Goal: Task Accomplishment & Management: Manage account settings

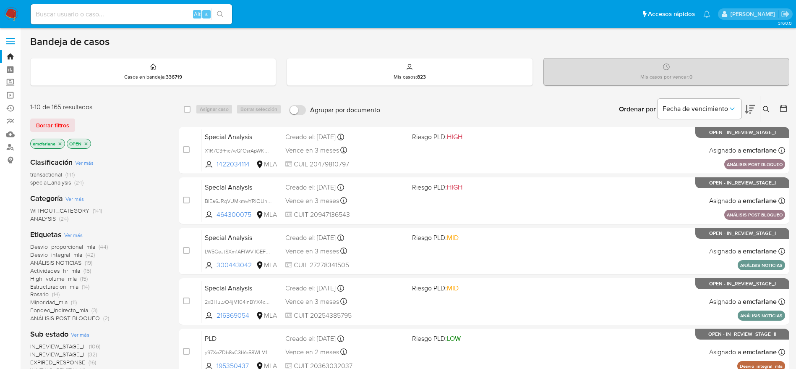
click at [138, 13] on input at bounding box center [132, 14] width 202 height 11
paste input "mYXbWgfo6SIWBugTlBKZIxit"
type input "mYXbWgfo6SIWBugTlBKZIxit"
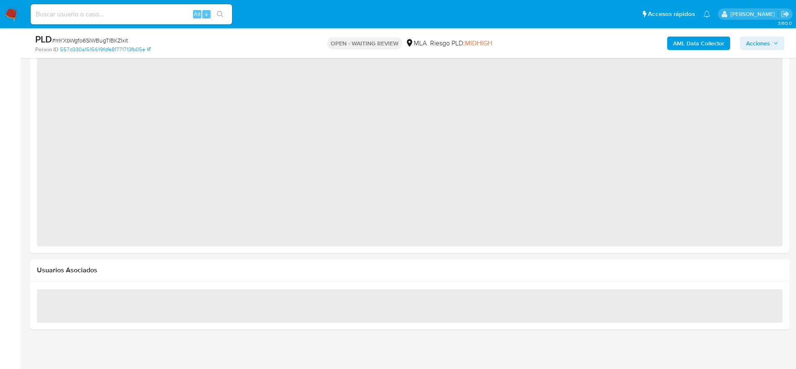
select select "10"
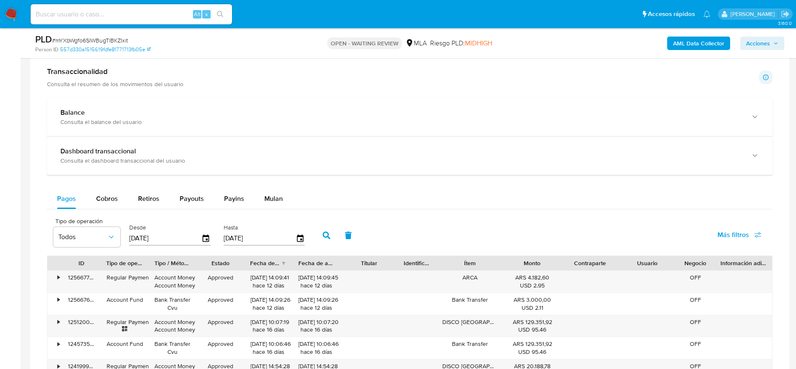
scroll to position [420, 0]
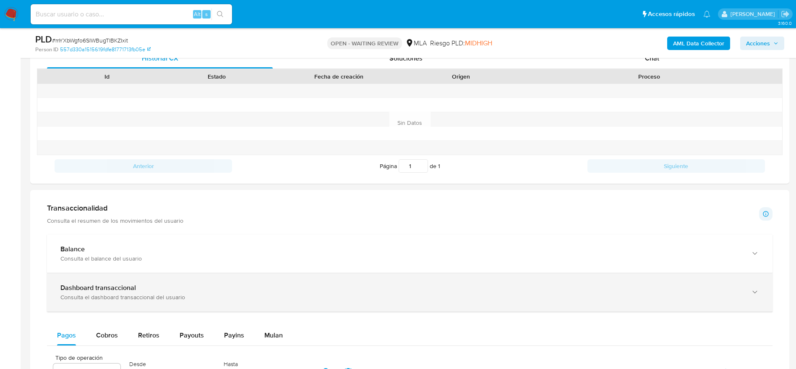
click at [186, 299] on div "Consulta el dashboard transaccional del usuario" at bounding box center [401, 297] width 682 height 8
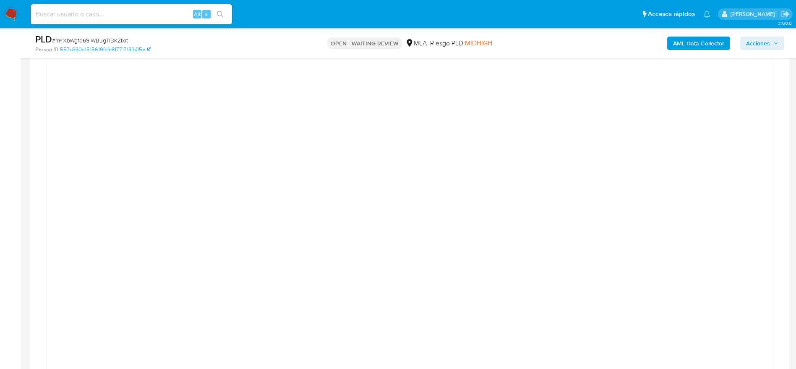
scroll to position [987, 0]
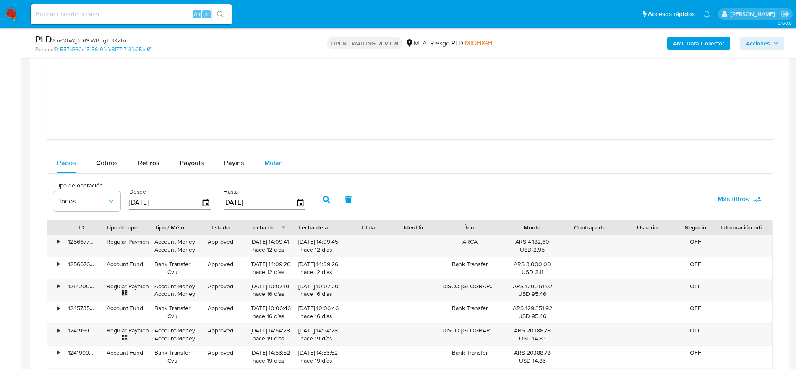
click at [272, 170] on div "Mulan" at bounding box center [273, 163] width 18 height 20
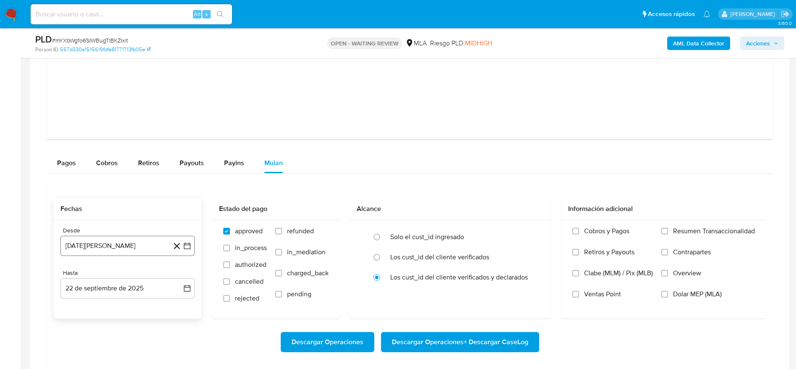
click at [102, 249] on button "22 de agosto de 2024" at bounding box center [127, 246] width 134 height 20
drag, startPoint x: 114, startPoint y: 112, endPoint x: 114, endPoint y: 122, distance: 10.5
click at [115, 114] on div "agosto 2024 agosto 2024 lun lunes mar martes mié miércoles jue jueves vie viern…" at bounding box center [127, 166] width 134 height 133
click at [114, 122] on span "agosto 2024" at bounding box center [124, 118] width 38 height 8
click at [178, 104] on icon "Año siguiente" at bounding box center [178, 108] width 10 height 10
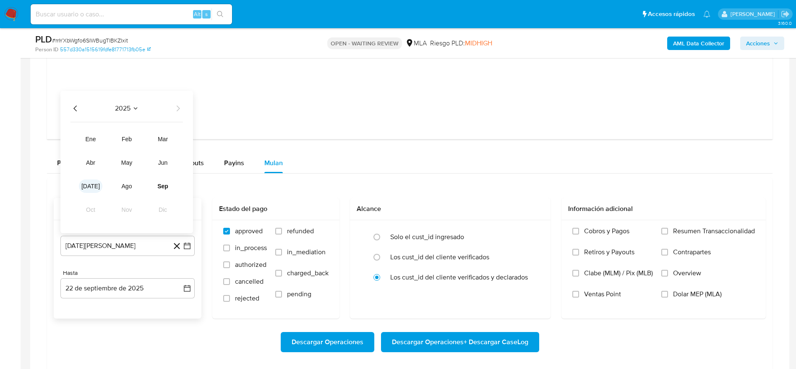
click at [90, 186] on span "jul" at bounding box center [90, 186] width 18 height 7
click at [96, 150] on button "1" at bounding box center [93, 148] width 13 height 13
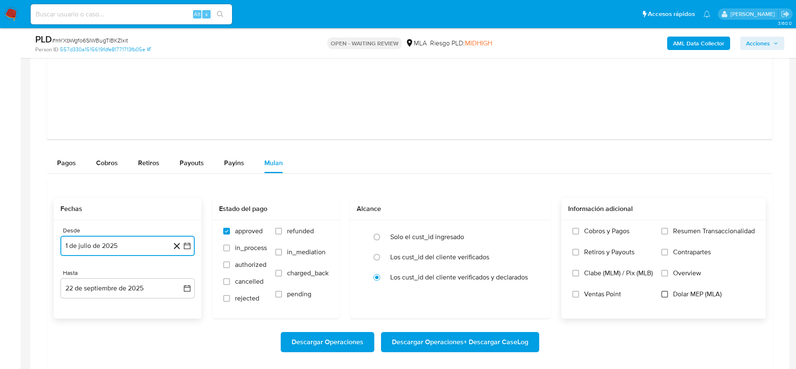
click at [667, 295] on input "Dolar MEP (MLA)" at bounding box center [665, 293] width 7 height 7
click at [462, 340] on span "Descargar Operaciones + Descargar CaseLog" at bounding box center [460, 341] width 136 height 18
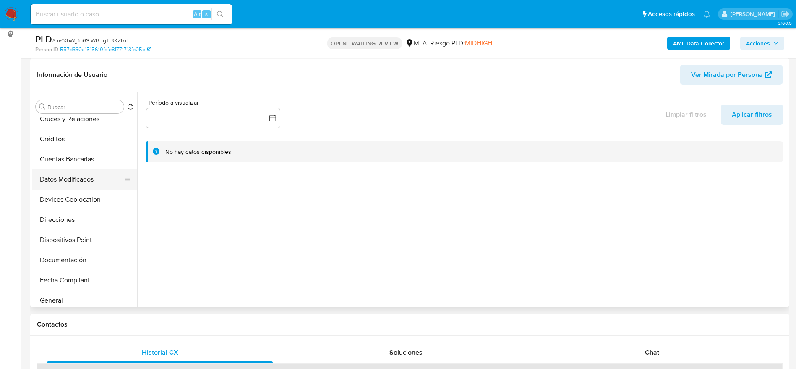
scroll to position [189, 0]
click at [62, 199] on button "Historial Casos" at bounding box center [81, 200] width 98 height 20
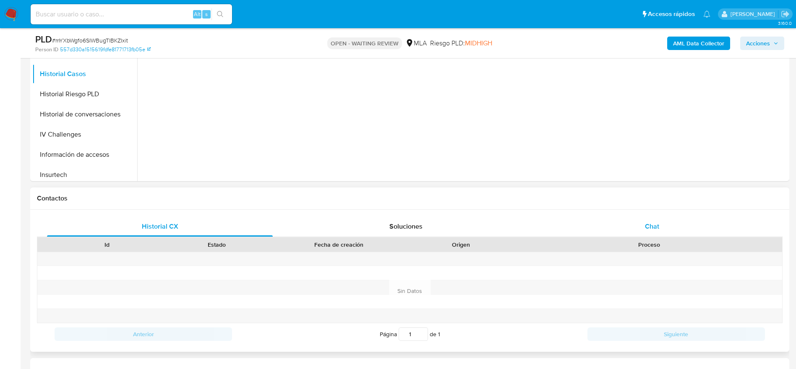
click at [658, 232] on div "Chat" at bounding box center [652, 226] width 226 height 20
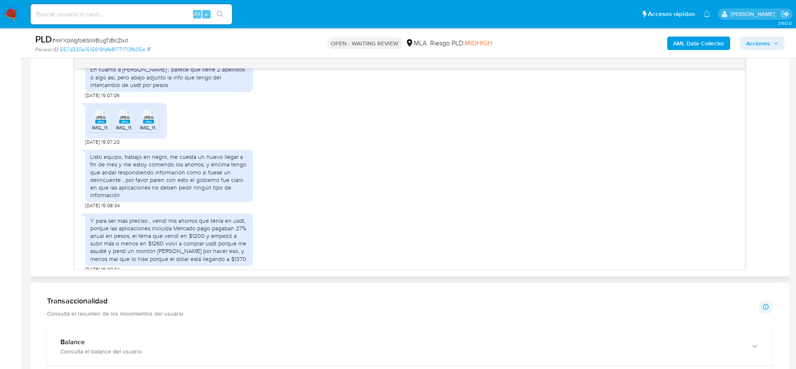
scroll to position [504, 0]
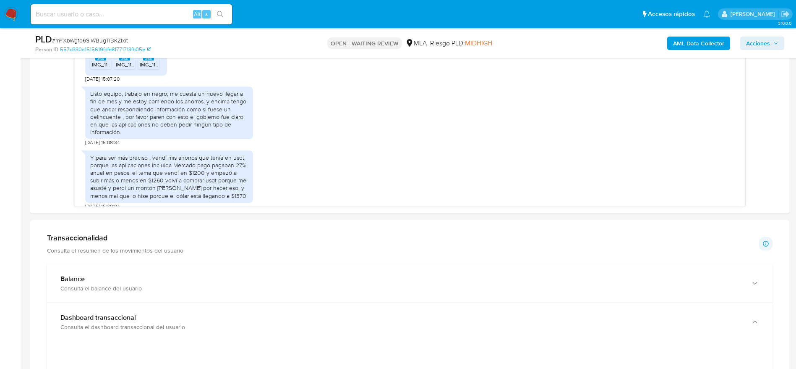
click at [92, 41] on span "# mYXbWgfo6SIWBugTlBKZIxit" at bounding box center [90, 40] width 76 height 8
copy span "mYXbWgfo6SIWBugTlBKZIxit"
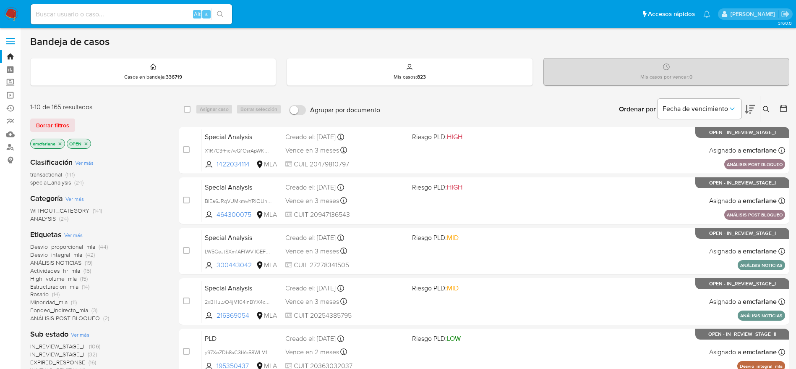
click at [54, 125] on span "Borrar filtros" at bounding box center [52, 125] width 33 height 12
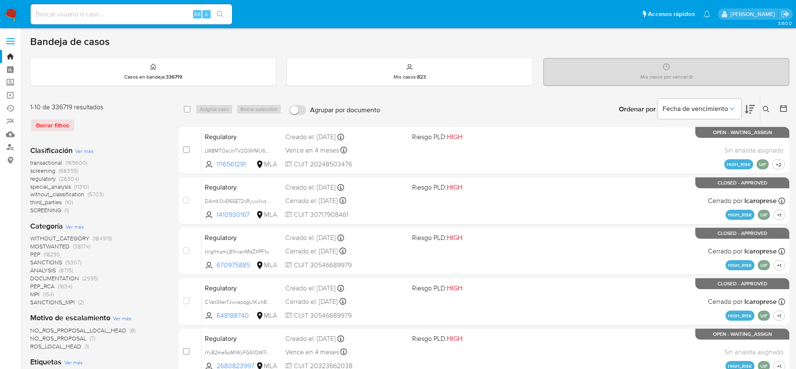
click at [770, 107] on button at bounding box center [768, 109] width 14 height 10
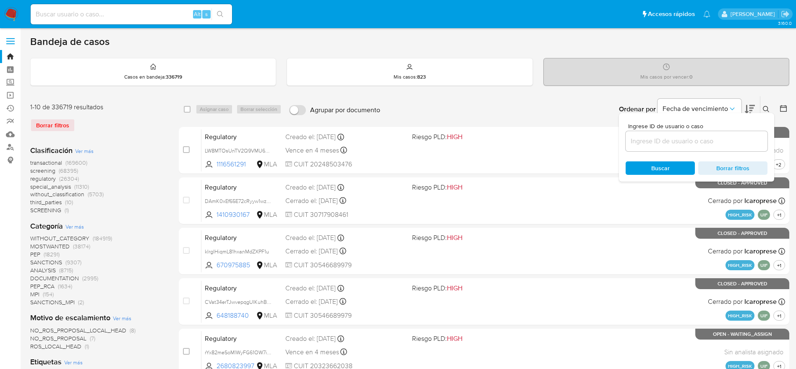
click at [694, 139] on input at bounding box center [697, 141] width 142 height 11
type input "mYXbWgfo6SIWBugTlBKZIxit"
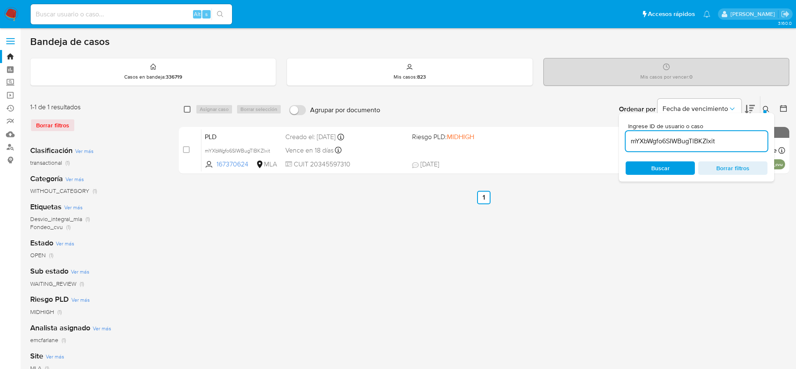
drag, startPoint x: 188, startPoint y: 109, endPoint x: 214, endPoint y: 111, distance: 25.2
click at [189, 109] on input "checkbox" at bounding box center [187, 109] width 7 height 7
checkbox input "true"
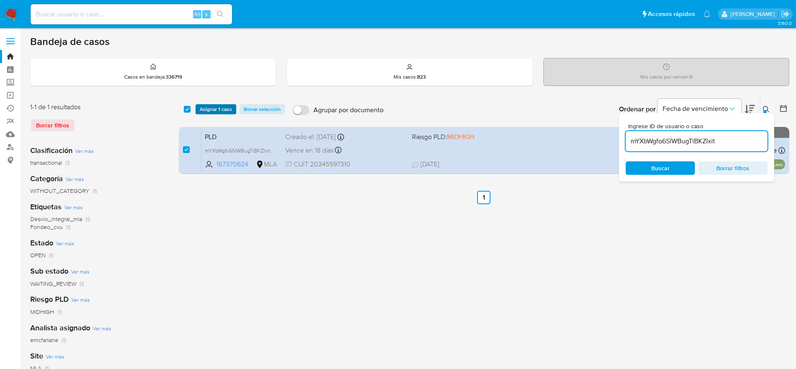
click at [214, 110] on span "Asignar 1 caso" at bounding box center [216, 109] width 32 height 8
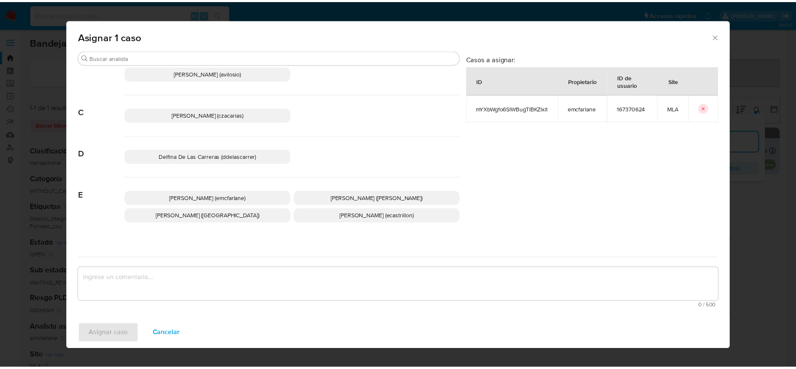
scroll to position [63, 0]
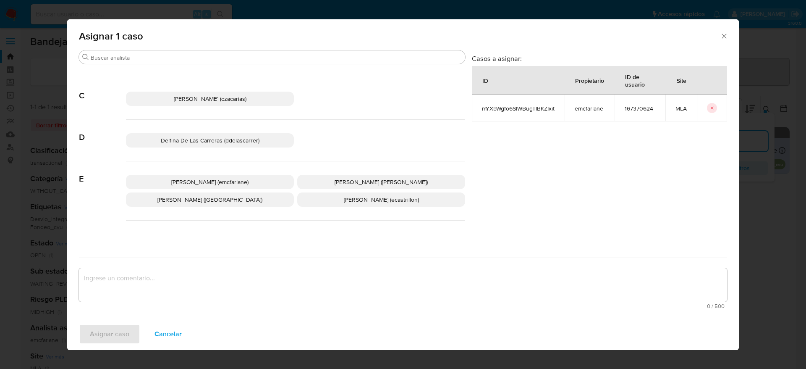
click at [231, 175] on p "Elaine Mc Farlane (emcfarlane)" at bounding box center [210, 182] width 168 height 14
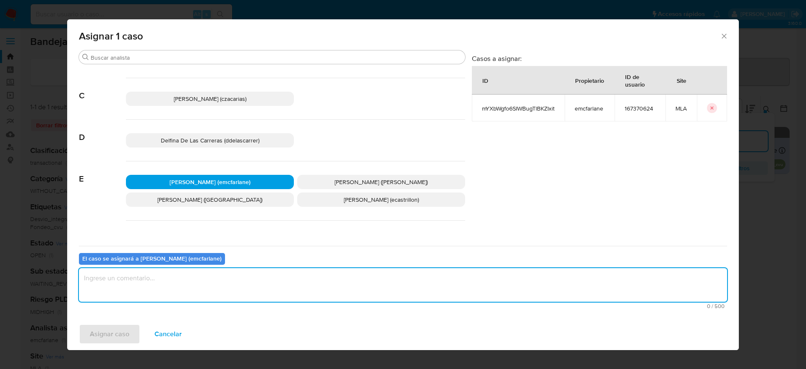
click at [182, 285] on textarea "assign-modal" at bounding box center [403, 285] width 648 height 34
click at [113, 336] on span "Asignar caso" at bounding box center [109, 333] width 39 height 18
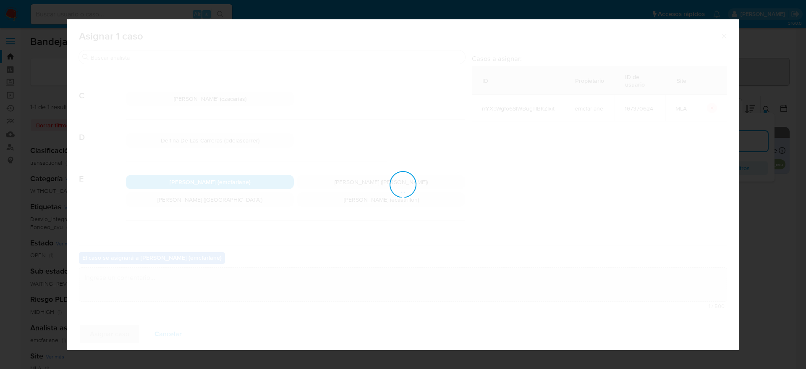
checkbox input "false"
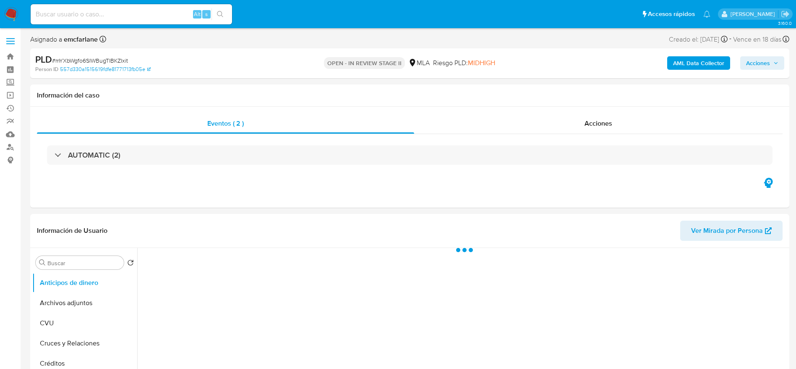
click at [771, 63] on span "Acciones" at bounding box center [762, 63] width 32 height 12
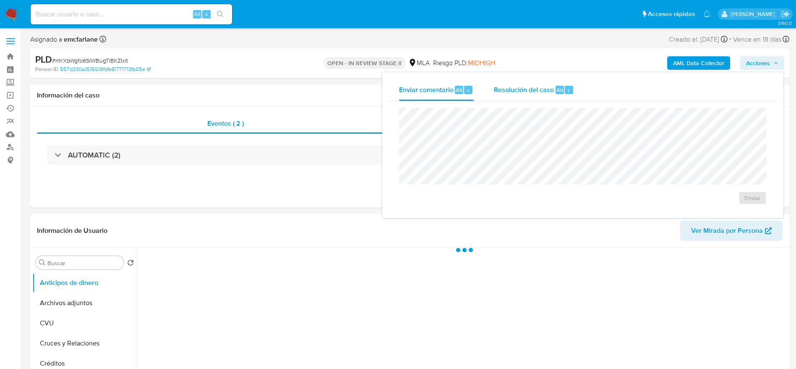
click at [551, 95] on div "Resolución del caso Alt r" at bounding box center [534, 90] width 80 height 22
select select "10"
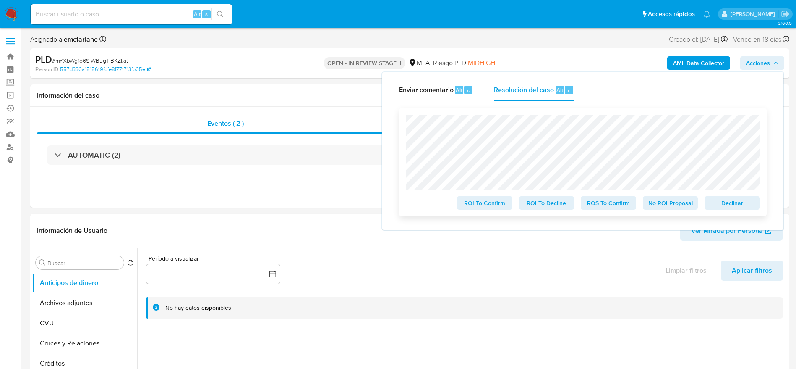
click at [731, 209] on span "Declinar" at bounding box center [733, 203] width 44 height 12
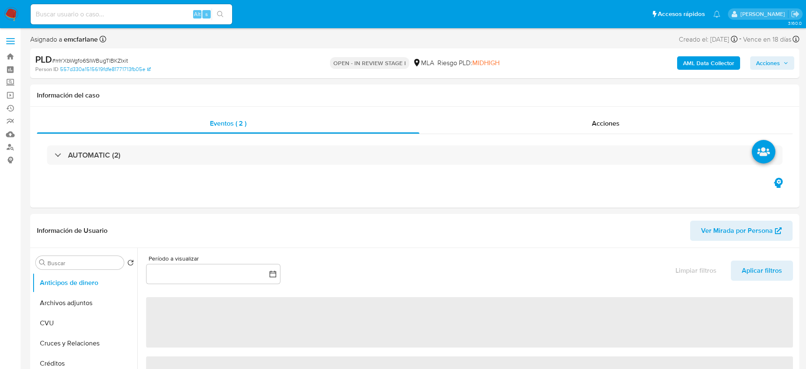
select select "10"
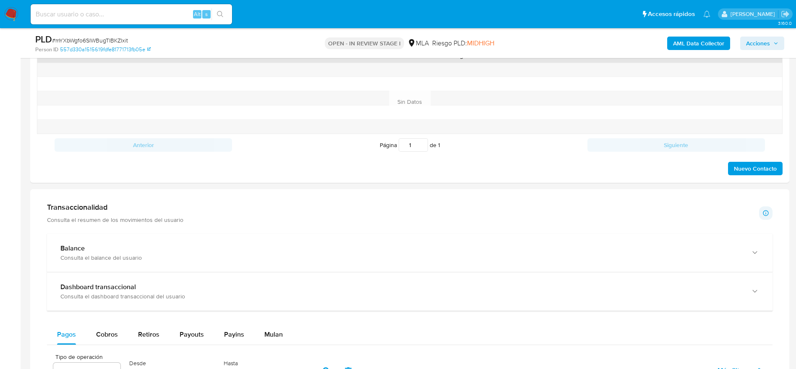
scroll to position [315, 0]
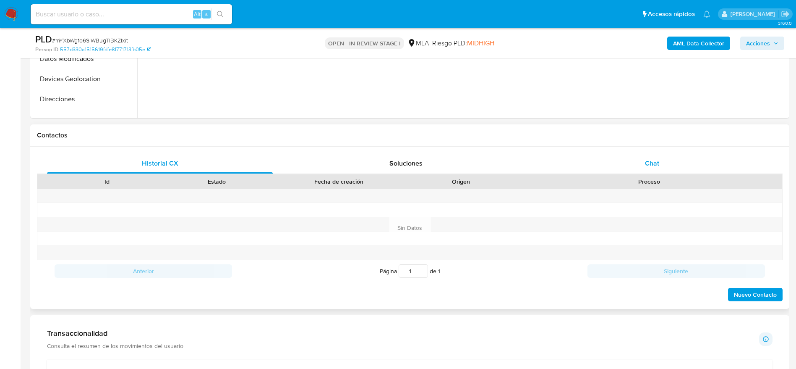
click at [659, 166] on span "Chat" at bounding box center [652, 163] width 14 height 10
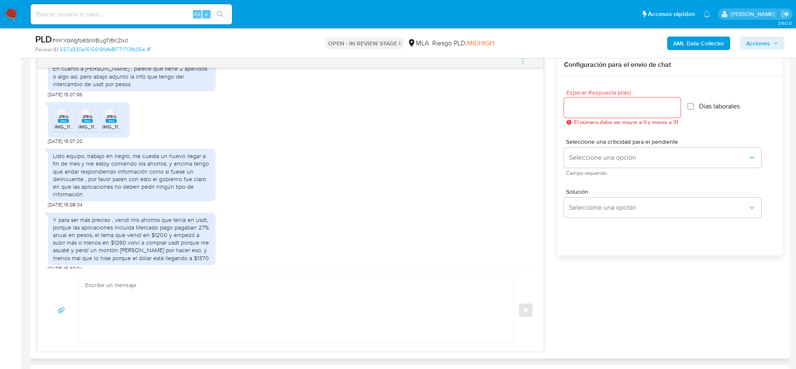
scroll to position [504, 0]
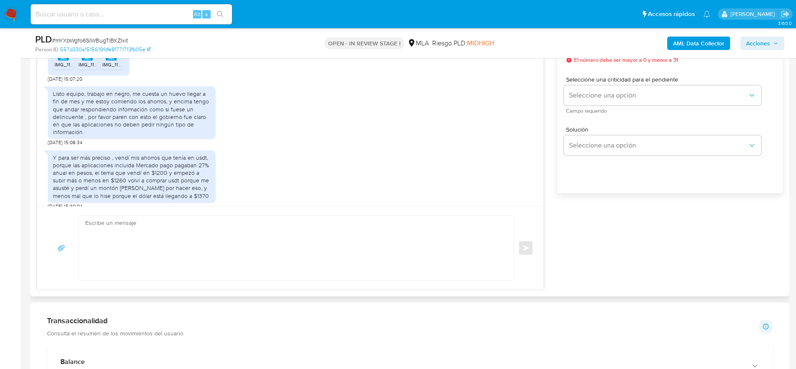
click at [176, 243] on textarea at bounding box center [294, 247] width 418 height 65
paste textarea "Hola, ¡Muchas gracias por tu respuesta! Confirmamos la recepción de la document…"
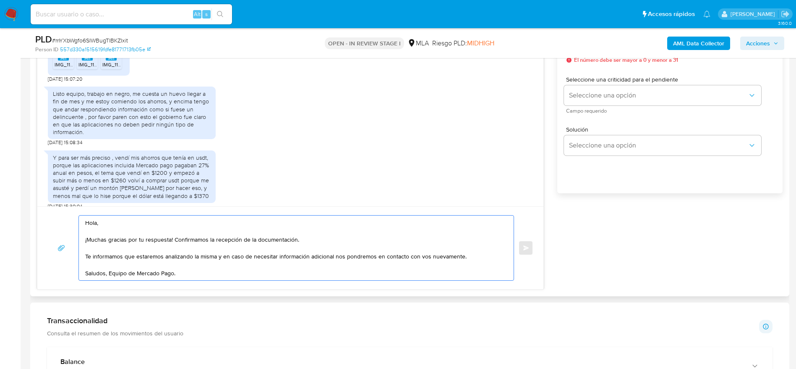
scroll to position [441, 0]
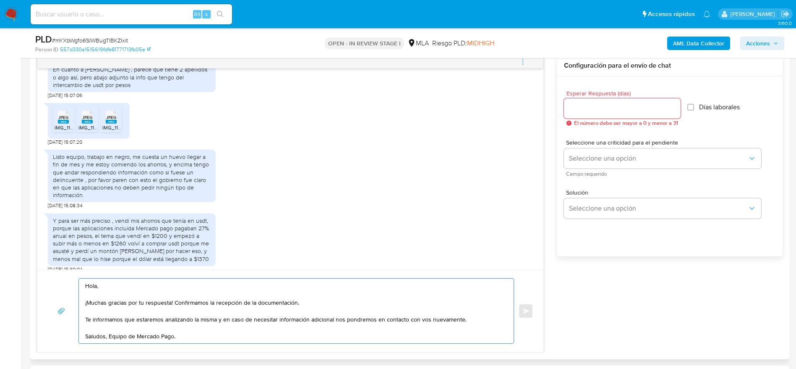
type textarea "Hola, ¡Muchas gracias por tu respuesta! Confirmamos la recepción de la document…"
click at [587, 113] on div at bounding box center [622, 108] width 117 height 20
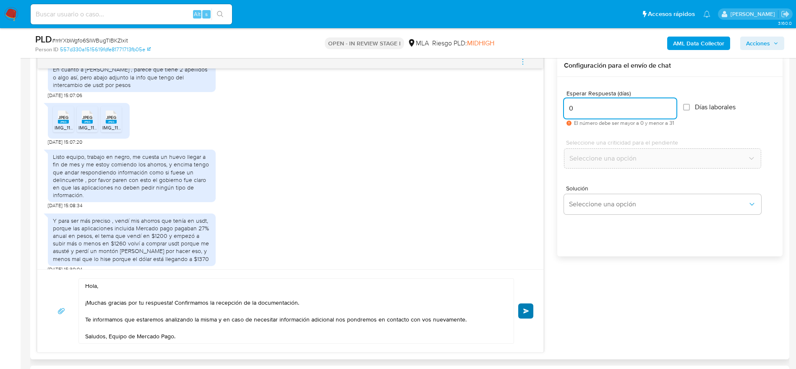
type input "0"
click at [526, 313] on button "Enviar" at bounding box center [525, 310] width 15 height 15
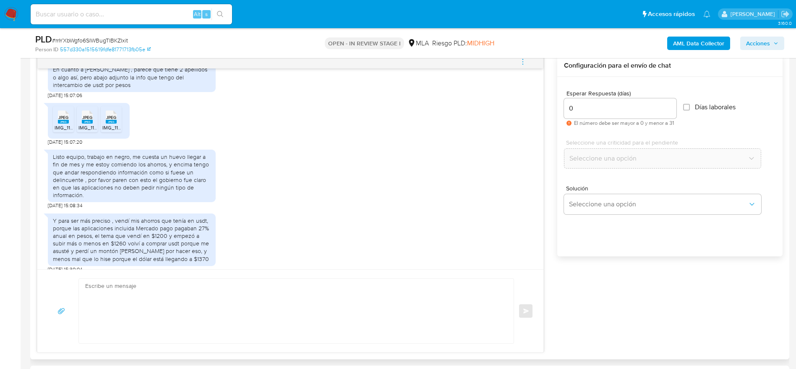
scroll to position [1004, 0]
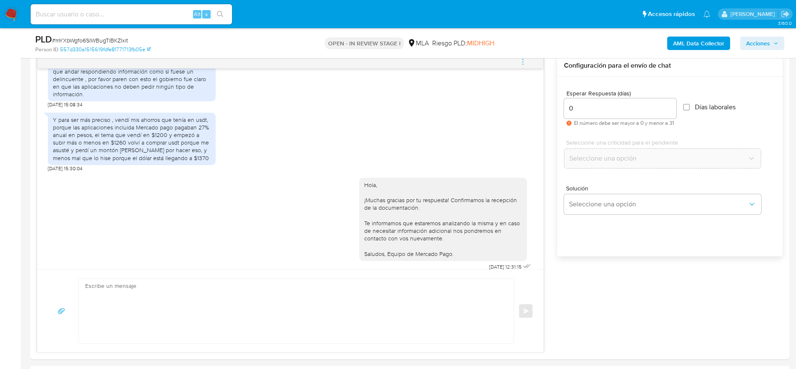
click at [524, 56] on div "PLD # mYXbWgfo6SIWBugTlBKZIxit Person ID 557d330a1515619fdfe81771713fb05e OPEN …" at bounding box center [409, 43] width 759 height 30
click at [524, 61] on icon "menu-action" at bounding box center [523, 62] width 8 height 8
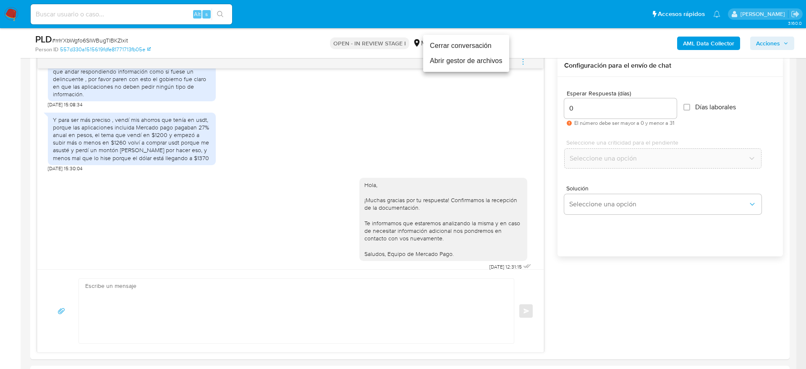
click at [466, 38] on li "Cerrar conversación" at bounding box center [466, 45] width 86 height 15
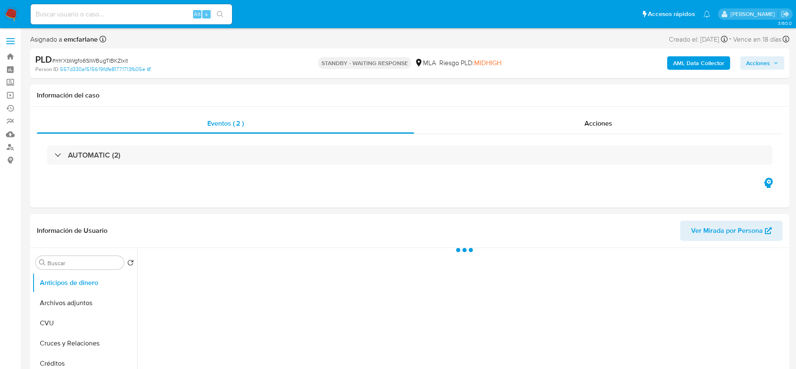
click at [96, 57] on span "# mYXbWgfo6SIWBugTlBKZIxit" at bounding box center [90, 60] width 76 height 8
select select "10"
click at [96, 57] on span "# mYXbWgfo6SIWBugTlBKZIxit" at bounding box center [90, 60] width 76 height 8
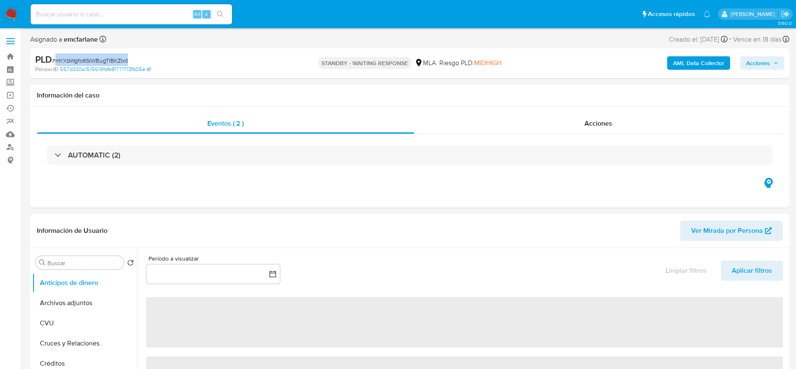
copy span "mYXbWgfo6SIWBugTlBKZIxit"
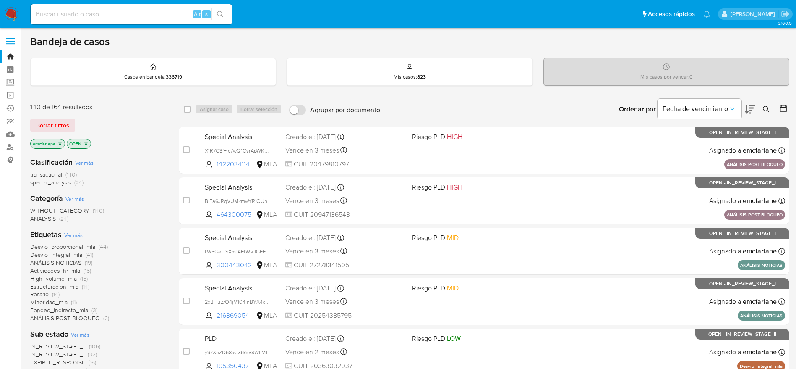
drag, startPoint x: 52, startPoint y: 120, endPoint x: 58, endPoint y: 118, distance: 5.8
click at [52, 120] on span "Borrar filtros" at bounding box center [52, 125] width 33 height 12
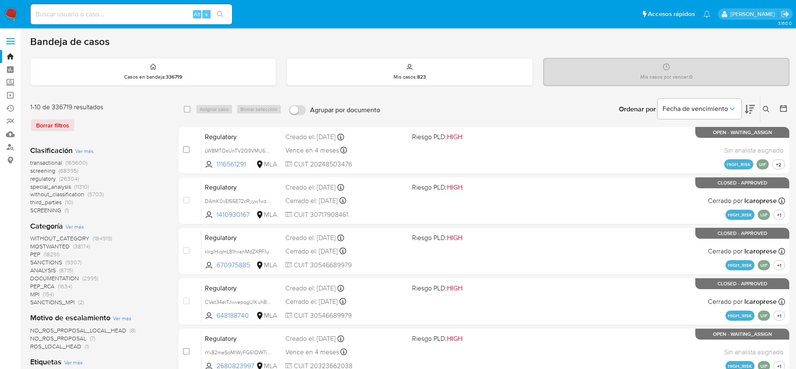
click at [766, 101] on div "Ingrese ID de usuario o caso Buscar Borrar filtros" at bounding box center [767, 109] width 14 height 26
click at [764, 114] on button at bounding box center [768, 109] width 14 height 10
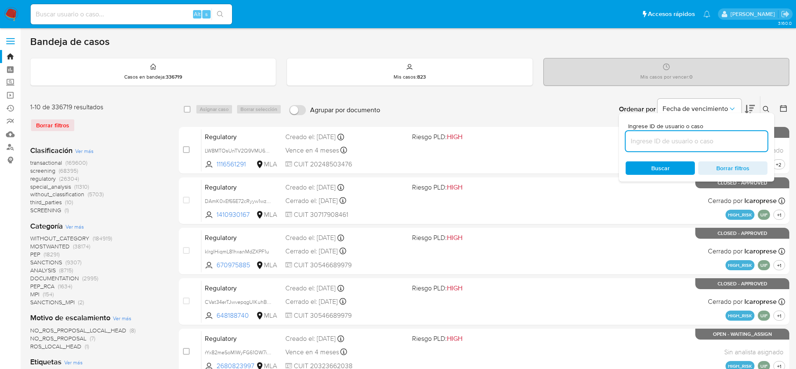
drag, startPoint x: 678, startPoint y: 138, endPoint x: 665, endPoint y: 143, distance: 14.0
click at [678, 138] on input at bounding box center [697, 141] width 142 height 11
type input "mYXbWgfo6SIWBugTlBKZIxit"
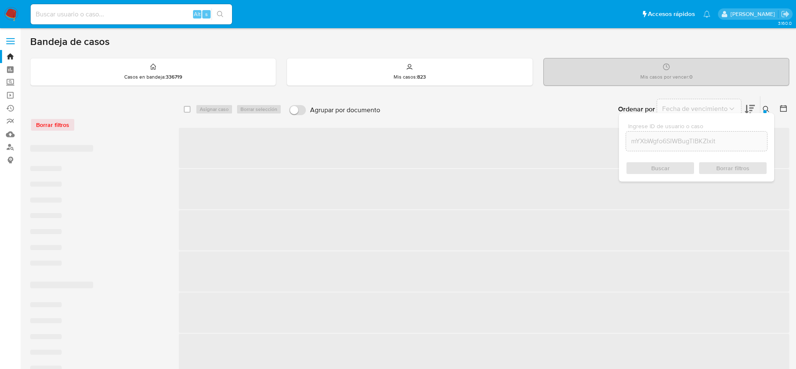
drag, startPoint x: 190, startPoint y: 105, endPoint x: 201, endPoint y: 114, distance: 14.0
click at [190, 107] on input "checkbox" at bounding box center [187, 109] width 7 height 7
checkbox input "true"
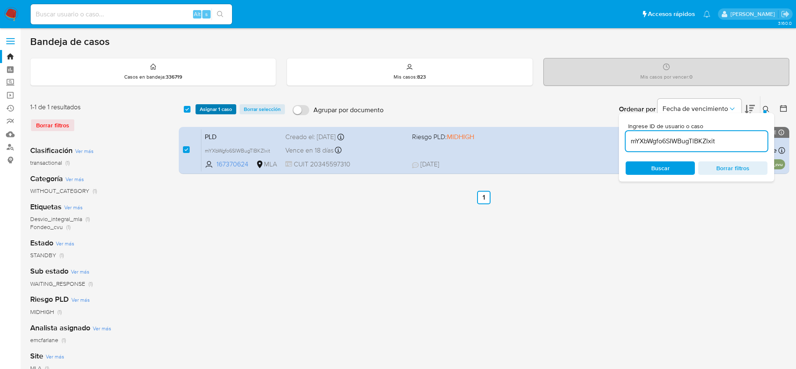
click at [208, 112] on span "Asignar 1 caso" at bounding box center [216, 109] width 32 height 8
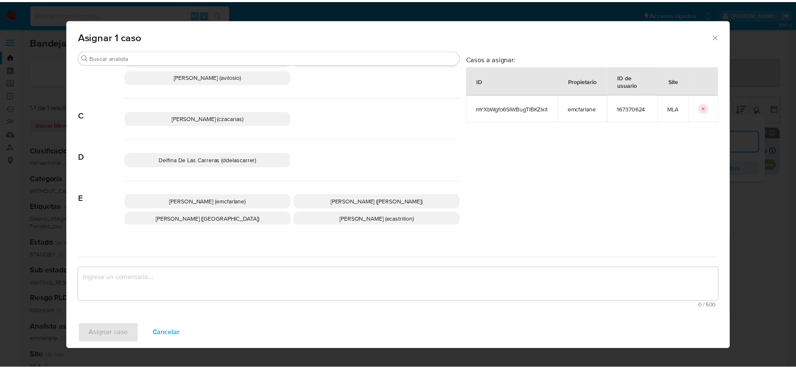
scroll to position [63, 0]
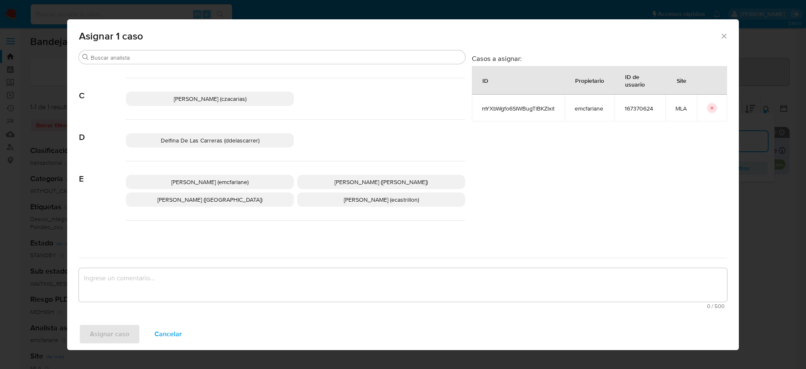
drag, startPoint x: 228, startPoint y: 182, endPoint x: 201, endPoint y: 235, distance: 59.0
click at [227, 182] on span "Elaine Mc Farlane (emcfarlane)" at bounding box center [209, 182] width 77 height 8
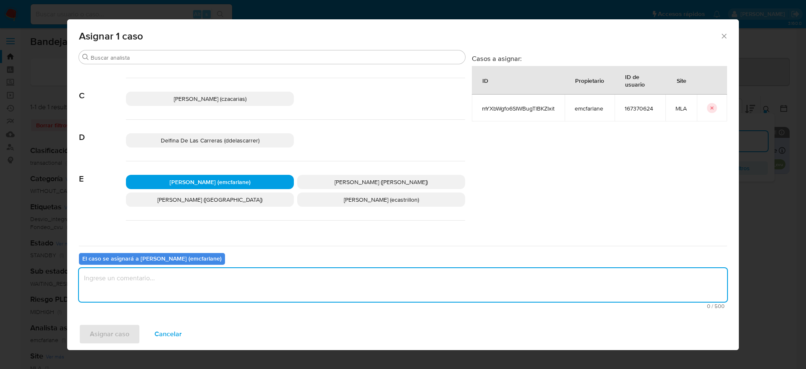
click at [188, 287] on textarea "assign-modal" at bounding box center [403, 285] width 648 height 34
click at [91, 344] on div "Asignar caso Cancelar" at bounding box center [403, 334] width 672 height 32
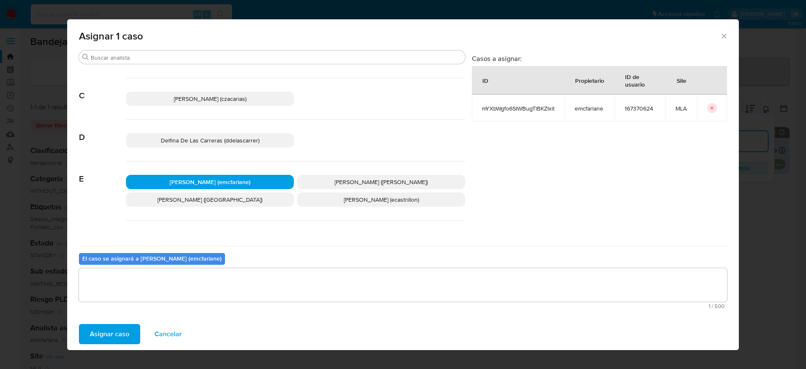
click at [102, 343] on span "Asignar caso" at bounding box center [109, 333] width 39 height 18
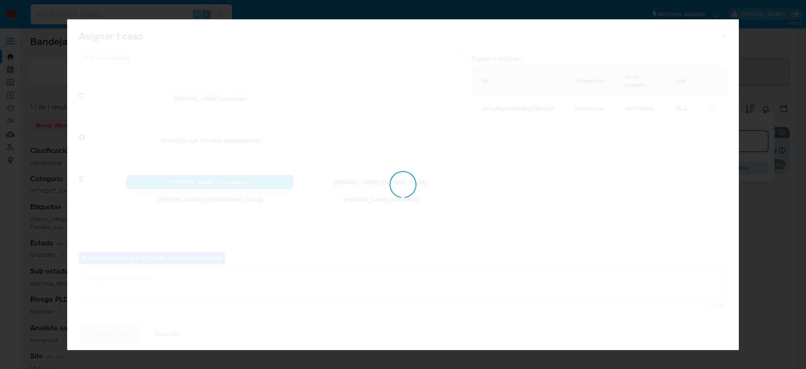
checkbox input "false"
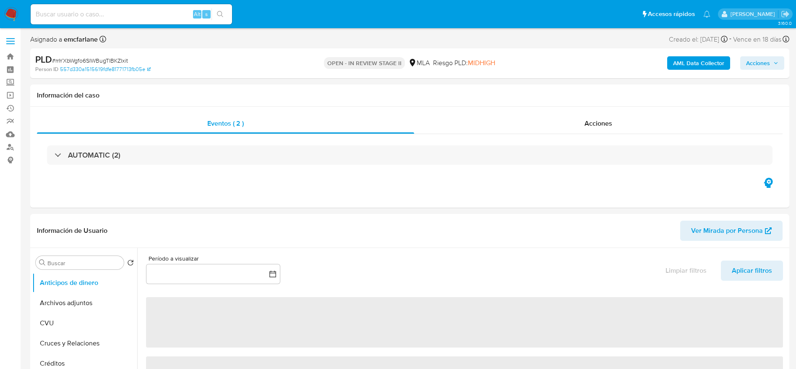
select select "10"
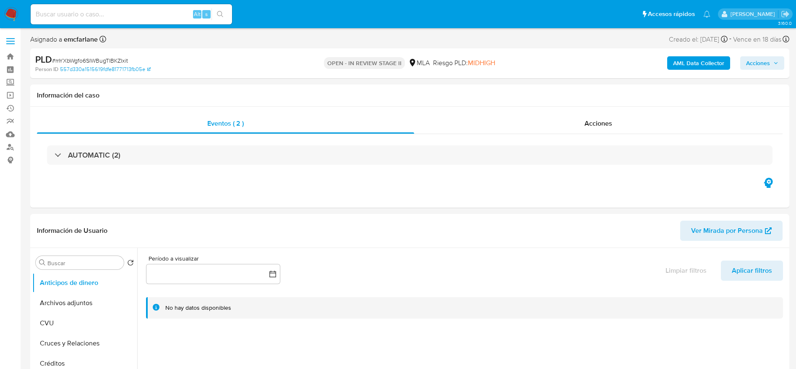
click at [764, 68] on span "Acciones" at bounding box center [758, 62] width 24 height 13
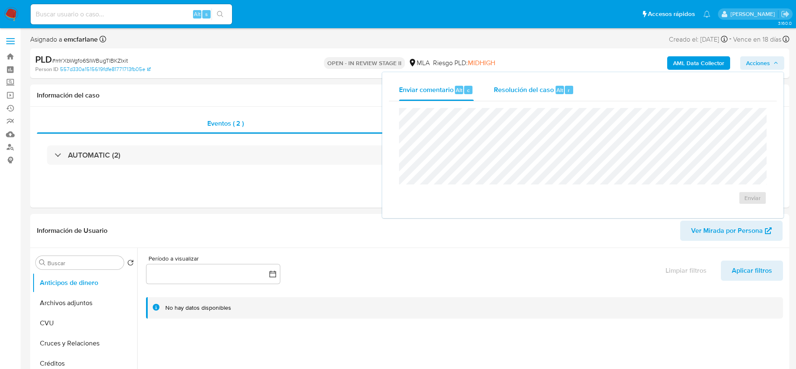
click at [554, 90] on div "Resolución del caso Alt r" at bounding box center [534, 90] width 80 height 22
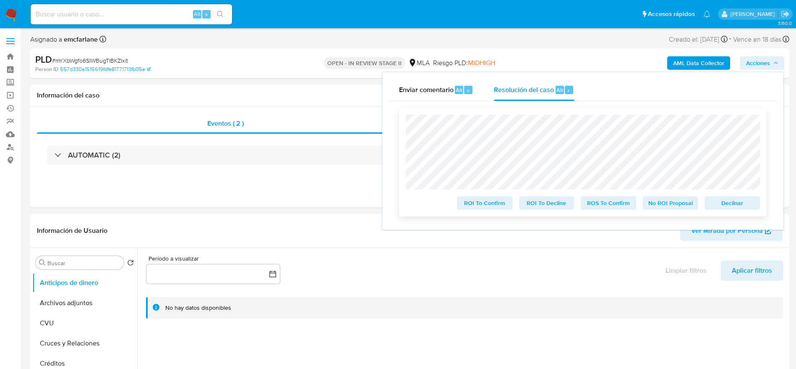
click at [743, 204] on span "Declinar" at bounding box center [733, 203] width 44 height 12
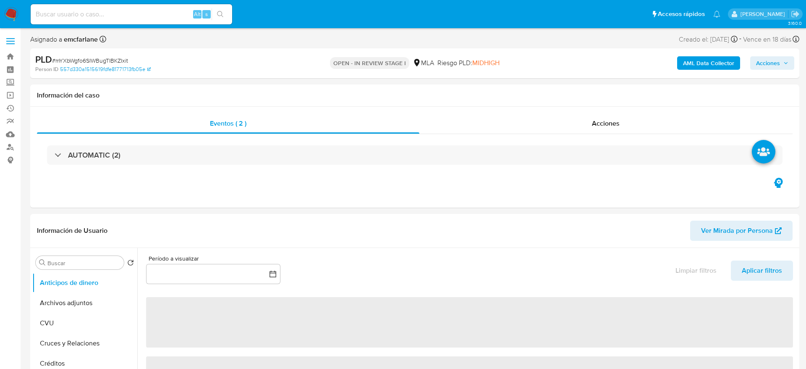
select select "10"
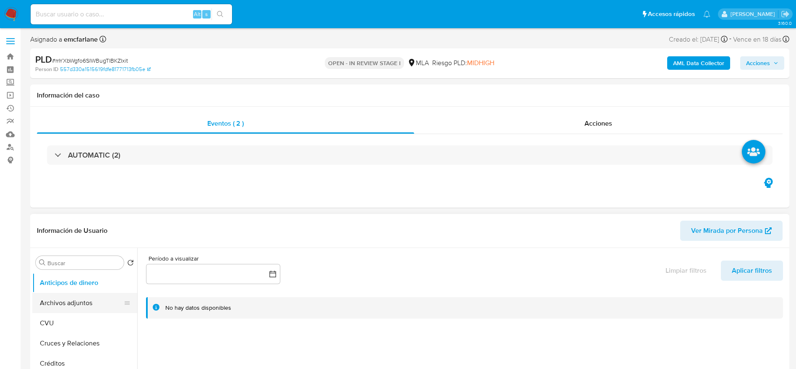
click at [61, 306] on button "Archivos adjuntos" at bounding box center [81, 303] width 98 height 20
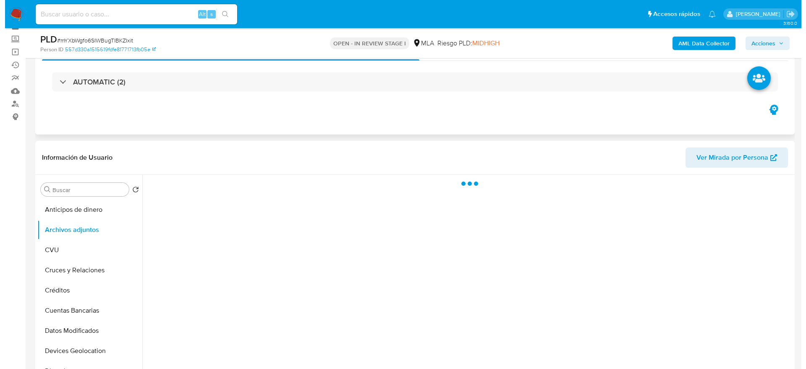
scroll to position [63, 0]
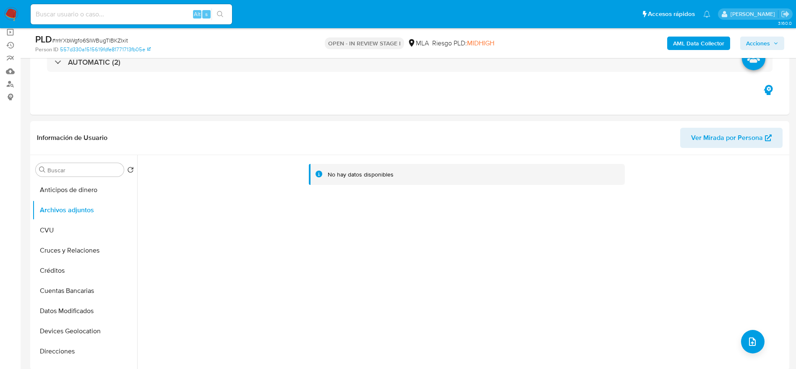
click at [690, 46] on b "AML Data Collector" at bounding box center [698, 43] width 51 height 13
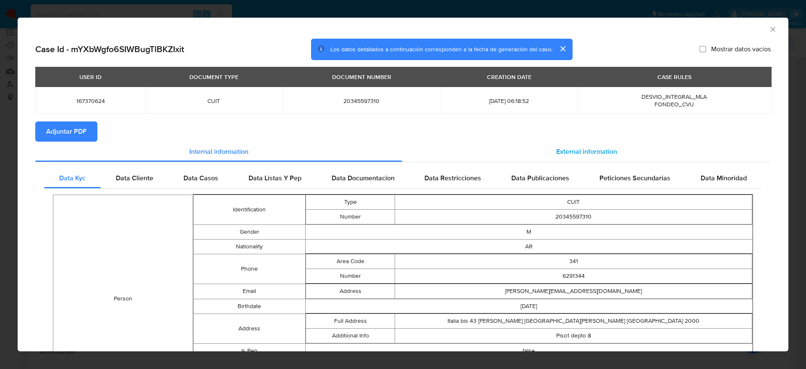
click at [593, 160] on div "External information" at bounding box center [586, 151] width 369 height 20
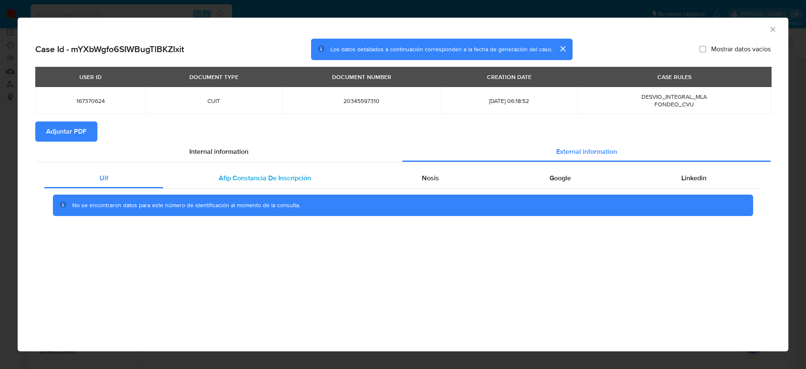
click at [284, 172] on div "Afip Constancia De Inscripción" at bounding box center [264, 178] width 203 height 20
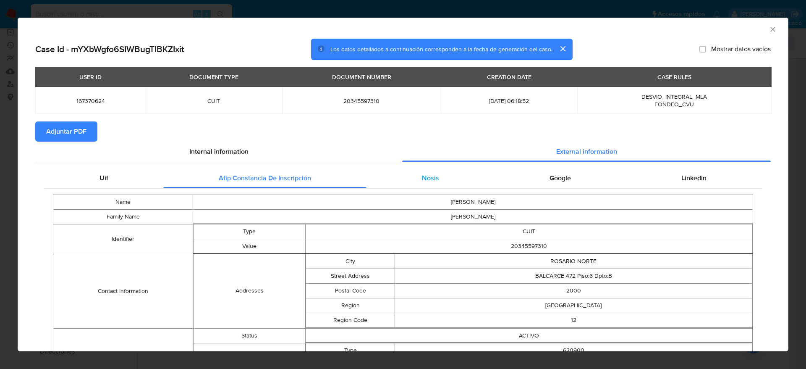
click at [428, 175] on span "Nosis" at bounding box center [430, 178] width 17 height 10
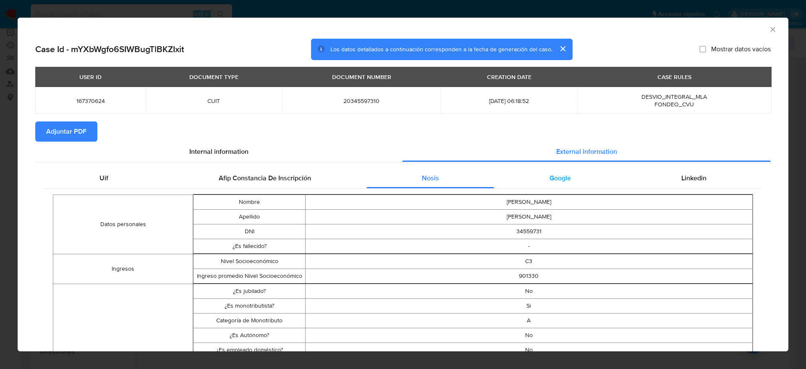
click at [562, 181] on span "Google" at bounding box center [560, 178] width 21 height 10
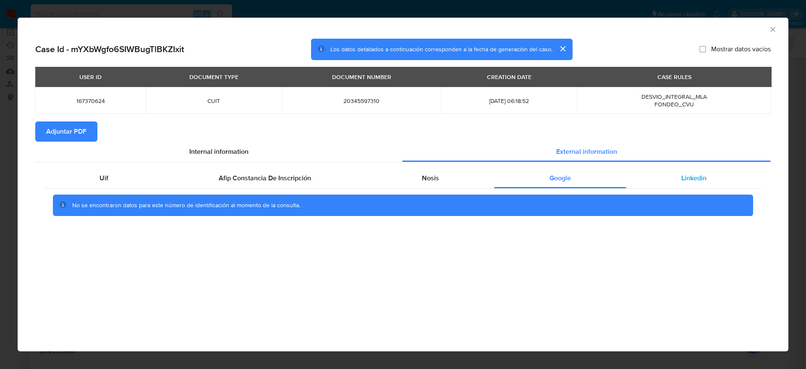
click at [692, 179] on span "Linkedin" at bounding box center [693, 178] width 25 height 10
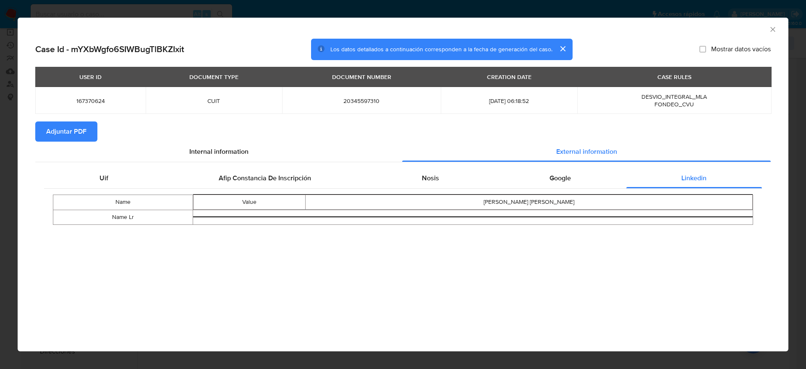
click at [58, 126] on span "Adjuntar PDF" at bounding box center [66, 131] width 40 height 18
click at [773, 27] on icon "Cerrar ventana" at bounding box center [773, 29] width 8 height 8
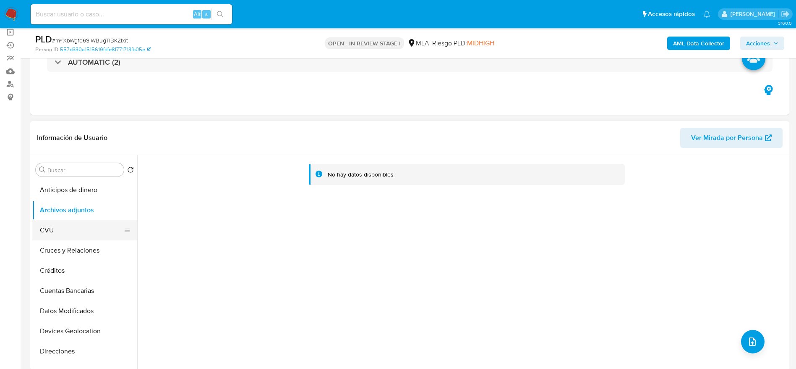
click at [68, 239] on button "CVU" at bounding box center [81, 230] width 98 height 20
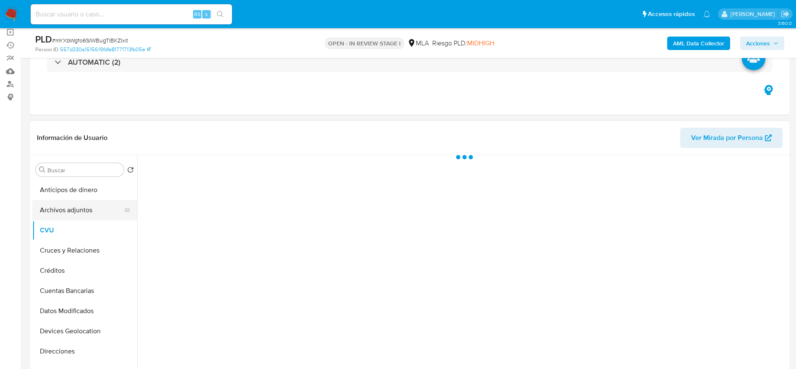
click at [76, 209] on button "Archivos adjuntos" at bounding box center [81, 210] width 98 height 20
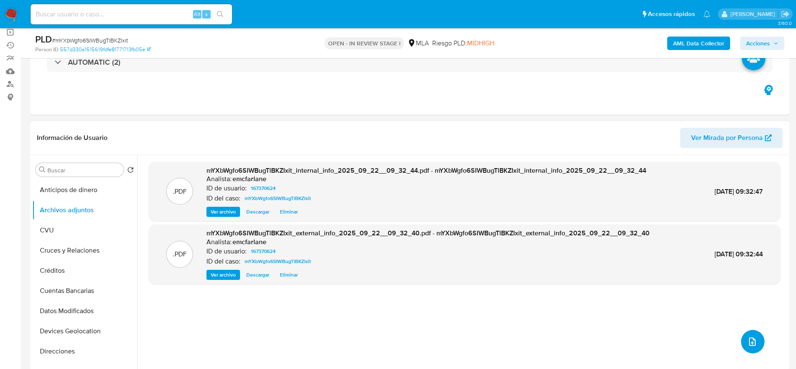
click at [756, 340] on button "upload-file" at bounding box center [753, 342] width 24 height 24
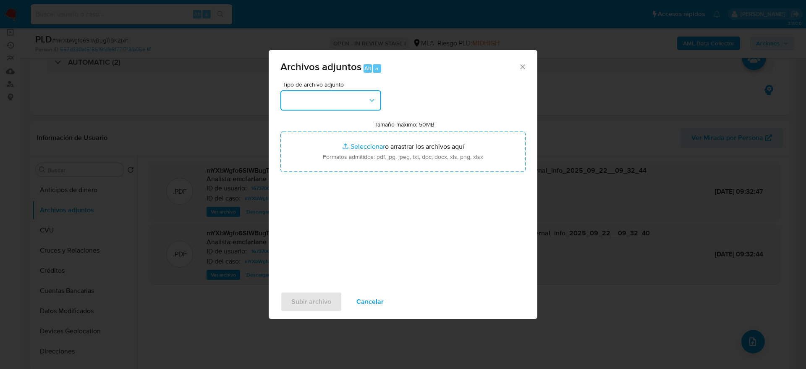
drag, startPoint x: 364, startPoint y: 91, endPoint x: 362, endPoint y: 96, distance: 5.3
click at [364, 91] on button "button" at bounding box center [330, 100] width 101 height 20
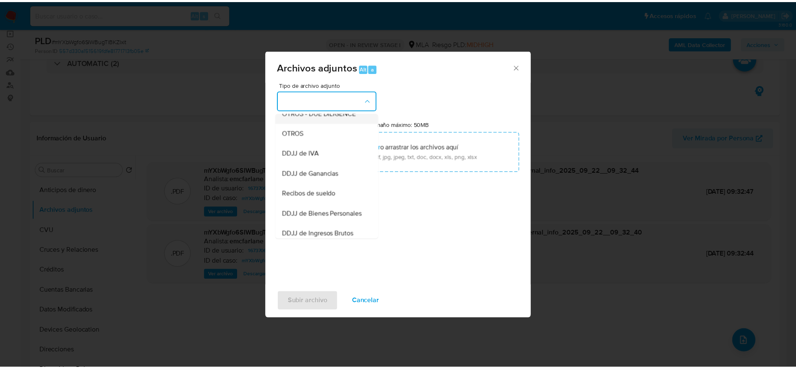
scroll to position [126, 0]
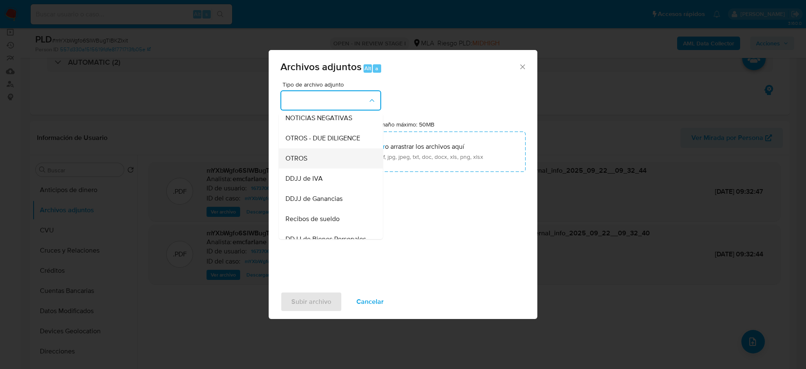
click at [302, 162] on span "OTROS" at bounding box center [296, 158] width 22 height 8
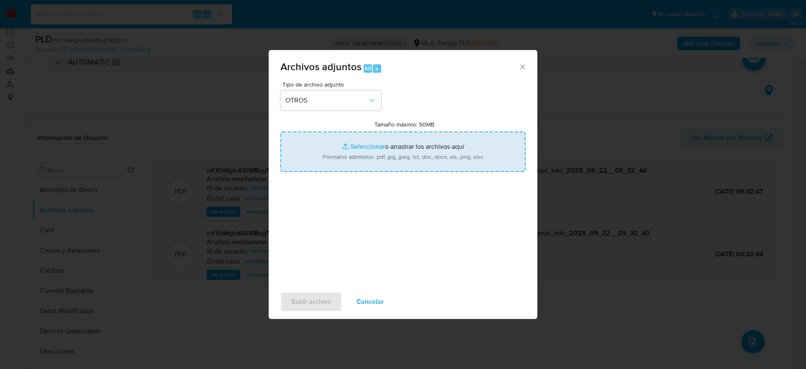
click at [419, 143] on input "Tamaño máximo: 50MB Seleccionar archivos" at bounding box center [402, 151] width 245 height 40
type input "C:\fakepath\Caselog mYXbWgfo6SIWBugTlBKZIxit.docx"
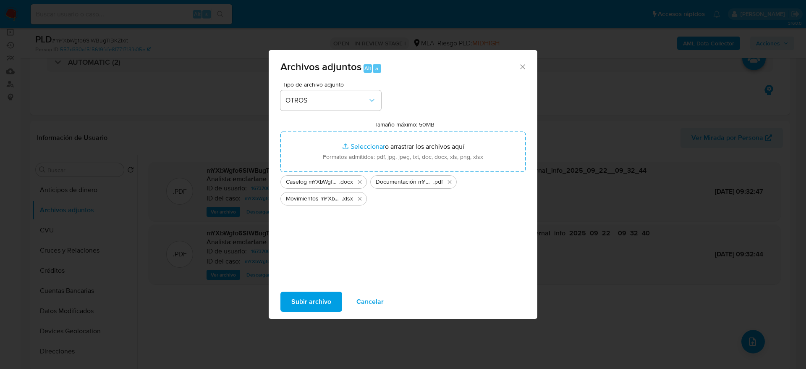
drag, startPoint x: 314, startPoint y: 304, endPoint x: 533, endPoint y: 367, distance: 228.0
click at [314, 304] on span "Subir archivo" at bounding box center [311, 301] width 40 height 18
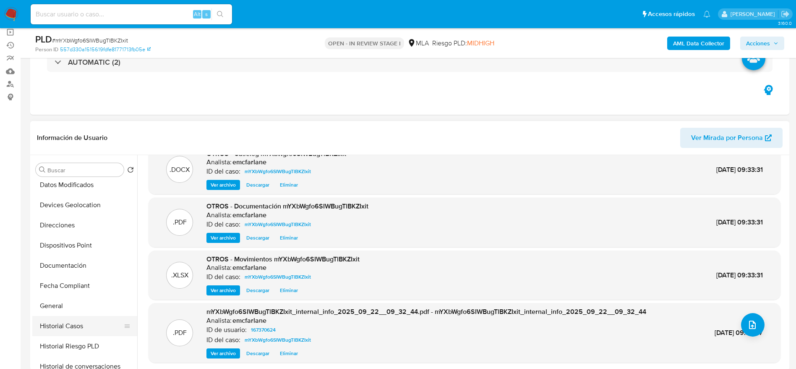
click at [76, 327] on button "Historial Casos" at bounding box center [81, 326] width 98 height 20
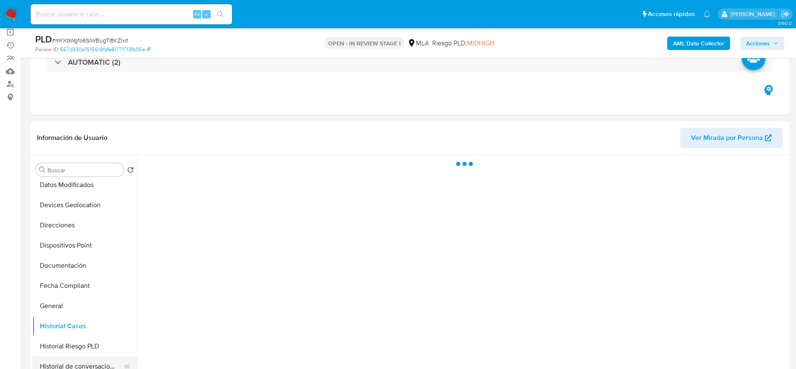
click at [82, 364] on button "Historial de conversaciones" at bounding box center [81, 366] width 98 height 20
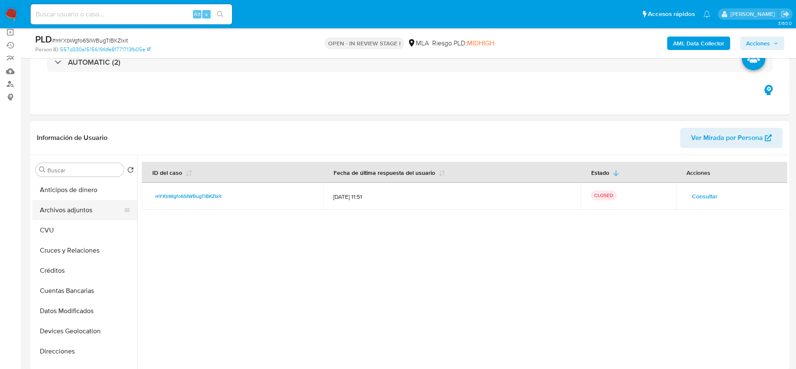
click at [91, 201] on button "Archivos adjuntos" at bounding box center [81, 210] width 98 height 20
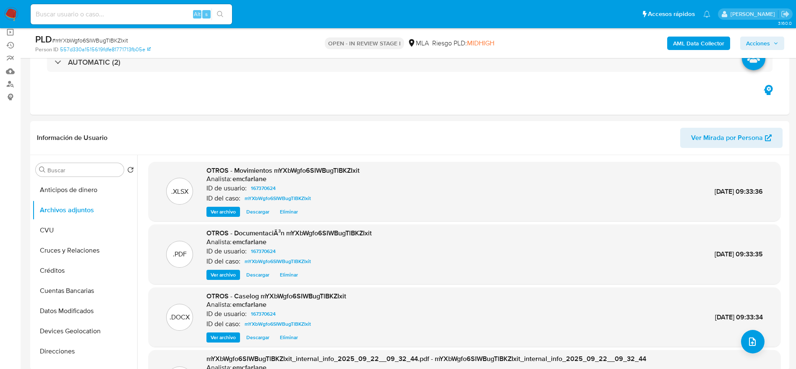
click at [759, 44] on span "Acciones" at bounding box center [758, 43] width 24 height 13
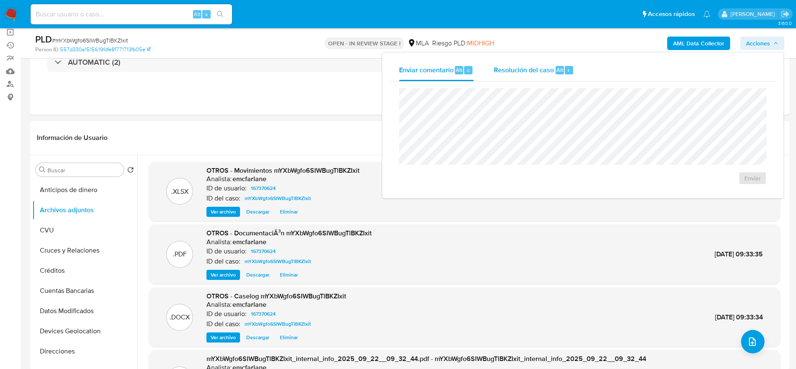
click at [539, 81] on div "Resolución del caso Alt r" at bounding box center [534, 70] width 80 height 22
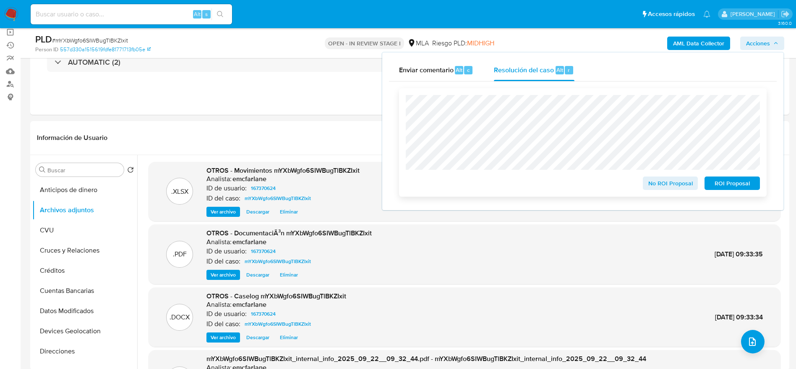
click at [664, 186] on span "No ROI Proposal" at bounding box center [671, 183] width 44 height 12
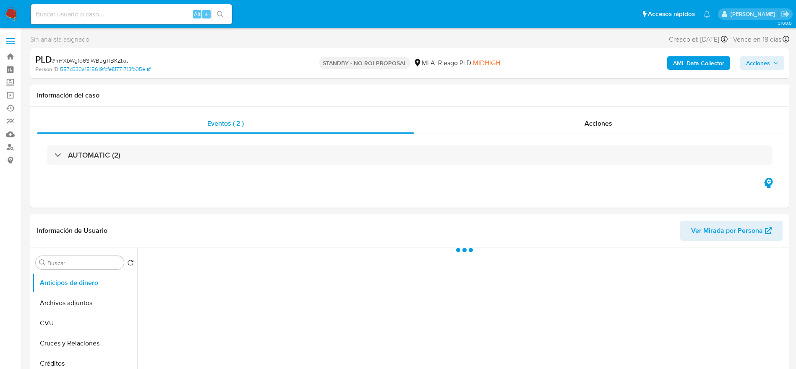
click at [139, 13] on input at bounding box center [132, 14] width 202 height 11
paste input "TovIoCCUDeiJX14wW8ZWyfzk"
type input "TovIoCCUDeiJX14wW8ZWyfzk"
select select "10"
type input "TovIoCCUDeiJX14wW8ZWyfzk"
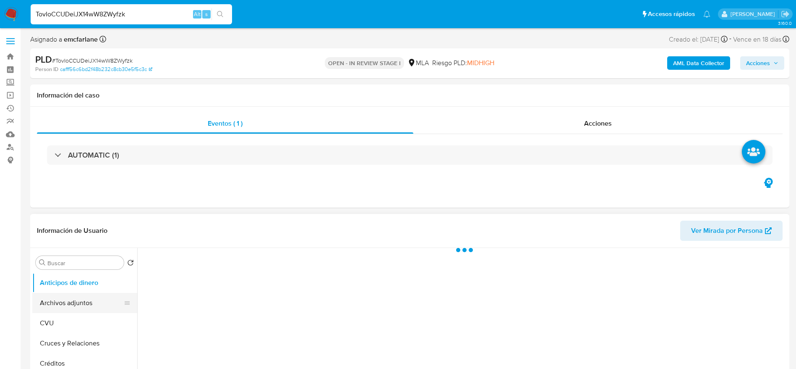
select select "10"
click at [81, 308] on button "Archivos adjuntos" at bounding box center [81, 303] width 98 height 20
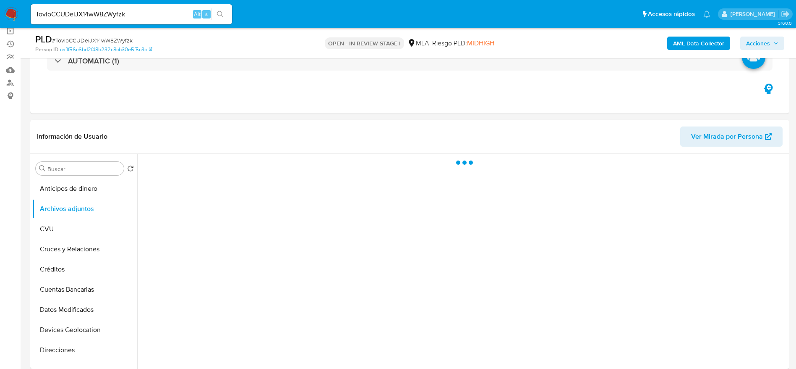
scroll to position [189, 0]
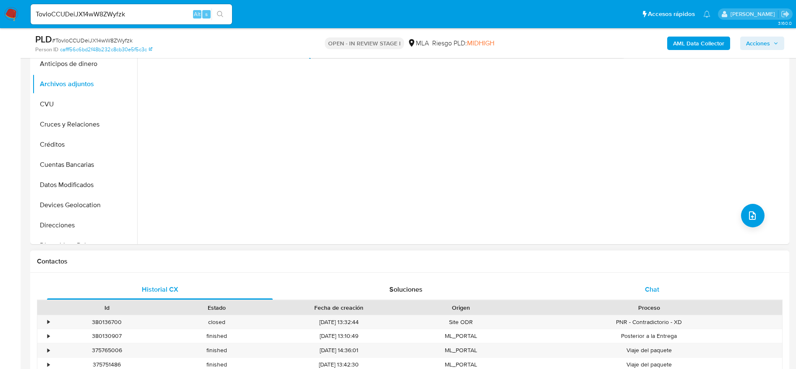
click at [653, 291] on span "Chat" at bounding box center [652, 289] width 14 height 10
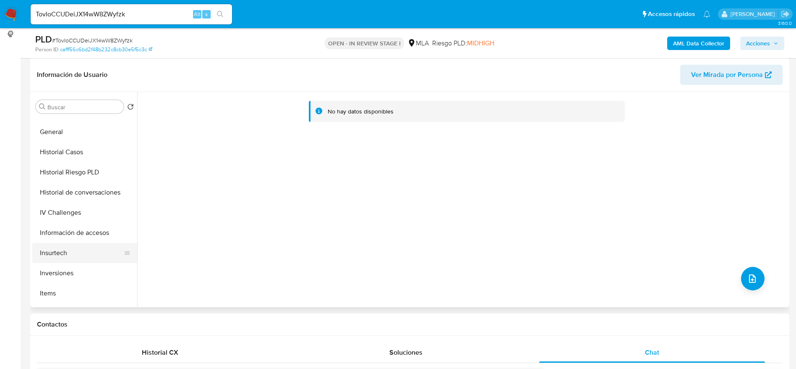
scroll to position [252, 0]
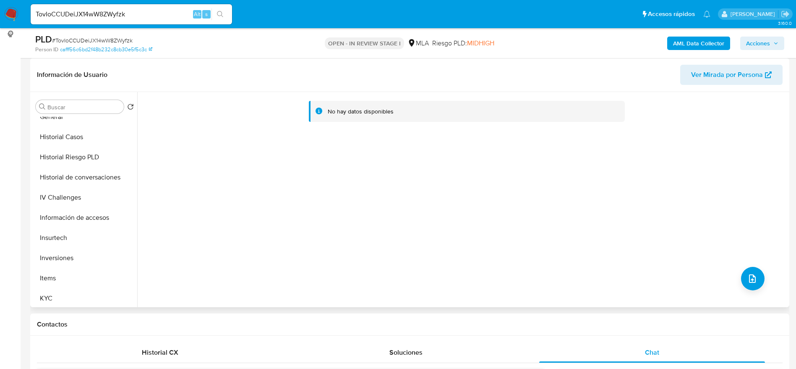
click at [87, 175] on button "Historial de conversaciones" at bounding box center [84, 177] width 105 height 20
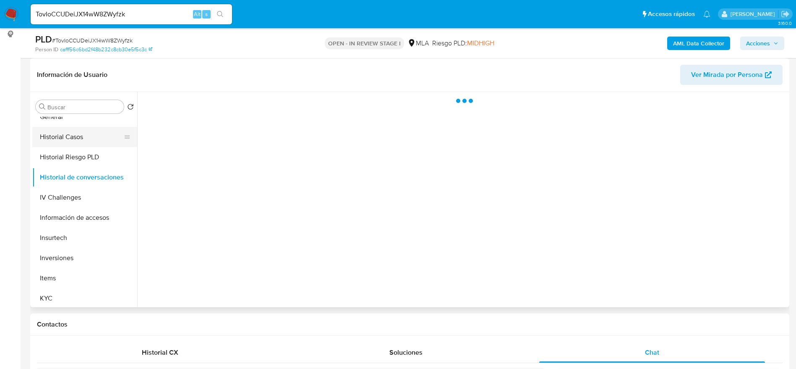
click at [86, 135] on button "Historial Casos" at bounding box center [81, 137] width 98 height 20
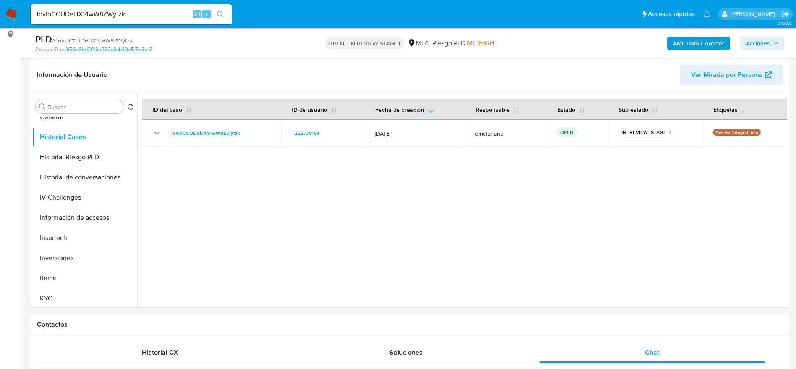
click at [156, 8] on div "TovIoCCUDeiJX14wW8ZWyfzk Alt s" at bounding box center [132, 14] width 202 height 20
click at [154, 11] on input "TovIoCCUDeiJX14wW8ZWyfzk" at bounding box center [132, 14] width 202 height 11
paste input "GtUGgSSWY2lrjYebFFffBehT"
type input "GtUGgSSWY2lrjYebFFffBehT"
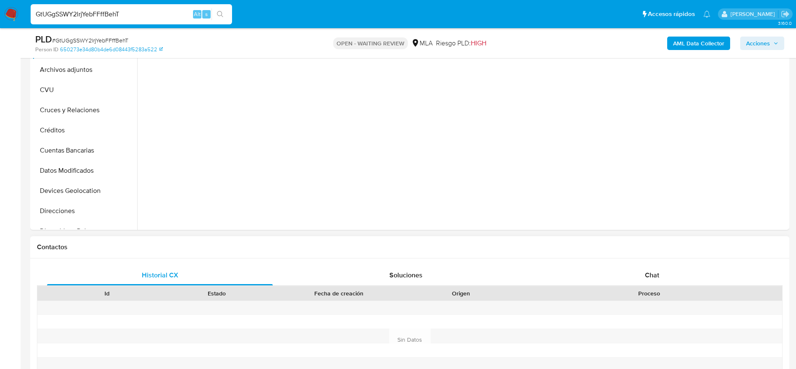
scroll to position [315, 0]
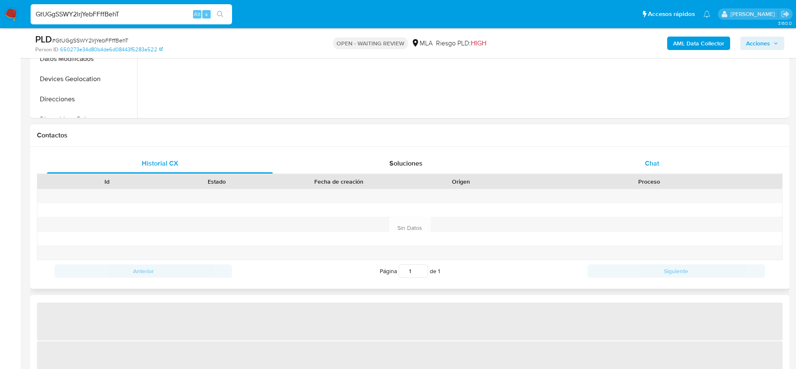
click at [663, 165] on div "Chat" at bounding box center [652, 163] width 226 height 20
select select "10"
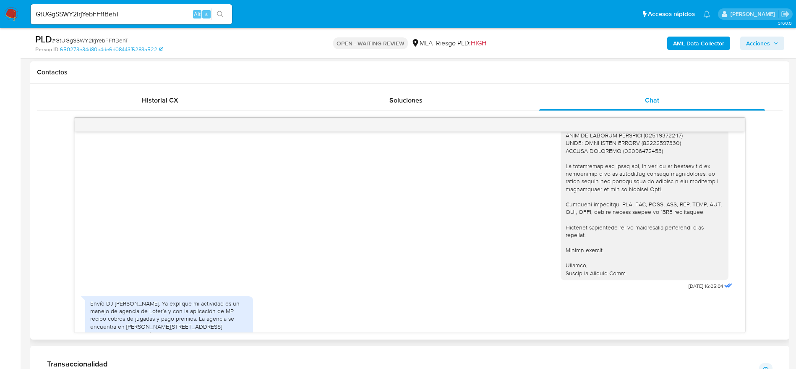
scroll to position [871, 0]
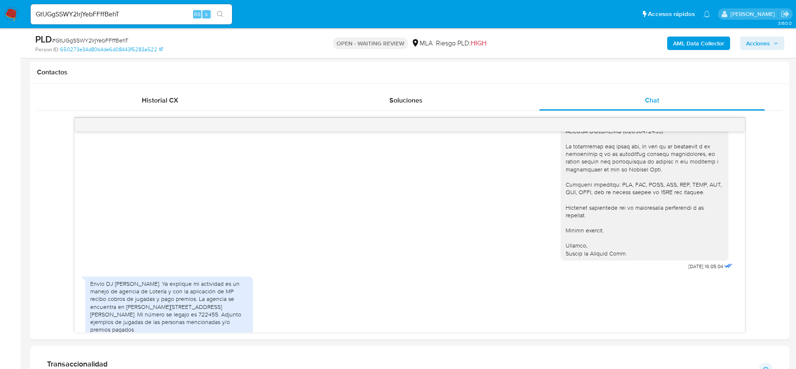
click at [73, 39] on span "# GtUGgSSWY2lrjYebFFffBehT" at bounding box center [90, 40] width 76 height 8
copy span "GtUGgSSWY2lrjYebFFffBehT"
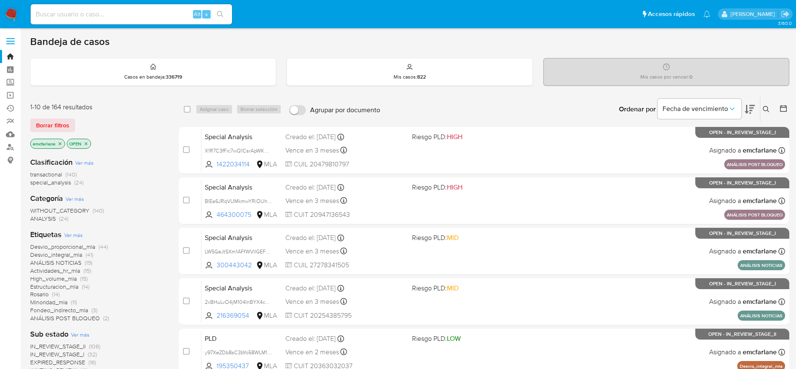
click at [65, 126] on span "Borrar filtros" at bounding box center [52, 125] width 33 height 12
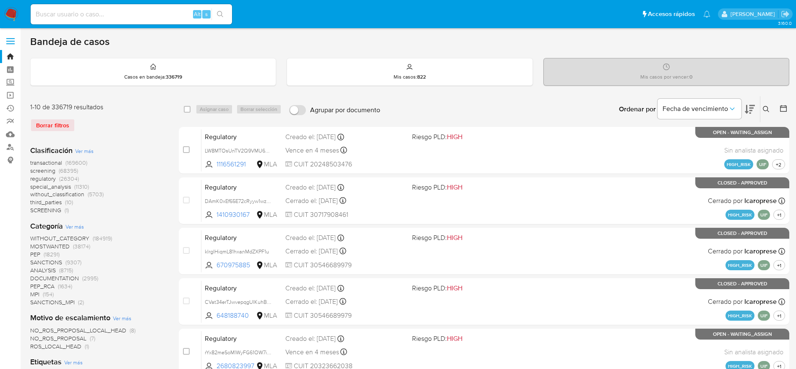
click at [769, 105] on button at bounding box center [768, 109] width 14 height 10
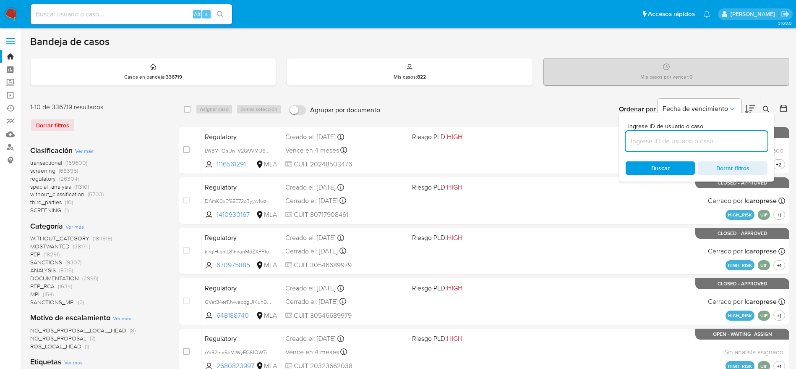
click at [698, 143] on input at bounding box center [697, 141] width 142 height 11
type input "GtUGgSSWY2lrjYebFFffBehT"
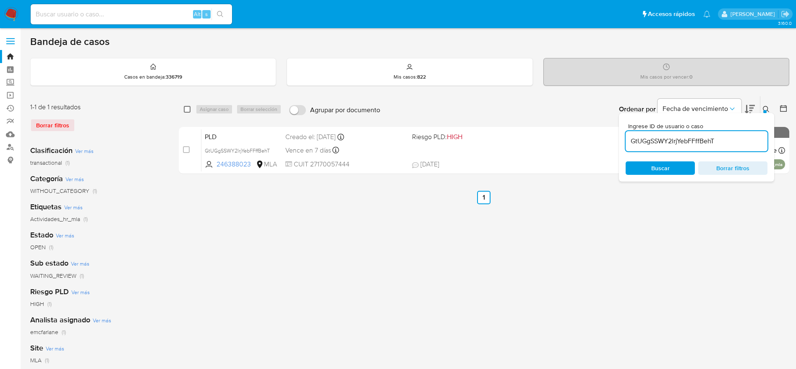
click at [188, 106] on input "checkbox" at bounding box center [187, 109] width 7 height 7
checkbox input "true"
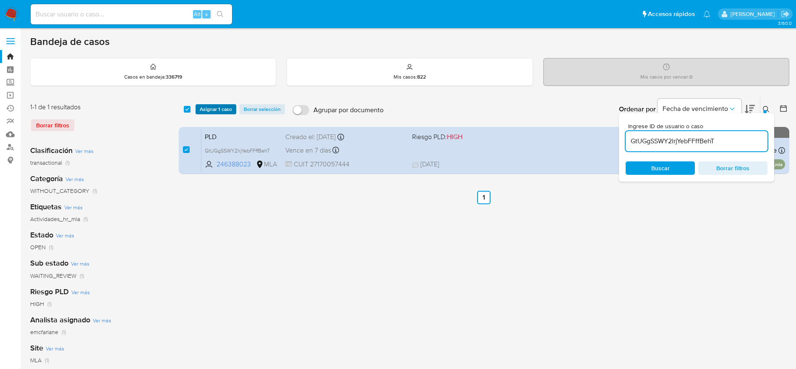
click at [205, 112] on span "Asignar 1 caso" at bounding box center [216, 109] width 32 height 8
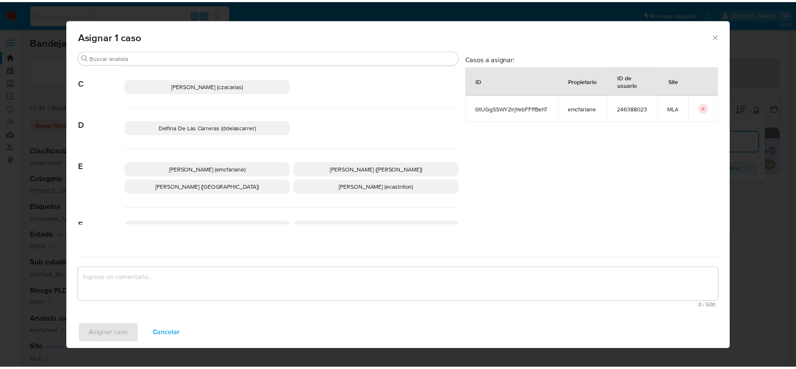
scroll to position [126, 0]
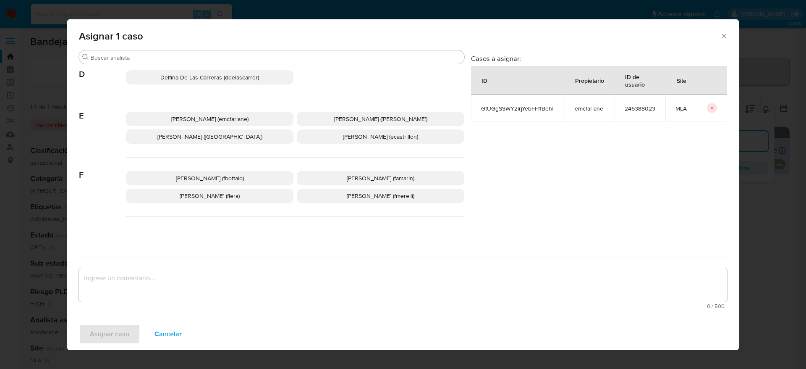
click at [217, 119] on span "[PERSON_NAME] (emcfarlane)" at bounding box center [209, 119] width 77 height 8
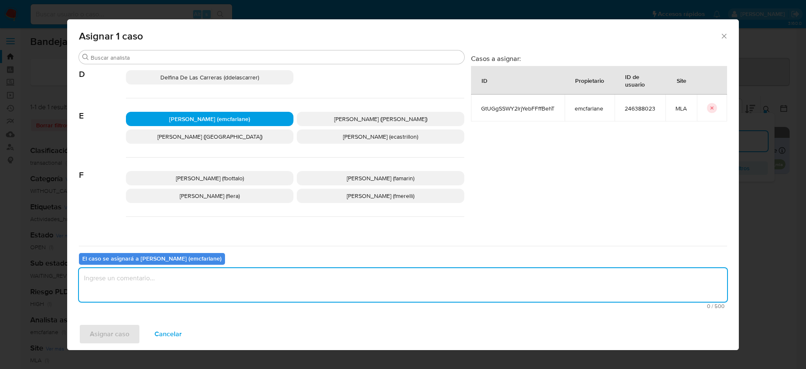
drag, startPoint x: 182, startPoint y: 282, endPoint x: 141, endPoint y: 300, distance: 45.1
click at [181, 281] on textarea "assign-modal" at bounding box center [403, 285] width 648 height 34
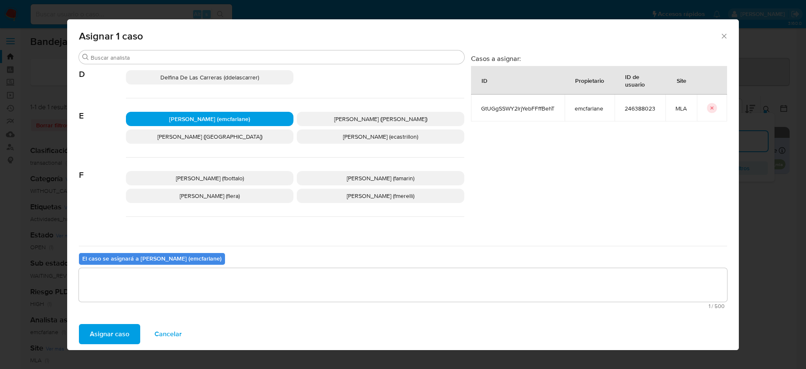
click at [118, 337] on span "Asignar caso" at bounding box center [109, 333] width 39 height 18
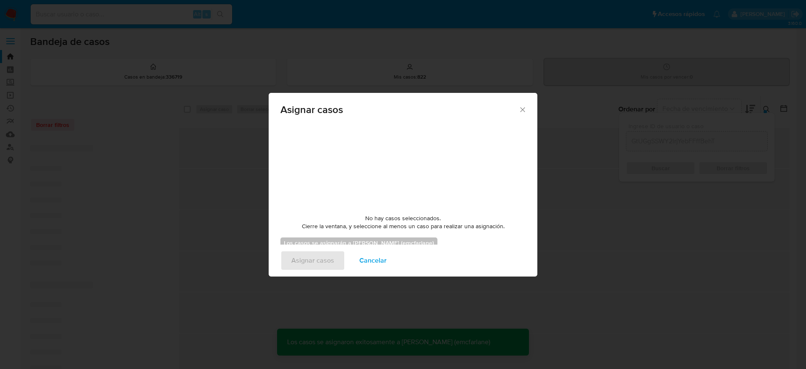
checkbox input "false"
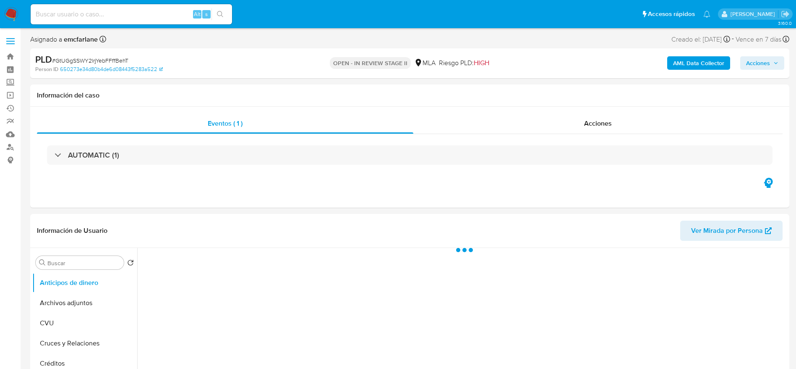
select select "10"
click at [765, 65] on span "Acciones" at bounding box center [758, 62] width 24 height 13
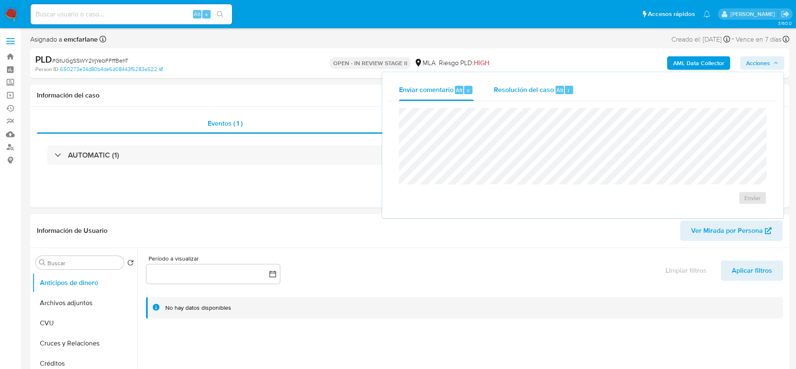
click at [520, 99] on div "Resolución del caso Alt r" at bounding box center [534, 90] width 80 height 22
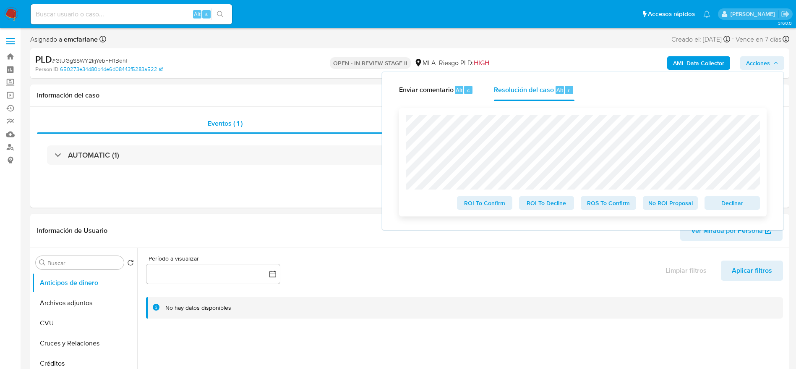
click at [736, 209] on span "Declinar" at bounding box center [733, 203] width 44 height 12
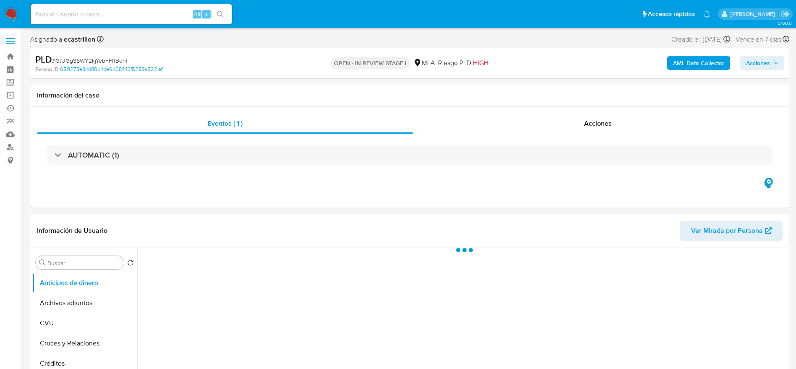
select select "10"
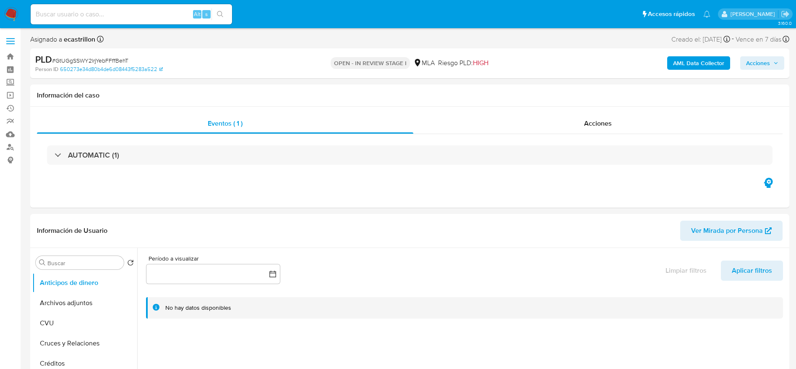
click at [95, 60] on span "# GtUGgSSWY2lrjYebFFffBehT" at bounding box center [90, 60] width 76 height 8
copy span "GtUGgSSWY2lrjYebFFffBehT"
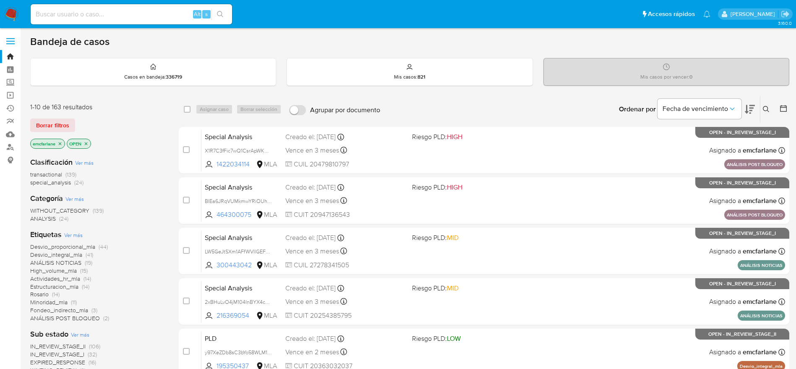
click at [47, 126] on span "Borrar filtros" at bounding box center [52, 125] width 33 height 12
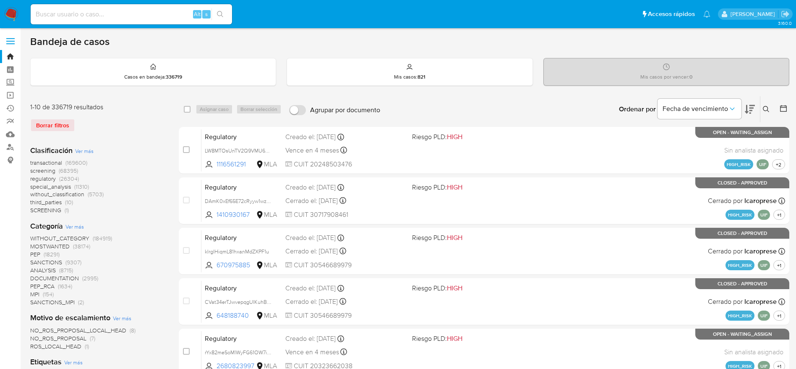
click at [769, 105] on button at bounding box center [768, 109] width 14 height 10
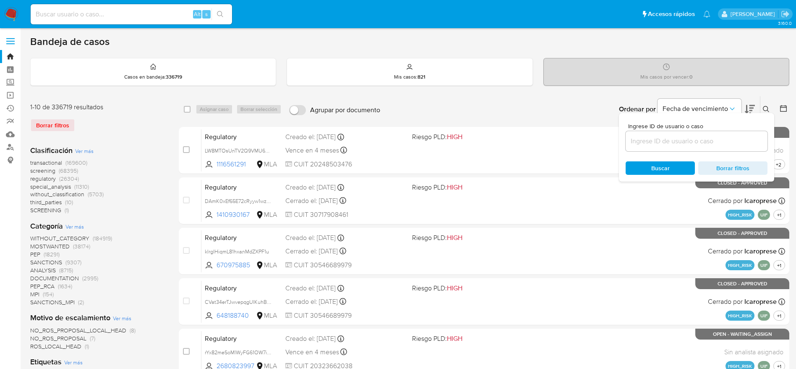
click at [689, 151] on div "Ingrese ID de usuario o caso Buscar Borrar filtros" at bounding box center [696, 147] width 155 height 68
click at [690, 142] on input at bounding box center [697, 141] width 142 height 11
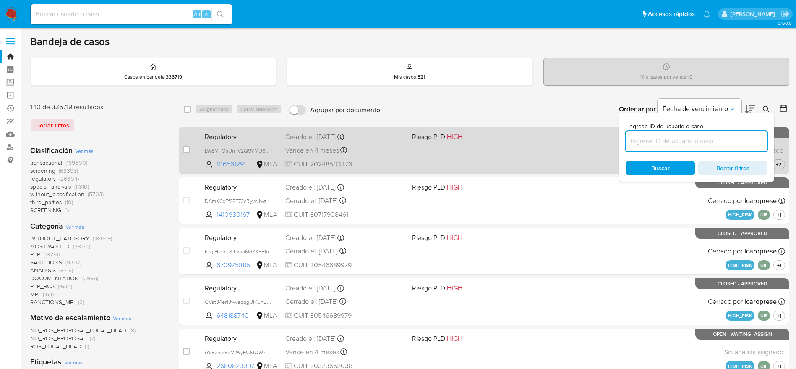
paste input "GtUGgSSWY2lrjYebFFffBehT"
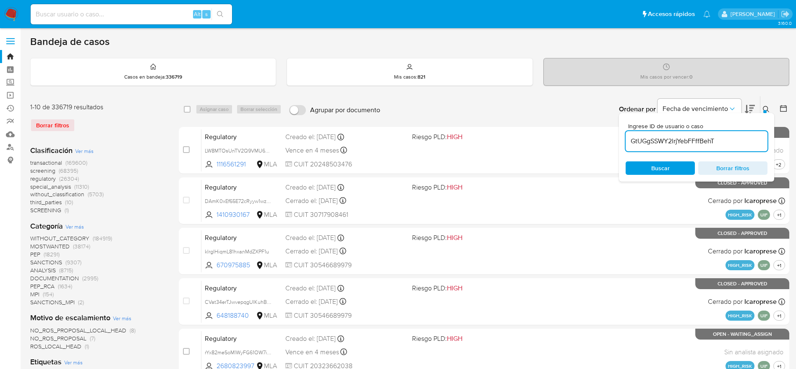
type input "GtUGgSSWY2lrjYebFFffBehT"
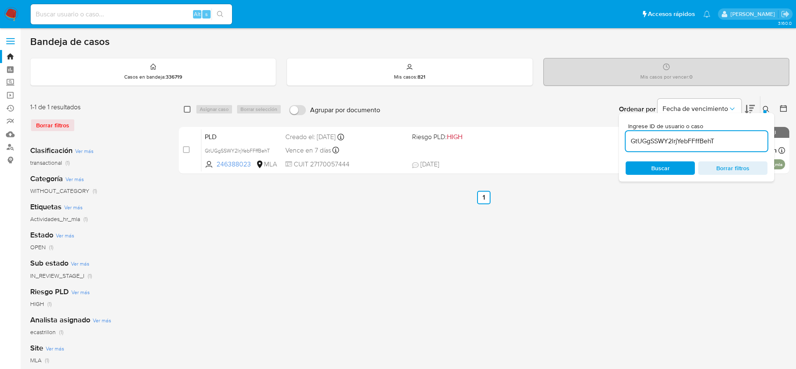
click at [188, 108] on input "checkbox" at bounding box center [187, 109] width 7 height 7
checkbox input "true"
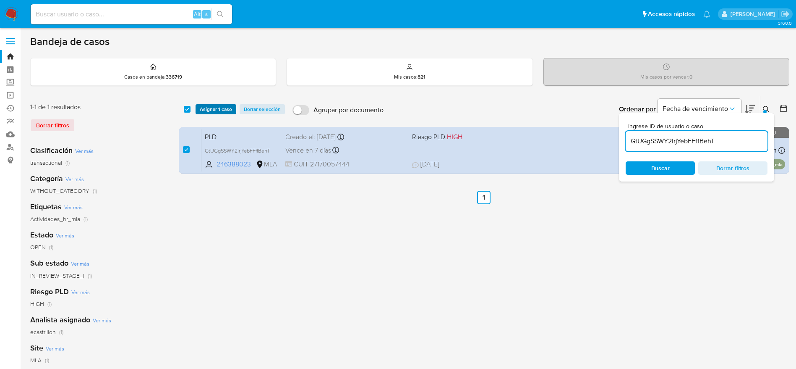
click at [216, 112] on span "Asignar 1 caso" at bounding box center [216, 109] width 32 height 8
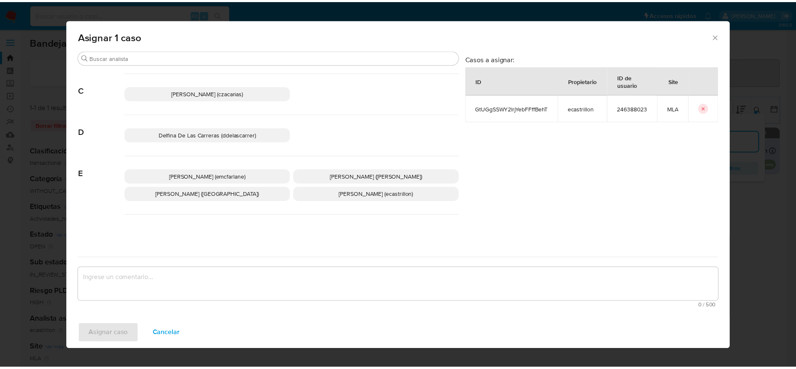
scroll to position [126, 0]
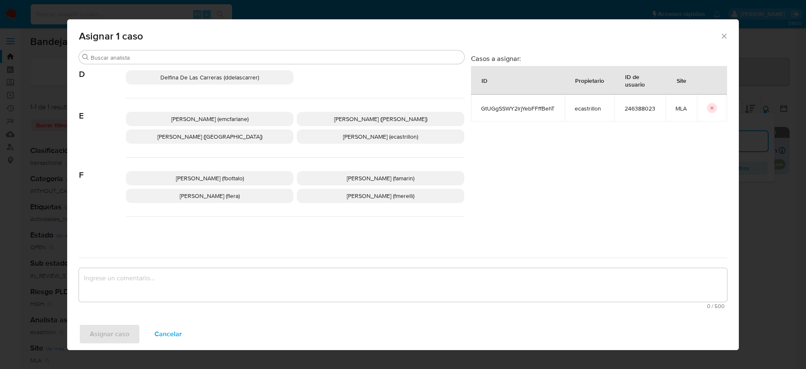
drag, startPoint x: 220, startPoint y: 120, endPoint x: 202, endPoint y: 186, distance: 68.3
click at [220, 120] on span "[PERSON_NAME] (emcfarlane)" at bounding box center [209, 119] width 77 height 8
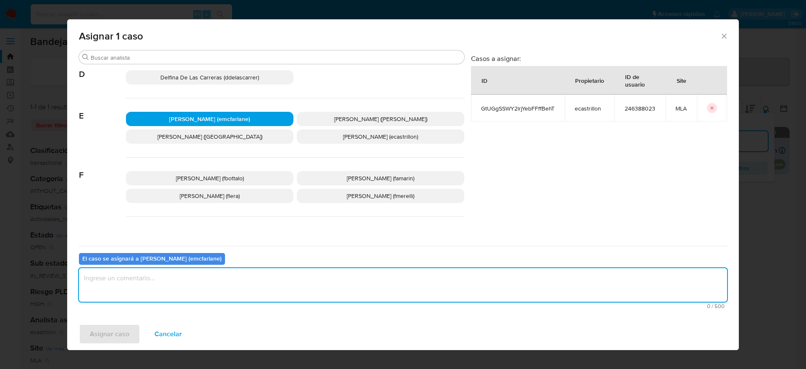
click at [173, 281] on textarea "assign-modal" at bounding box center [403, 285] width 648 height 34
click at [110, 328] on span "Asignar caso" at bounding box center [109, 333] width 39 height 18
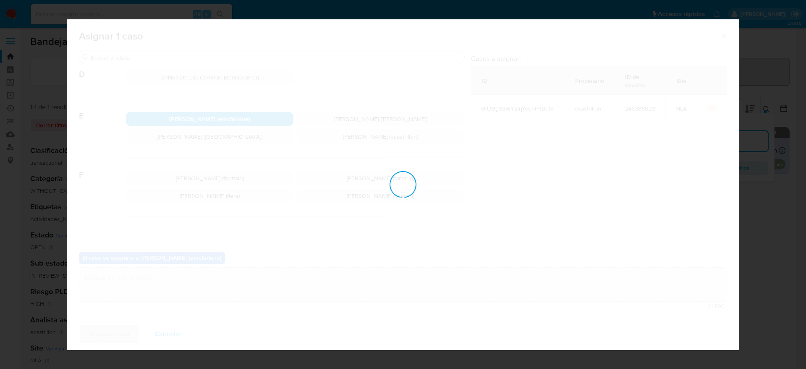
checkbox input "false"
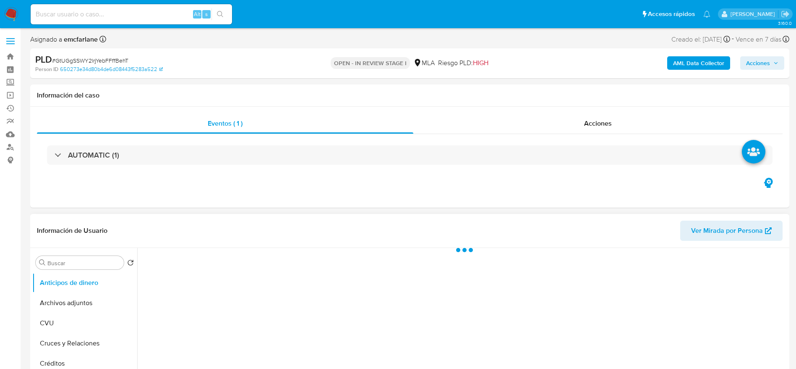
select select "10"
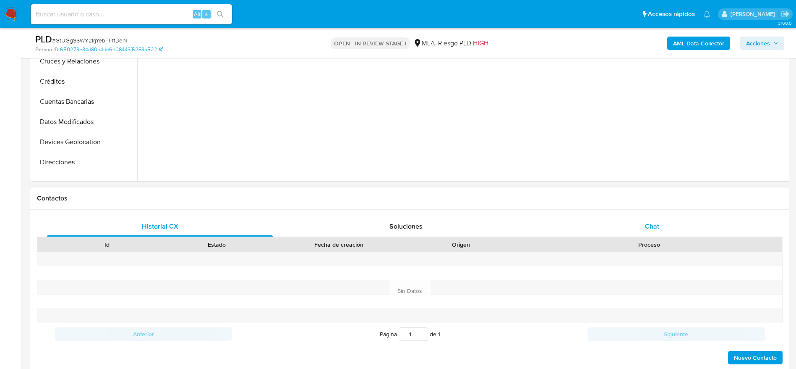
click at [660, 233] on div "Chat" at bounding box center [652, 226] width 226 height 20
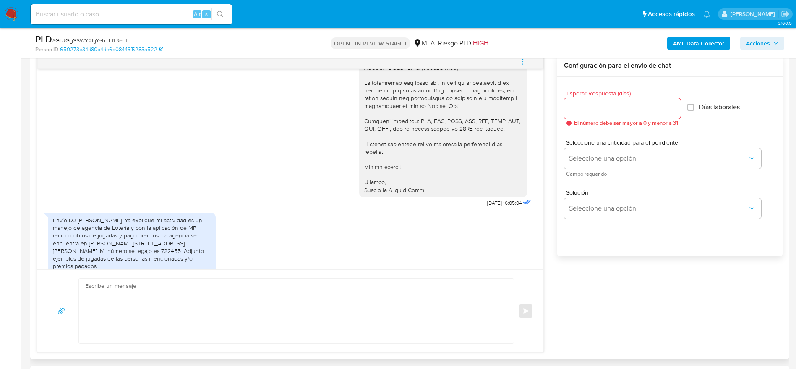
scroll to position [871, 0]
click at [190, 307] on textarea at bounding box center [294, 310] width 418 height 65
paste textarea "Hola Emilse Clara Garcia, Muchas gracias por tu respuesta. Te informamos que no…"
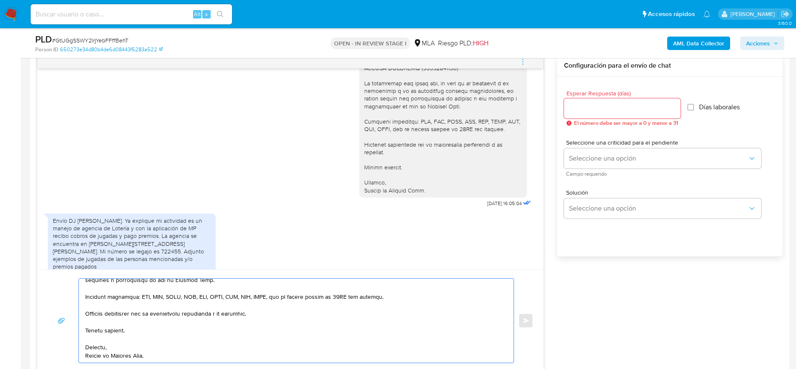
scroll to position [0, 0]
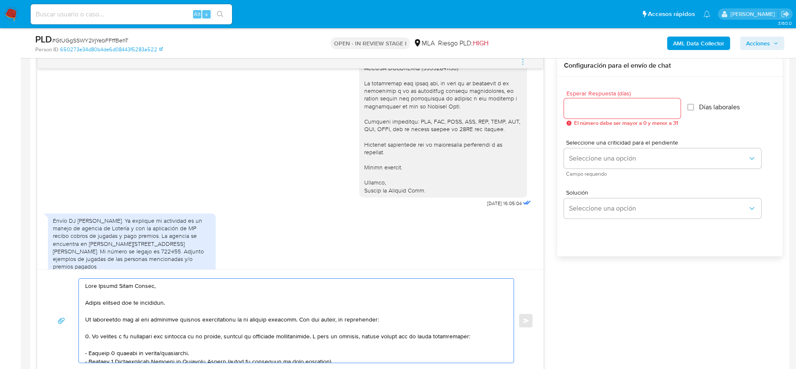
click at [197, 293] on textarea at bounding box center [294, 320] width 418 height 84
drag, startPoint x: 141, startPoint y: 287, endPoint x: 121, endPoint y: 316, distance: 34.9
click at [120, 315] on textarea at bounding box center [294, 320] width 418 height 84
click at [448, 322] on textarea at bounding box center [294, 320] width 418 height 84
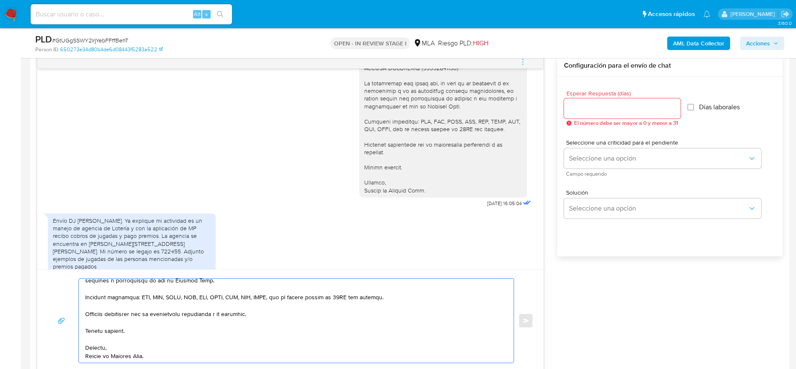
scroll to position [233, 0]
type textarea "Hola Emilse Clara Garcia, Muchas gracias por tu respuesta. Te informamos que no…"
click at [590, 107] on input "Esperar Respuesta (días)" at bounding box center [622, 108] width 117 height 11
type input "1"
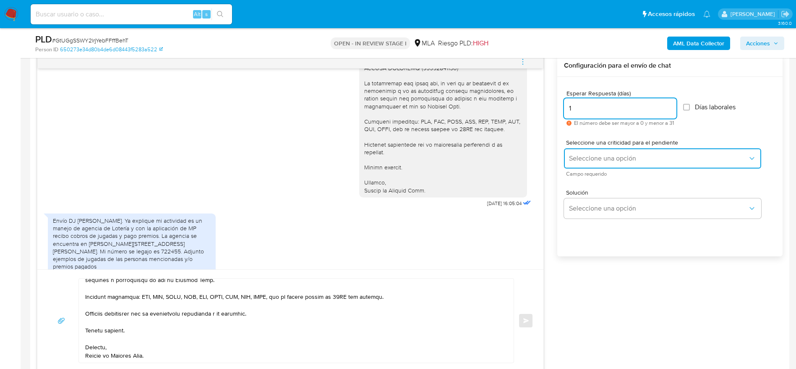
click at [588, 157] on span "Seleccione una opción" at bounding box center [658, 158] width 179 height 8
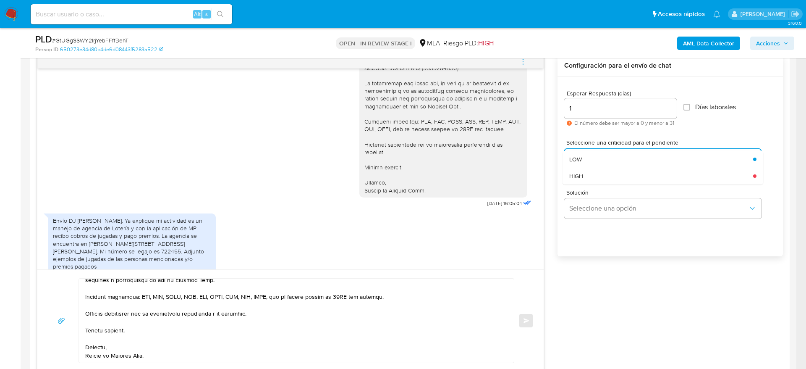
click at [592, 172] on div "HIGH" at bounding box center [658, 175] width 179 height 17
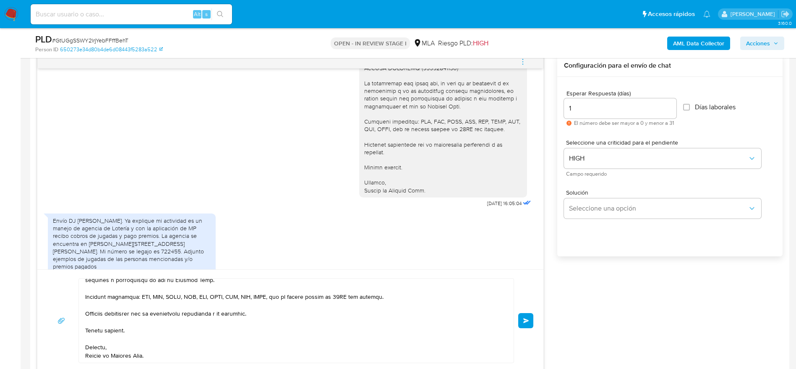
click at [526, 322] on span "Enviar" at bounding box center [526, 320] width 6 height 5
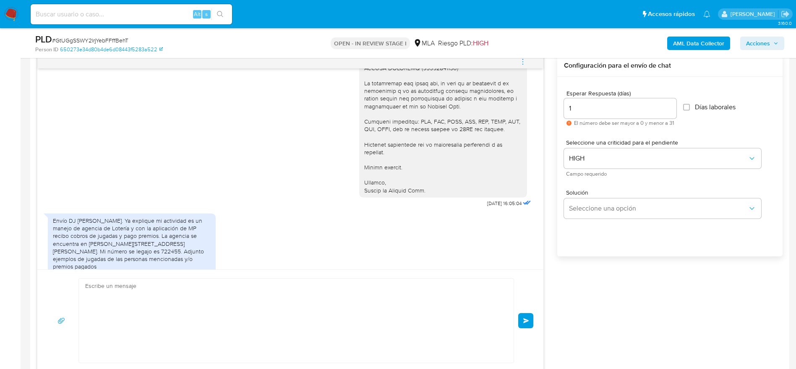
scroll to position [1301, 0]
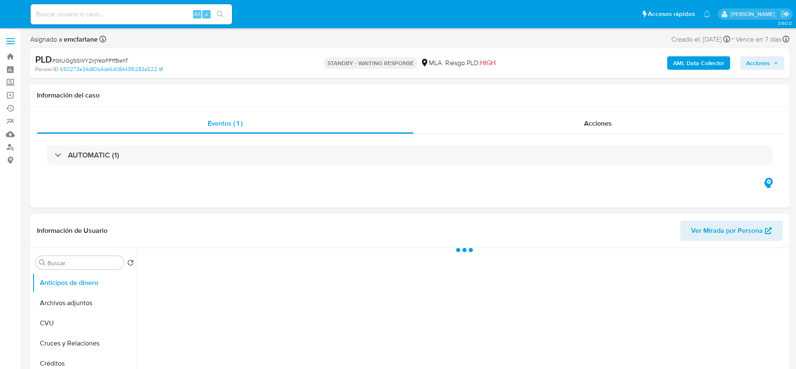
select select "10"
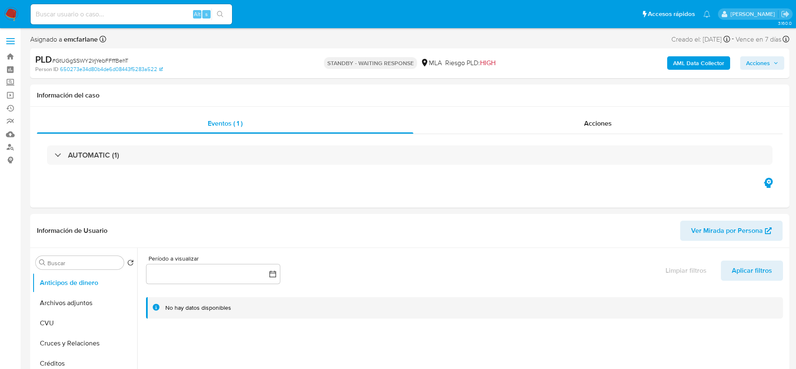
click at [149, 11] on input at bounding box center [132, 14] width 202 height 11
paste input "H5wqlCq0HRc60KJSh36wcvXN"
type input "H5wqlCq0HRc60KJSh36wcvXN"
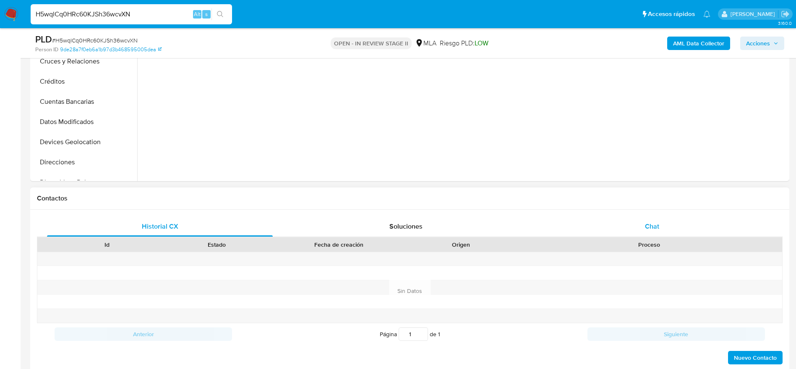
select select "10"
click at [663, 219] on div "Chat" at bounding box center [652, 226] width 226 height 20
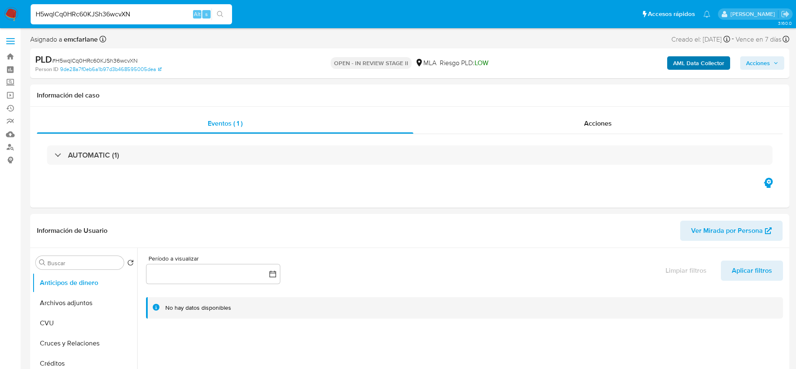
drag, startPoint x: 750, startPoint y: 63, endPoint x: 715, endPoint y: 67, distance: 35.5
click at [750, 62] on span "Acciones" at bounding box center [758, 62] width 24 height 13
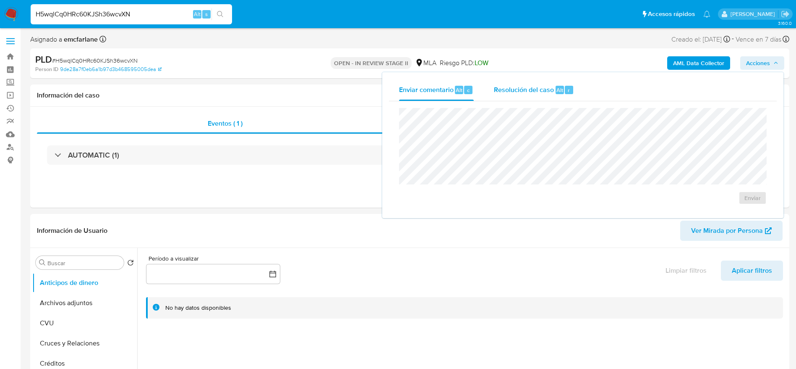
click at [501, 95] on div "Resolución del caso Alt r" at bounding box center [534, 90] width 80 height 22
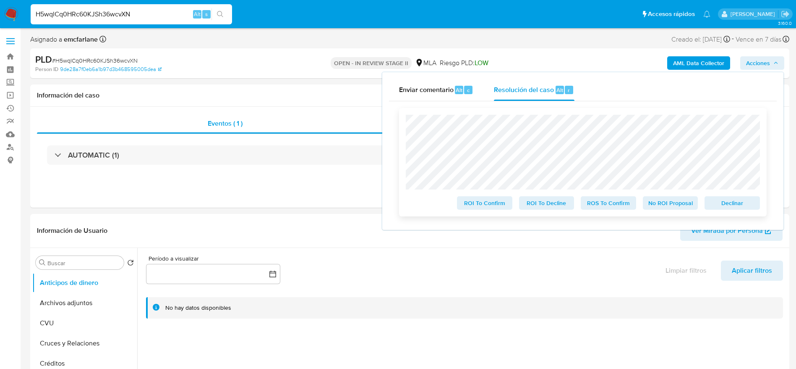
click at [742, 208] on span "Declinar" at bounding box center [733, 203] width 44 height 12
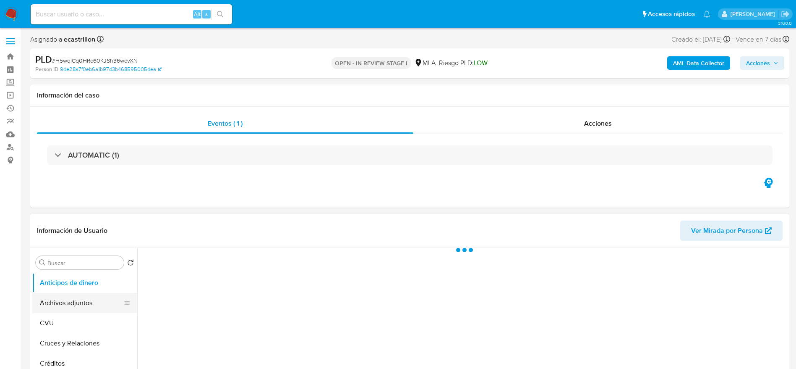
select select "10"
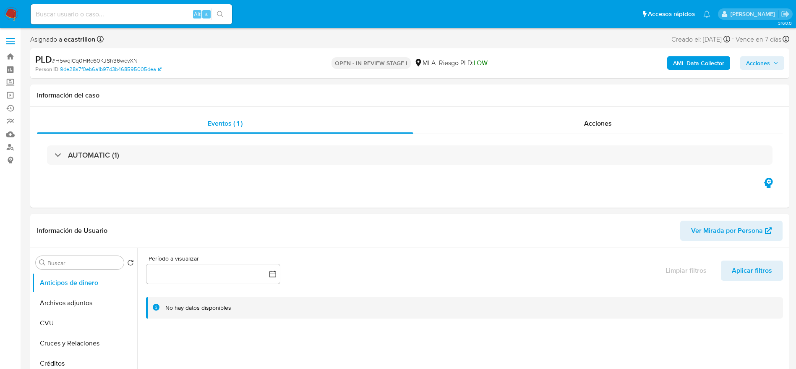
click at [105, 57] on span "# H5wqlCq0HRc60KJSh36wcvXN" at bounding box center [95, 60] width 86 height 8
copy span "H5wqlCq0HRc60KJSh36wcvXN"
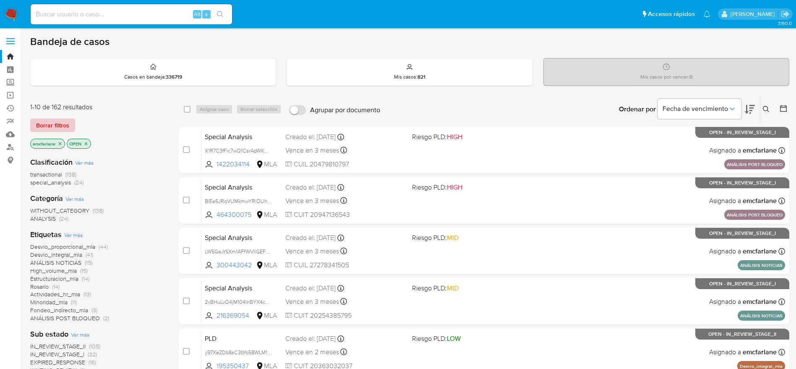
drag, startPoint x: 55, startPoint y: 124, endPoint x: 363, endPoint y: 115, distance: 307.8
click at [55, 124] on span "Borrar filtros" at bounding box center [52, 125] width 33 height 12
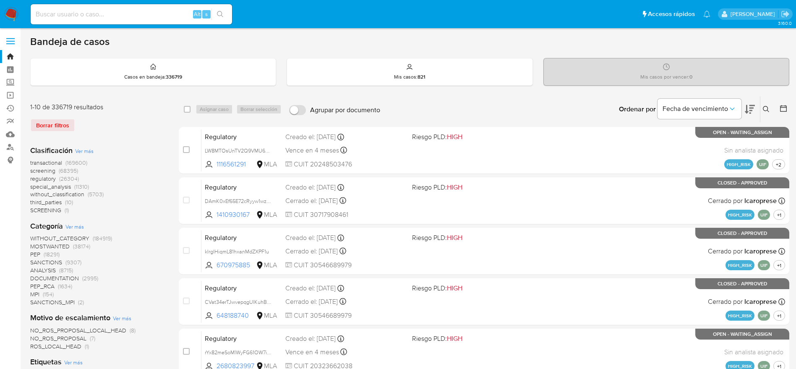
click at [768, 110] on icon at bounding box center [766, 109] width 6 height 6
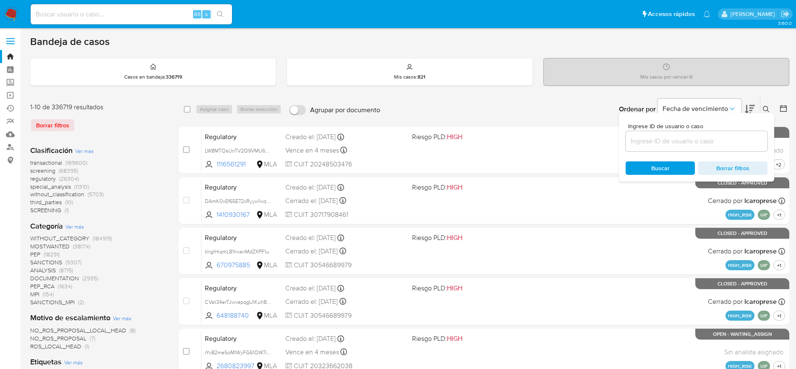
click at [644, 141] on input at bounding box center [697, 141] width 142 height 11
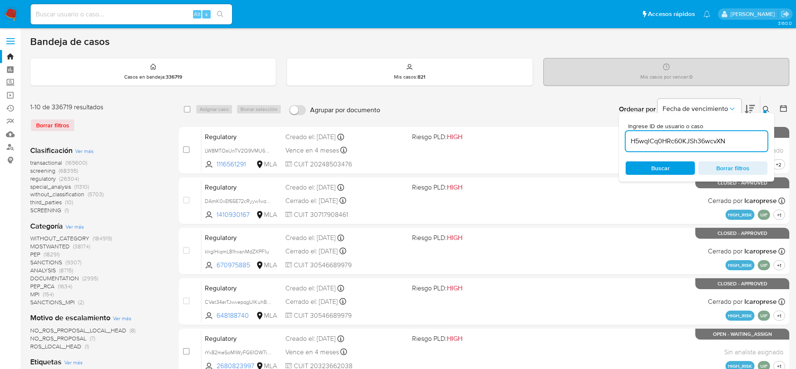
type input "H5wqlCq0HRc60KJSh36wcvXN"
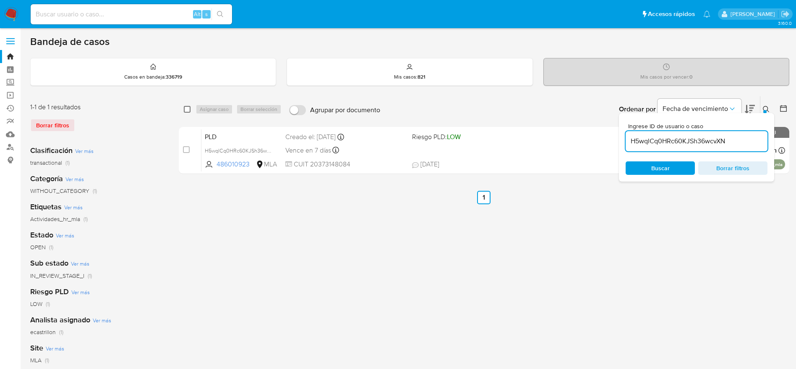
click at [188, 109] on input "checkbox" at bounding box center [187, 109] width 7 height 7
checkbox input "true"
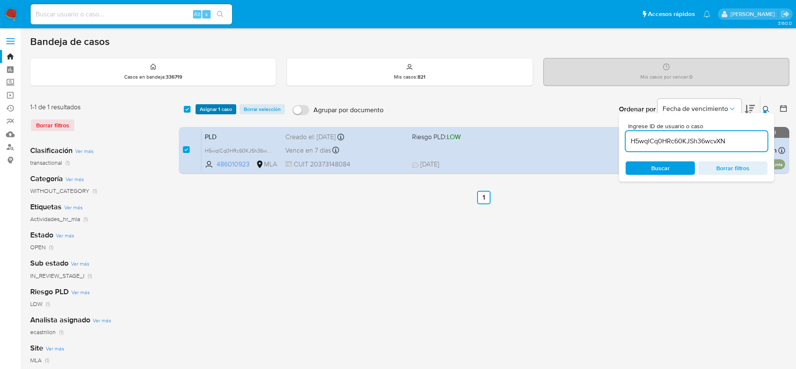
click at [196, 108] on button "Asignar 1 caso" at bounding box center [216, 109] width 41 height 10
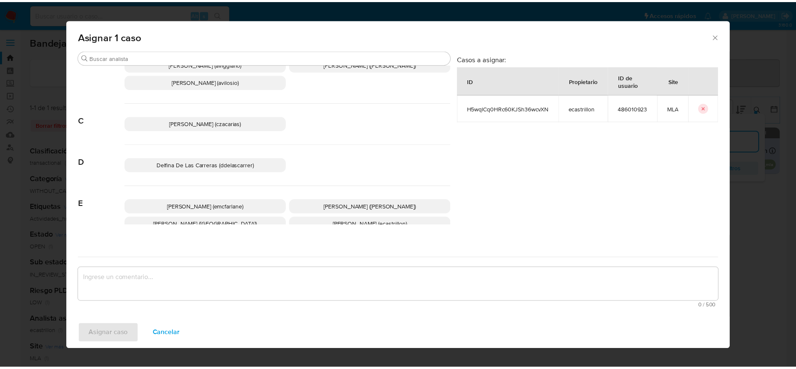
scroll to position [63, 0]
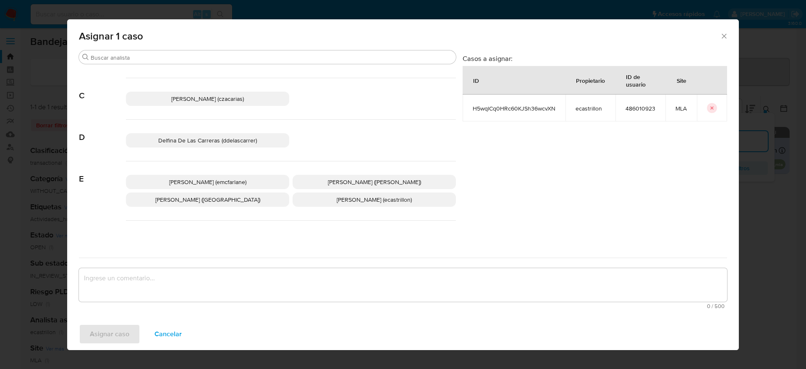
click at [236, 173] on div "[PERSON_NAME] (emcfarlane) [PERSON_NAME] ([PERSON_NAME]) [PERSON_NAME] (evitiel…" at bounding box center [291, 190] width 330 height 59
click at [216, 180] on span "[PERSON_NAME] (emcfarlane)" at bounding box center [207, 182] width 77 height 8
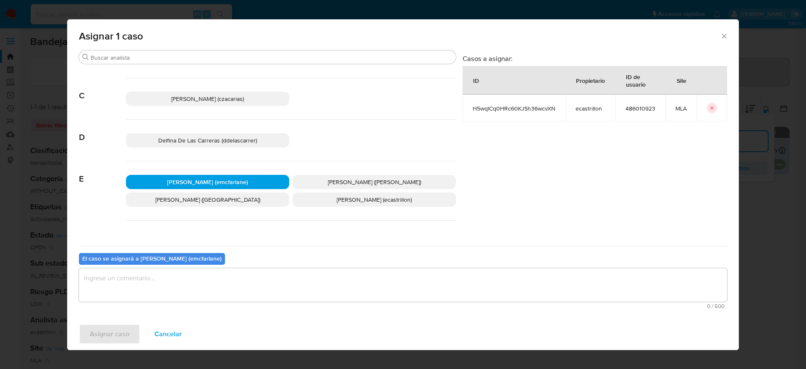
click at [142, 276] on textarea "assign-modal" at bounding box center [403, 285] width 648 height 34
click at [107, 334] on span "Asignar caso" at bounding box center [109, 333] width 39 height 18
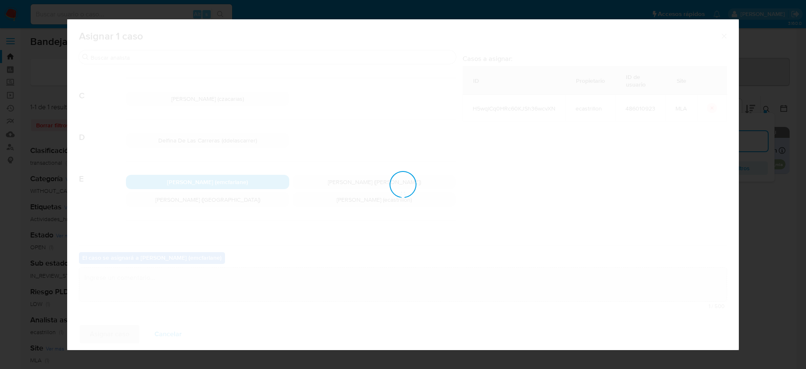
checkbox input "false"
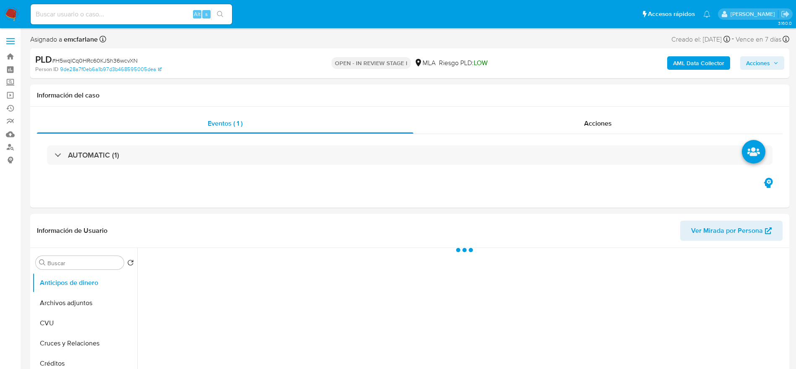
select select "10"
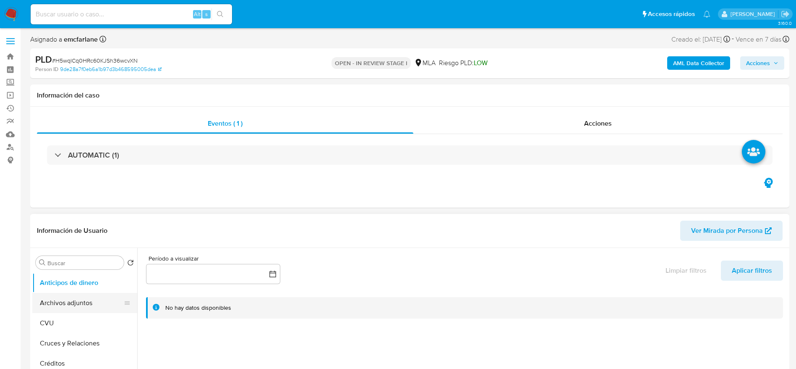
click at [81, 294] on button "Archivos adjuntos" at bounding box center [81, 303] width 98 height 20
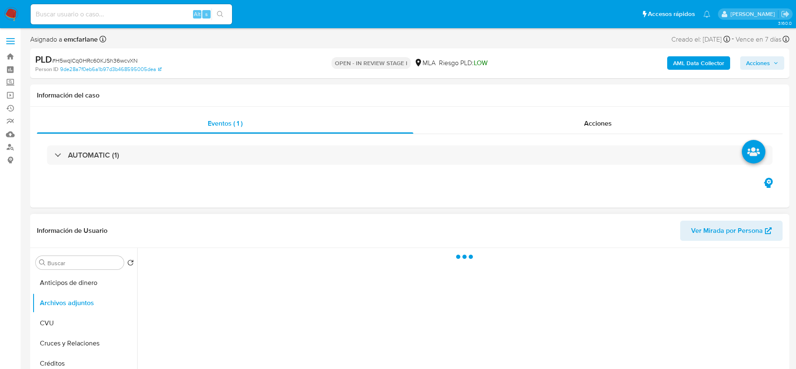
scroll to position [63, 0]
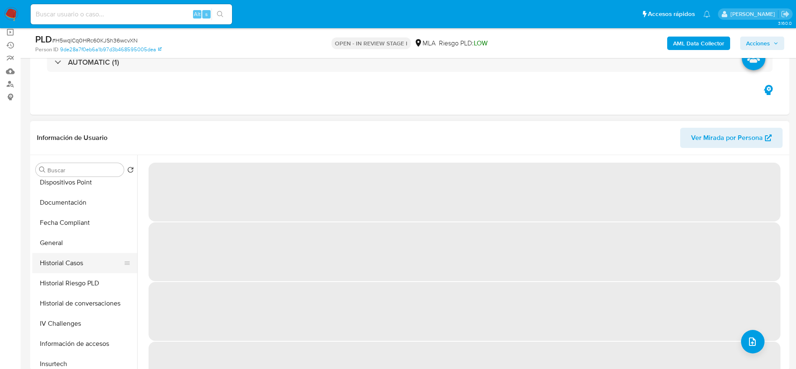
click at [68, 259] on button "Historial Casos" at bounding box center [81, 263] width 98 height 20
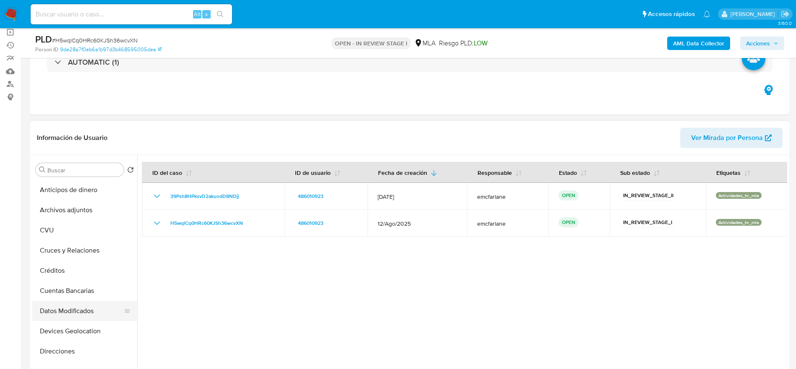
scroll to position [126, 0]
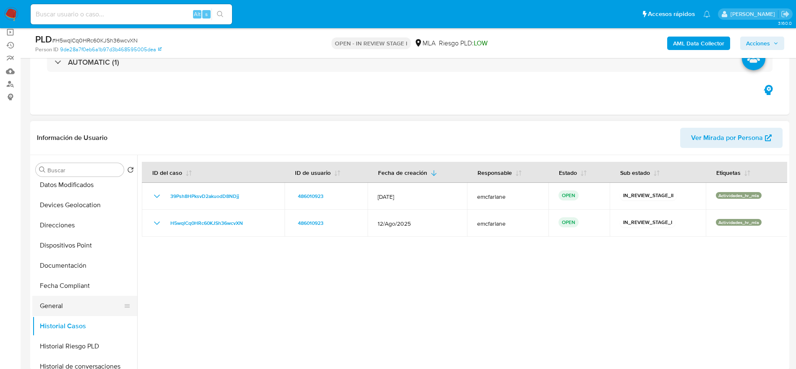
click at [61, 307] on button "General" at bounding box center [81, 306] width 98 height 20
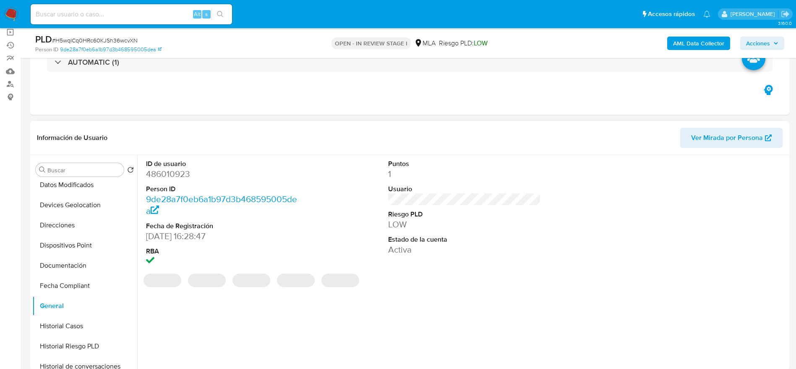
click at [161, 176] on dd "486010923" at bounding box center [222, 174] width 153 height 12
copy dd "486010923"
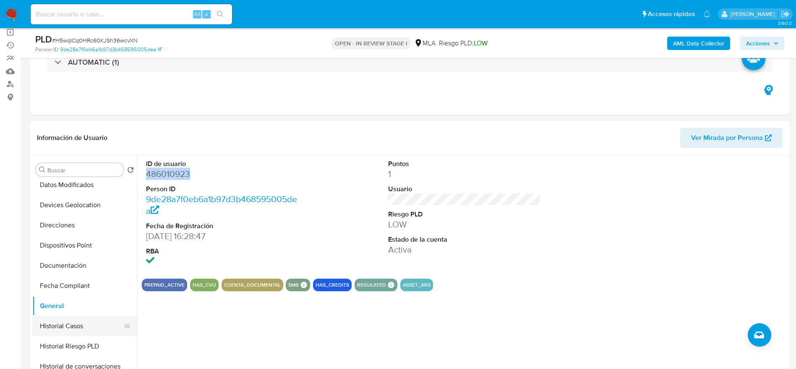
click at [78, 317] on button "Historial Casos" at bounding box center [81, 326] width 98 height 20
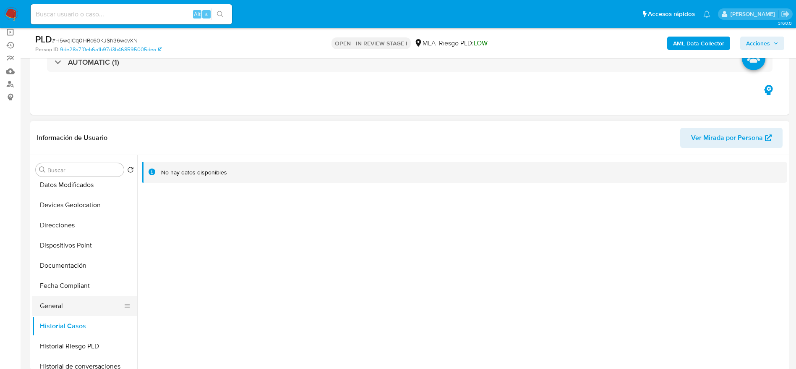
click at [54, 306] on button "General" at bounding box center [81, 306] width 98 height 20
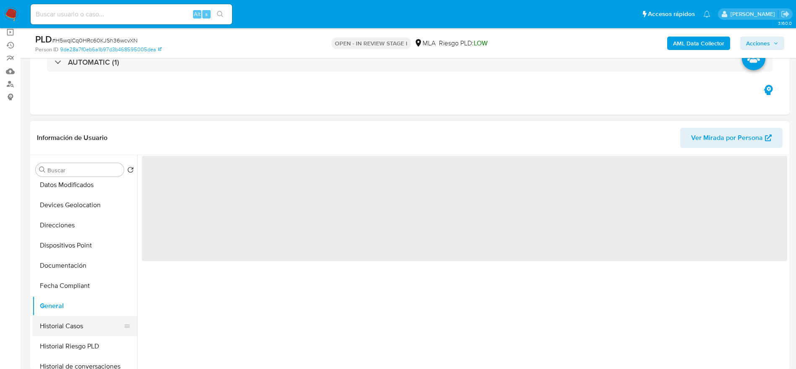
click at [62, 319] on button "Historial Casos" at bounding box center [81, 326] width 98 height 20
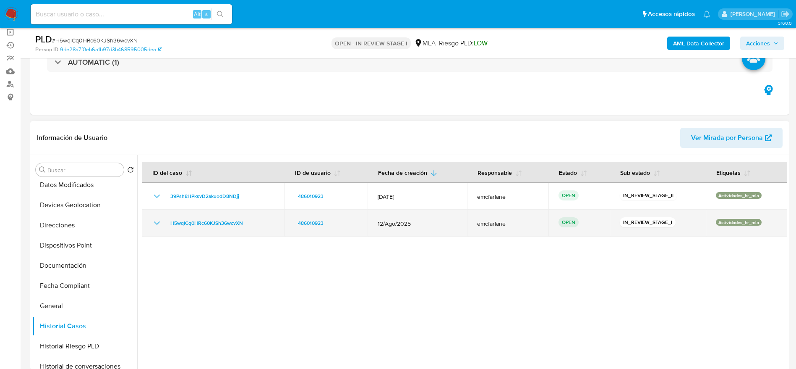
click at [264, 224] on div "H5wqlCq0HRc60KJSh36wcvXN" at bounding box center [213, 223] width 123 height 10
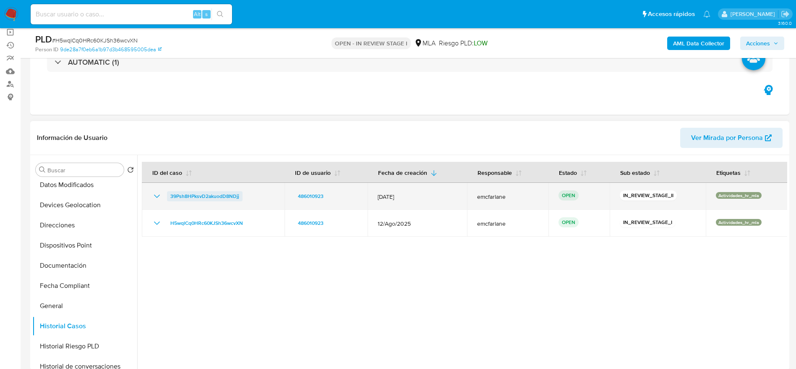
click at [217, 197] on span "39Psh8HPksvD2akuodD8NDjj" at bounding box center [204, 196] width 69 height 10
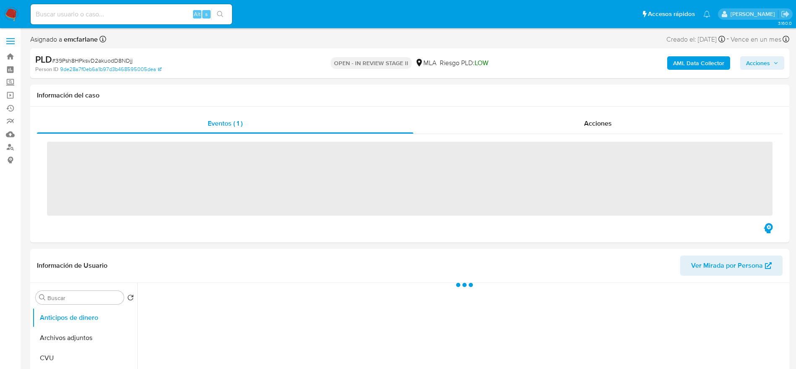
click at [771, 61] on span "Acciones" at bounding box center [762, 63] width 32 height 12
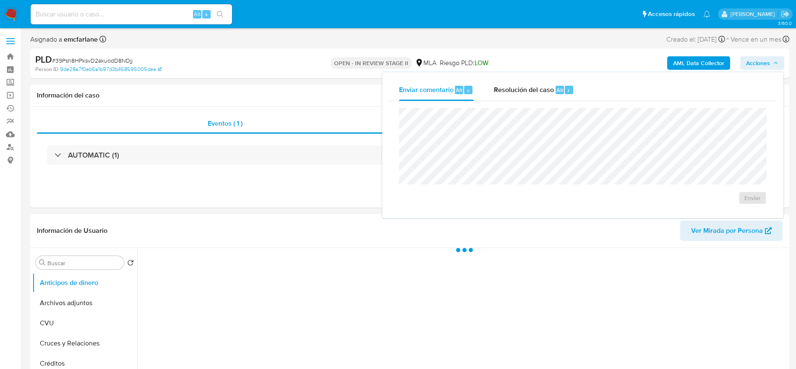
select select "10"
click at [549, 99] on div "Resolución del caso Alt r" at bounding box center [534, 90] width 80 height 22
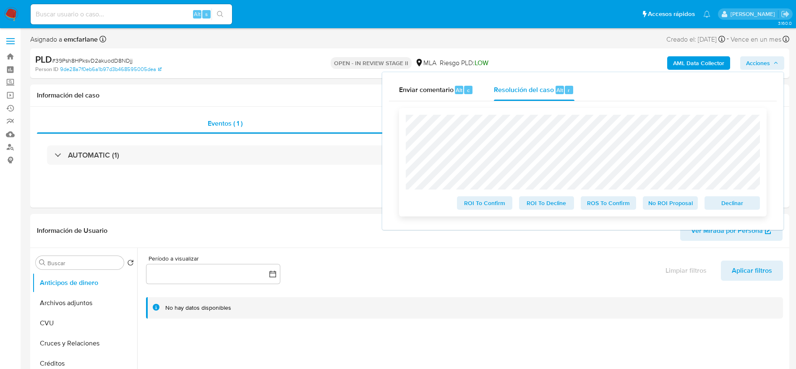
click at [722, 203] on span "Declinar" at bounding box center [733, 203] width 44 height 12
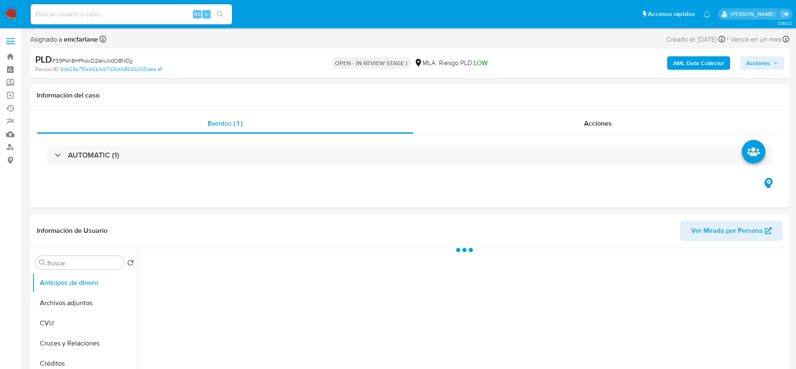
select select "10"
drag, startPoint x: 57, startPoint y: 304, endPoint x: 107, endPoint y: 284, distance: 53.7
click at [57, 303] on button "Archivos adjuntos" at bounding box center [84, 303] width 105 height 20
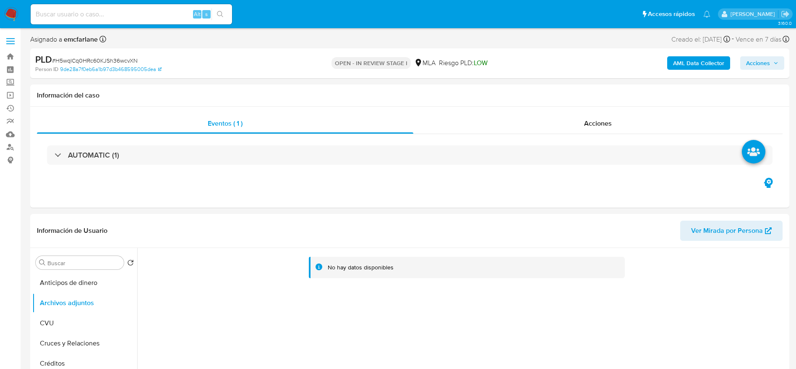
click at [705, 58] on b "AML Data Collector" at bounding box center [698, 62] width 51 height 13
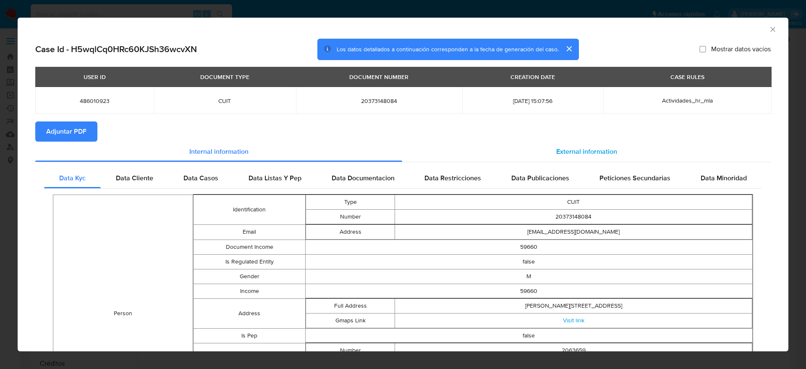
drag, startPoint x: 573, startPoint y: 149, endPoint x: 495, endPoint y: 157, distance: 78.5
click at [573, 149] on span "External information" at bounding box center [586, 152] width 61 height 10
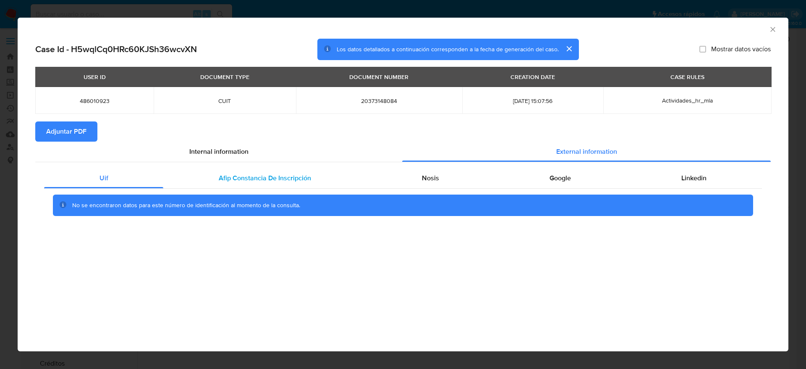
drag, startPoint x: 286, startPoint y: 178, endPoint x: 320, endPoint y: 178, distance: 34.4
click at [286, 179] on span "Afip Constancia De Inscripción" at bounding box center [265, 178] width 92 height 10
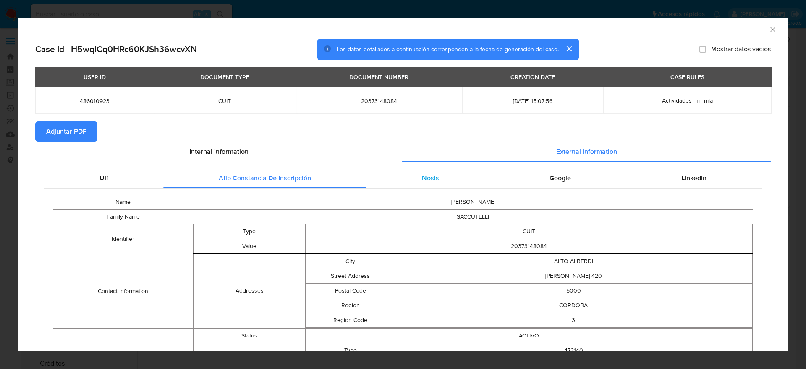
click at [422, 174] on span "Nosis" at bounding box center [430, 178] width 17 height 10
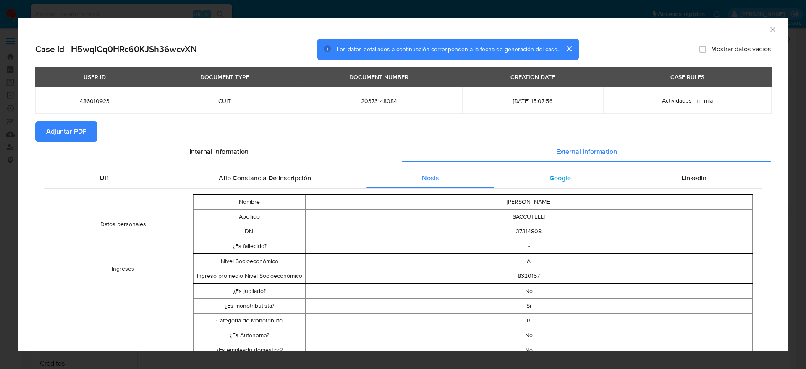
click at [555, 175] on span "Google" at bounding box center [560, 178] width 21 height 10
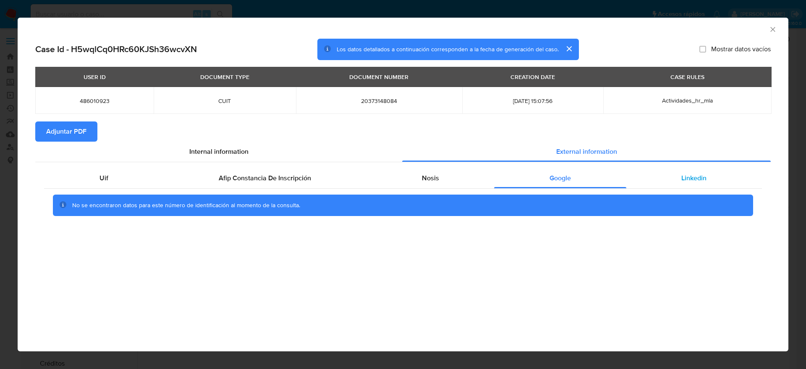
click at [701, 169] on div "Linkedin" at bounding box center [694, 178] width 136 height 20
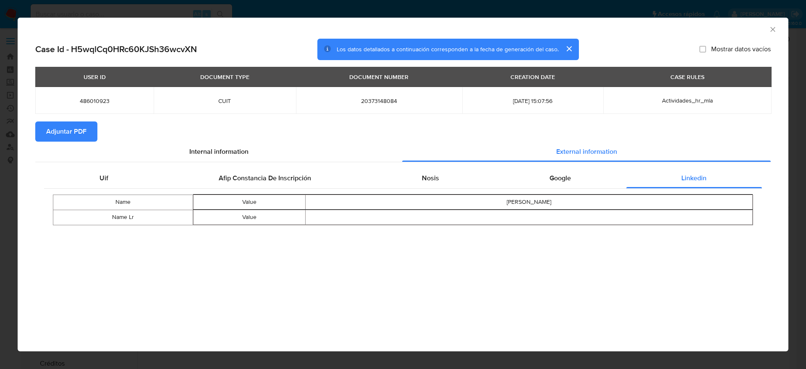
click at [87, 136] on button "Adjuntar PDF" at bounding box center [66, 131] width 62 height 20
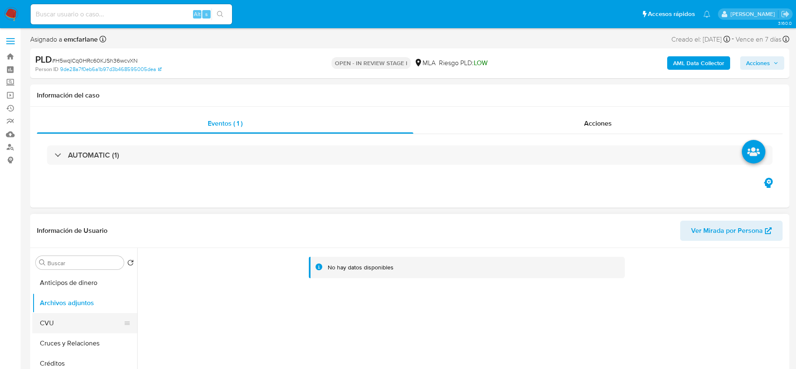
click at [52, 321] on button "CVU" at bounding box center [81, 323] width 98 height 20
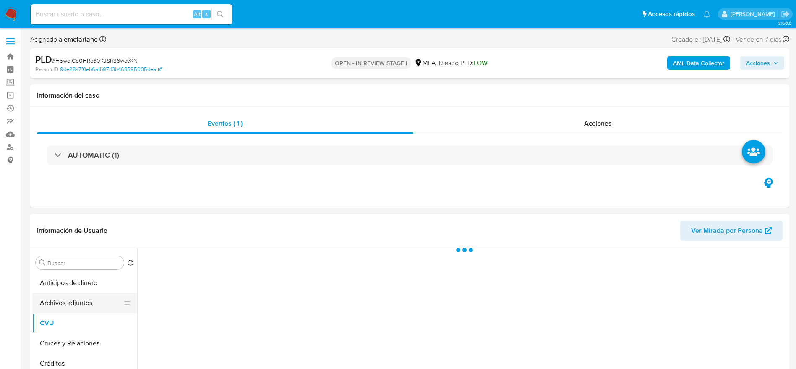
click at [66, 297] on button "Archivos adjuntos" at bounding box center [81, 303] width 98 height 20
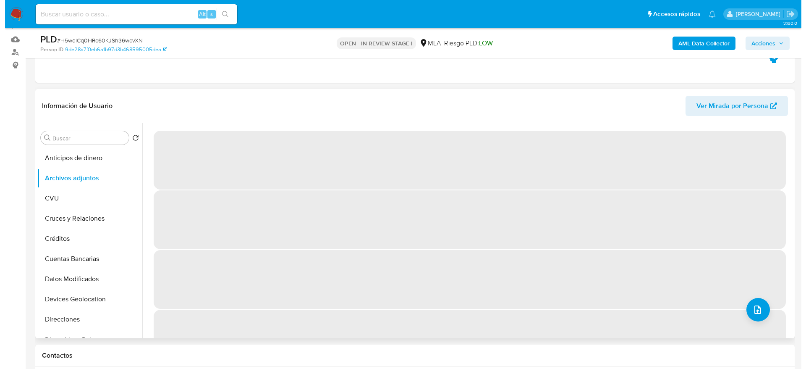
scroll to position [126, 0]
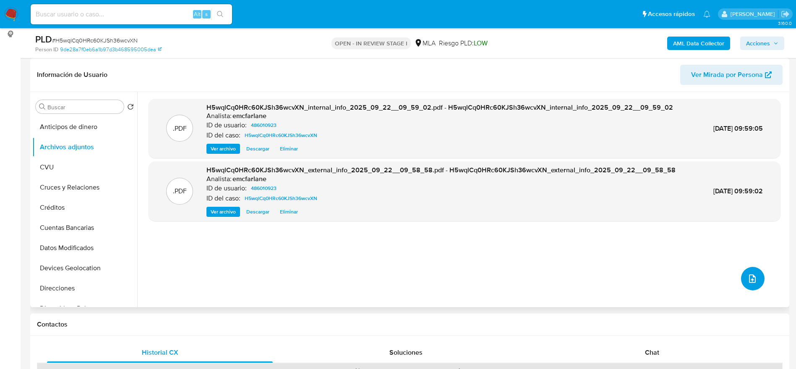
click at [751, 271] on button "upload-file" at bounding box center [753, 279] width 24 height 24
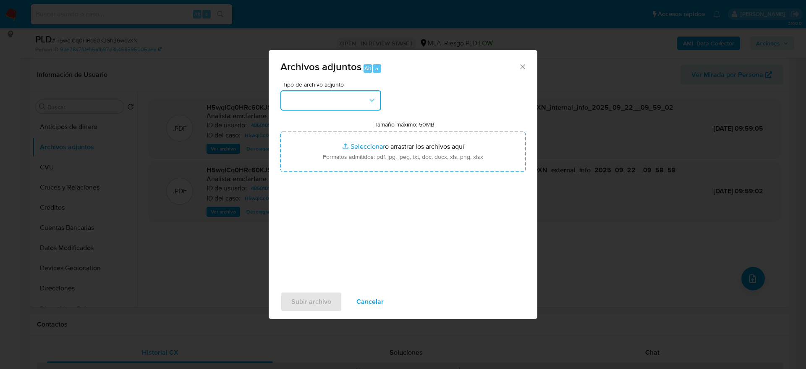
click at [336, 101] on button "button" at bounding box center [330, 100] width 101 height 20
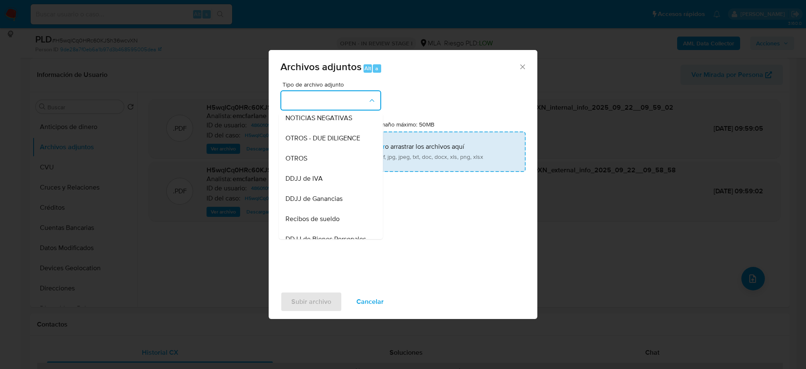
click at [309, 157] on div "OTROS" at bounding box center [328, 158] width 86 height 20
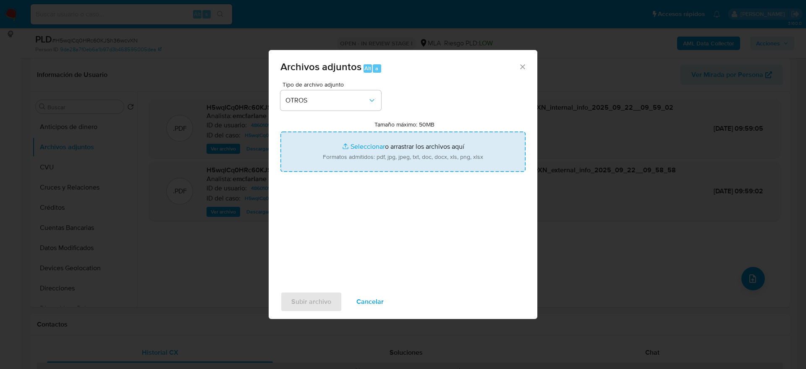
type input "C:\fakepath\486010923_documentacion (1).pdf"
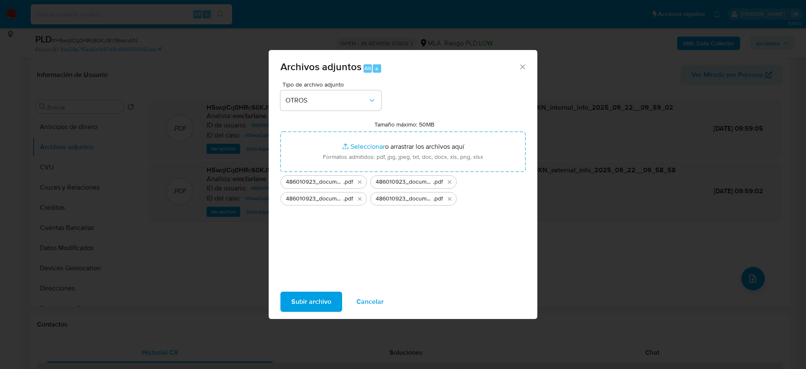
click at [319, 300] on span "Subir archivo" at bounding box center [311, 301] width 40 height 18
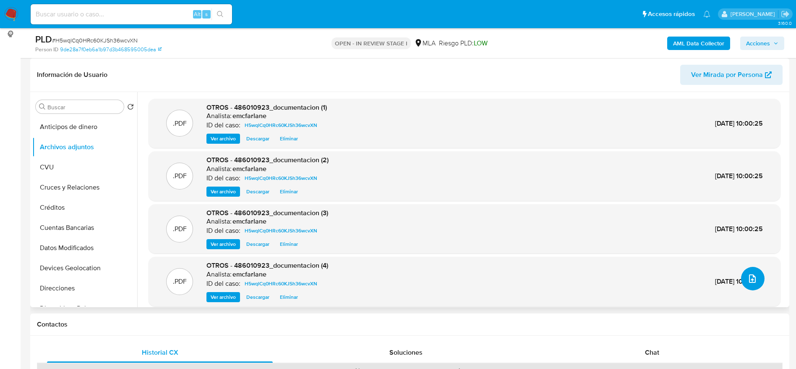
click at [752, 282] on icon "upload-file" at bounding box center [753, 278] width 10 height 10
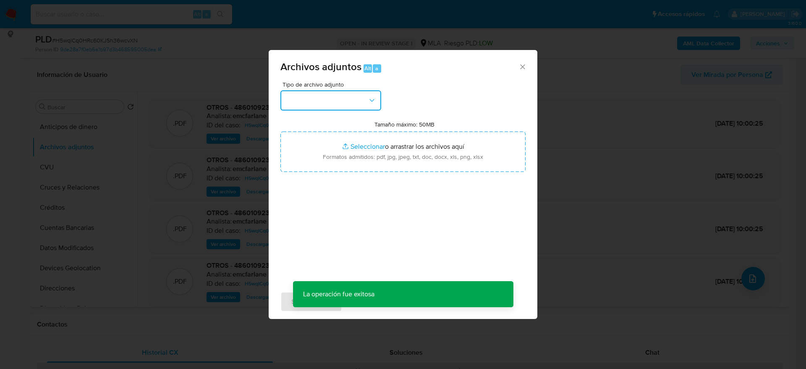
click at [348, 102] on button "button" at bounding box center [330, 100] width 101 height 20
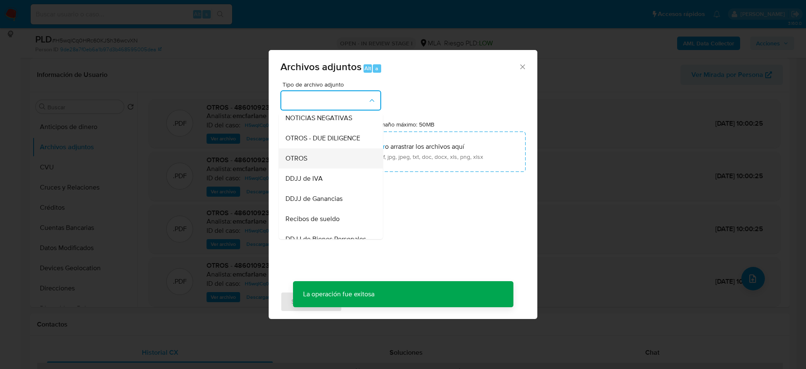
click at [299, 160] on div "OTROS" at bounding box center [328, 158] width 86 height 20
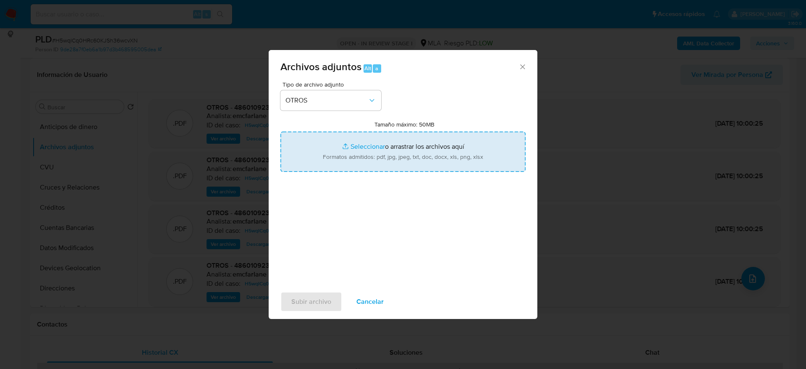
type input "C:\fakepath\Caselog 39Psh8HPksvD2akuodD8NDjj.docx"
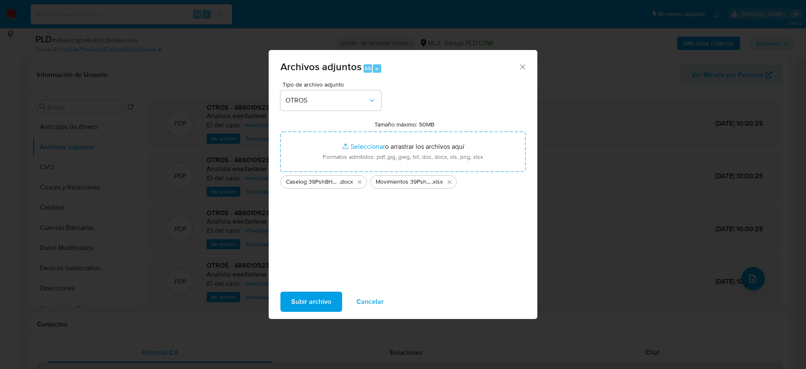
click at [318, 303] on span "Subir archivo" at bounding box center [311, 301] width 40 height 18
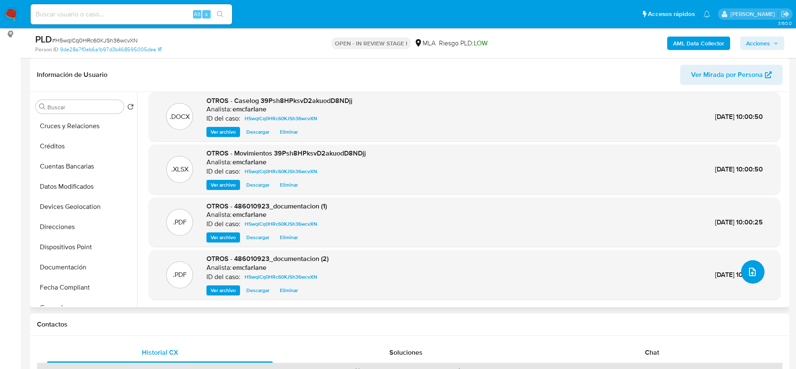
scroll to position [189, 0]
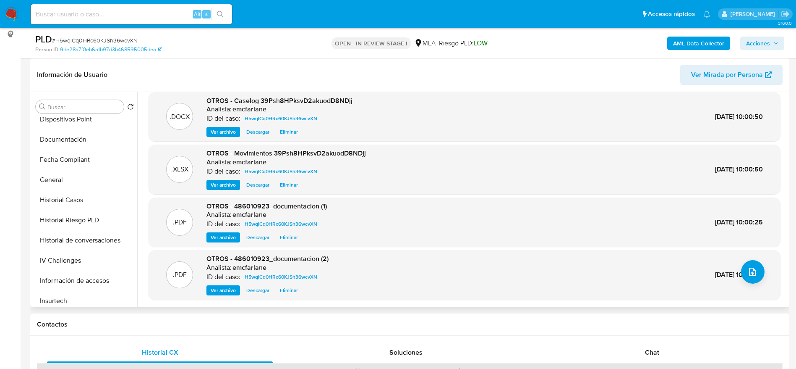
click at [92, 236] on button "Historial de conversaciones" at bounding box center [84, 240] width 105 height 20
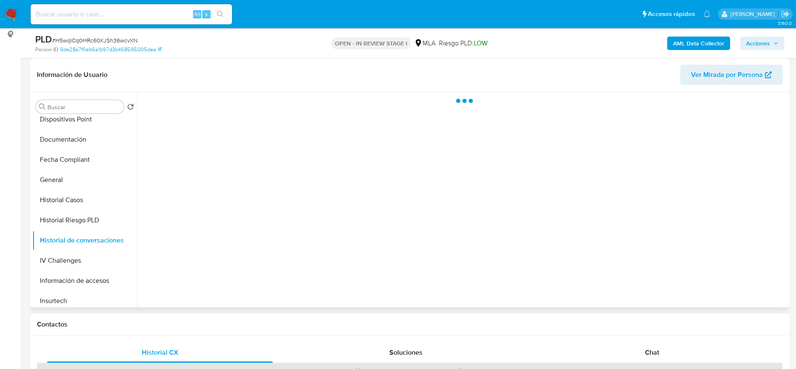
scroll to position [0, 0]
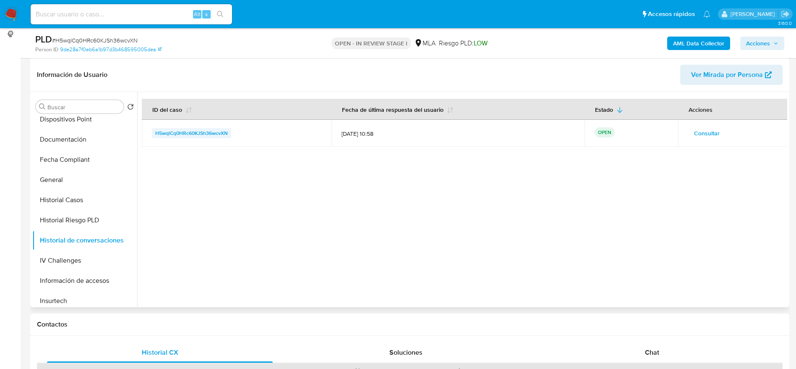
click at [222, 133] on span "H5wqlCq0HRc60KJSh36wcvXN" at bounding box center [191, 133] width 73 height 10
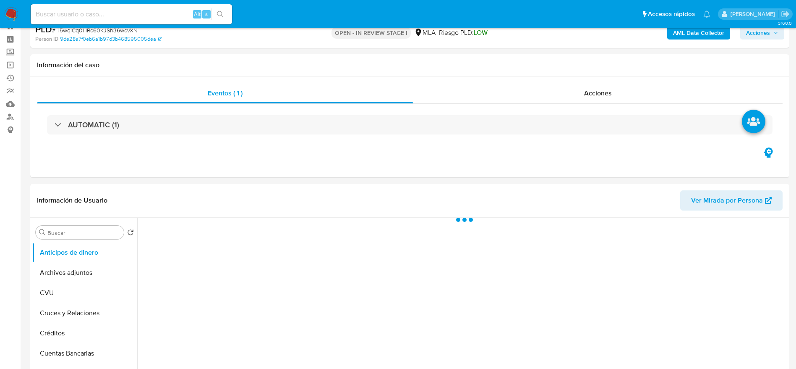
select select "10"
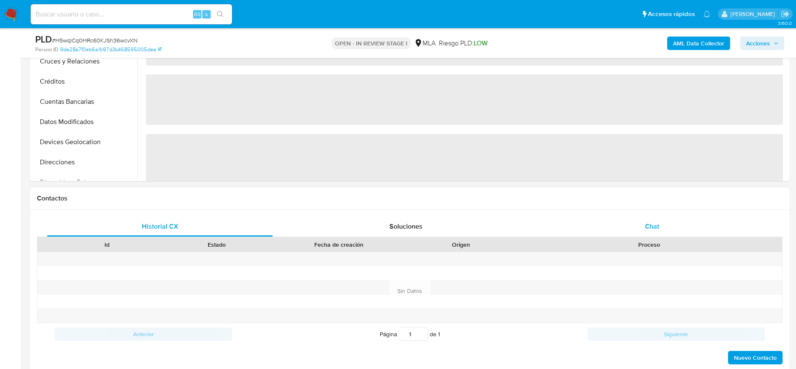
click at [641, 228] on div "Chat" at bounding box center [652, 226] width 226 height 20
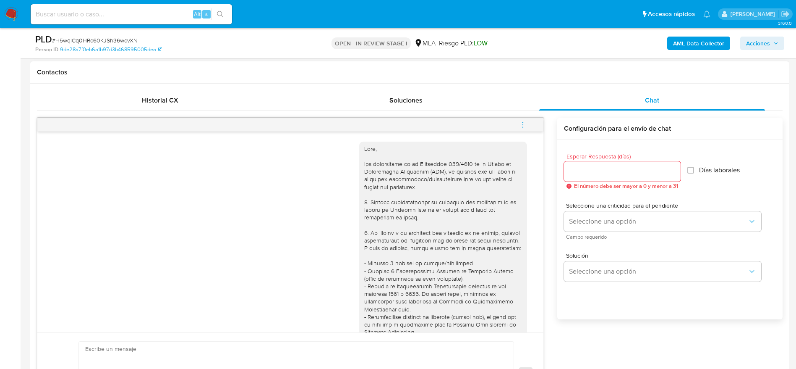
scroll to position [1034, 0]
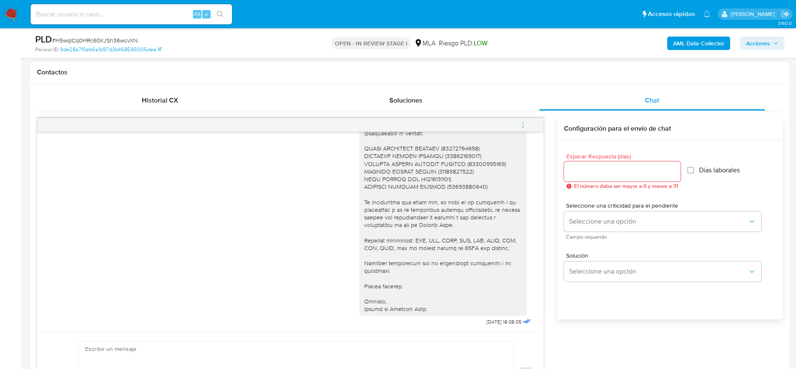
click at [526, 127] on icon "menu-action" at bounding box center [523, 125] width 8 height 8
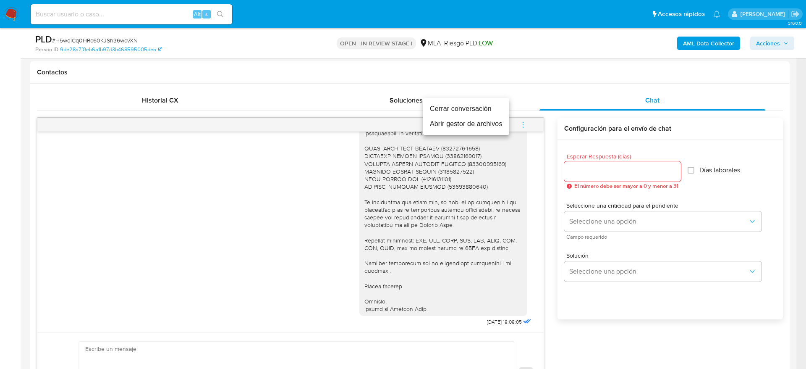
click at [492, 110] on li "Cerrar conversación" at bounding box center [466, 108] width 86 height 15
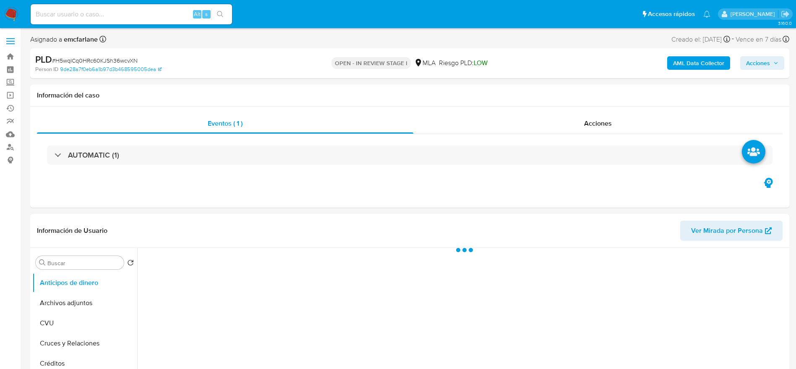
select select "10"
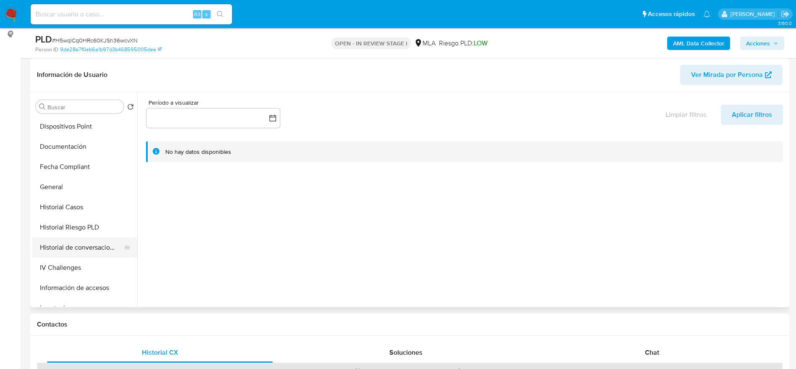
scroll to position [189, 0]
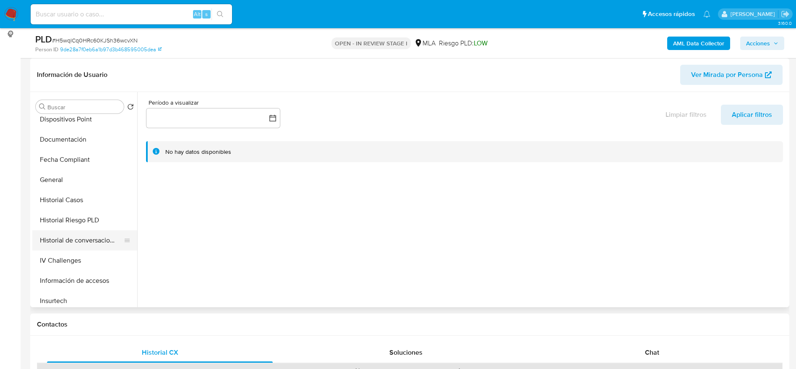
click at [84, 237] on button "Historial de conversaciones" at bounding box center [81, 240] width 98 height 20
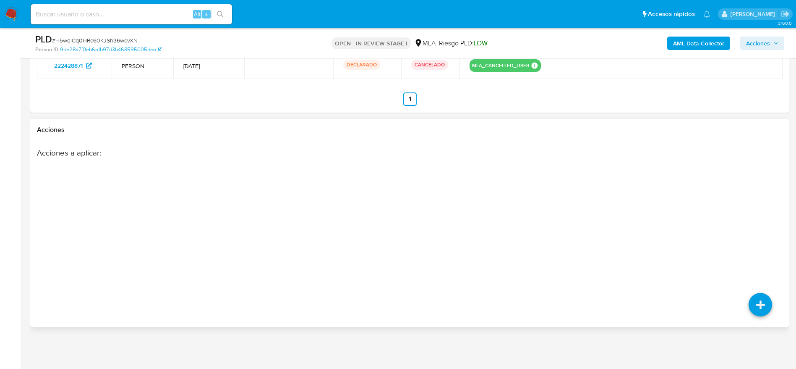
scroll to position [1010, 0]
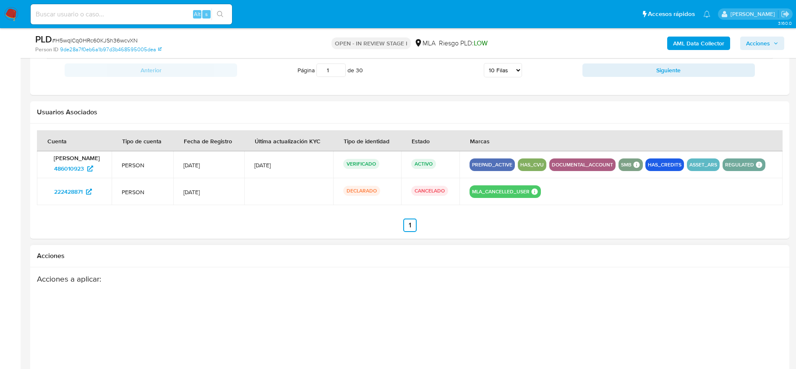
click at [562, 304] on div "Acciones a aplicar :" at bounding box center [369, 341] width 664 height 134
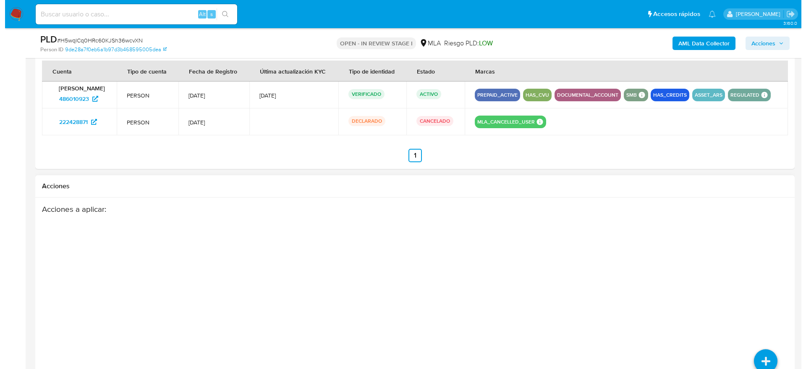
scroll to position [1136, 0]
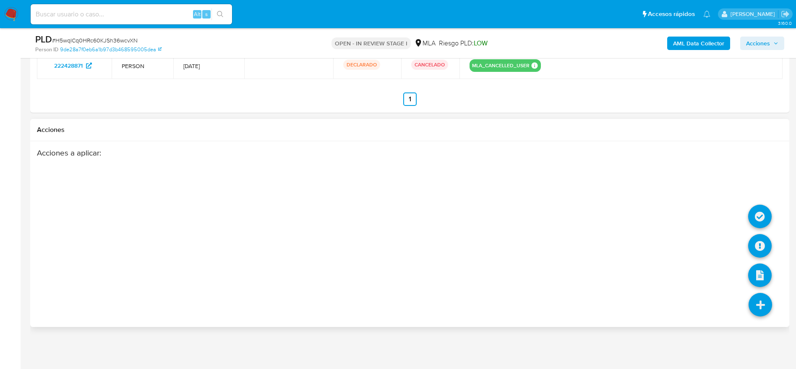
click at [759, 299] on icon at bounding box center [761, 305] width 24 height 24
click at [762, 243] on icon at bounding box center [760, 246] width 24 height 24
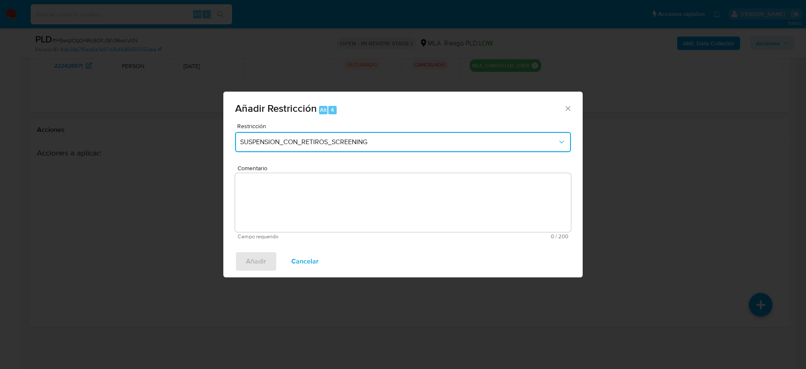
click at [327, 140] on span "SUSPENSION_CON_RETIROS_SCREENING" at bounding box center [398, 142] width 317 height 8
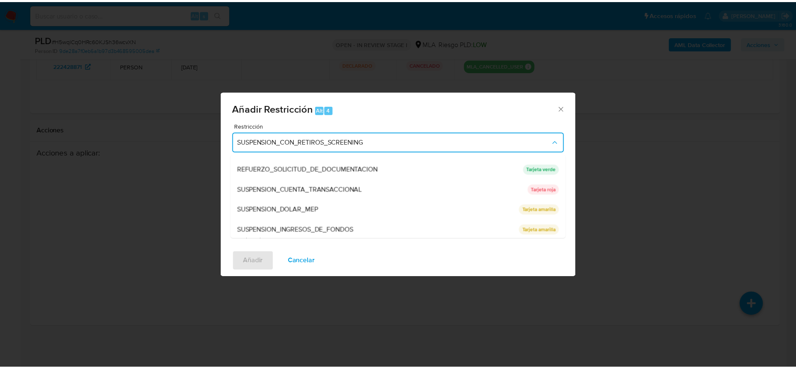
scroll to position [178, 0]
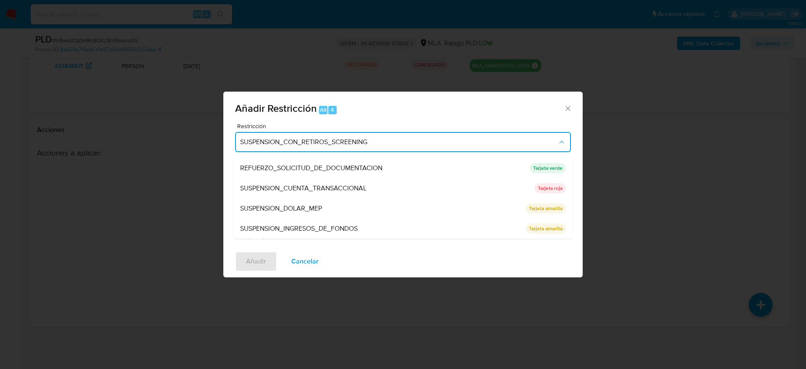
click at [331, 188] on span "SUSPENSION_CUENTA_TRANSACCIONAL" at bounding box center [303, 188] width 126 height 8
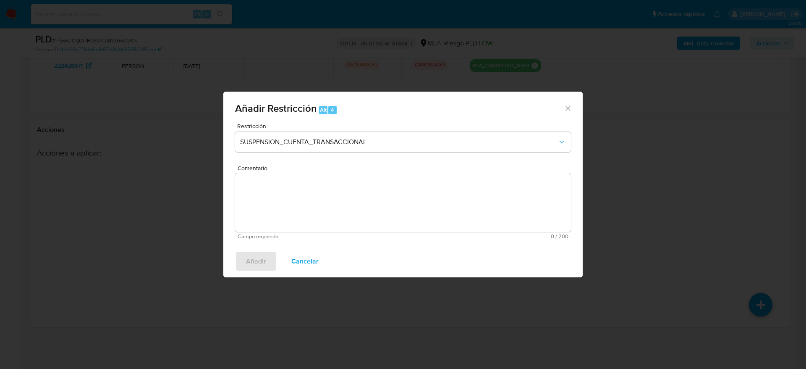
click at [339, 207] on textarea "Comentario" at bounding box center [403, 202] width 336 height 59
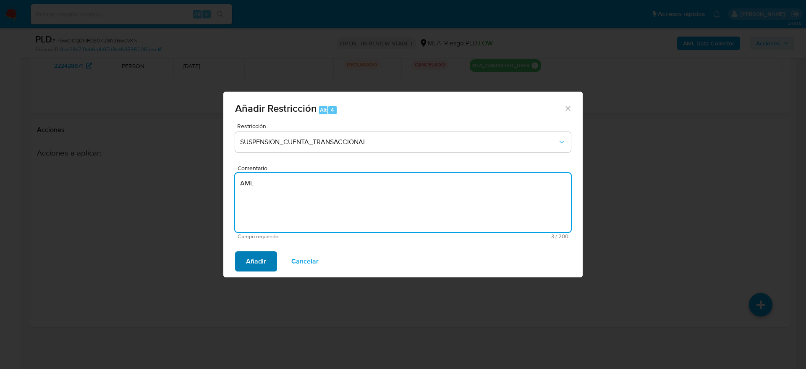
type textarea "AML"
click at [250, 258] on span "Añadir" at bounding box center [256, 261] width 20 height 18
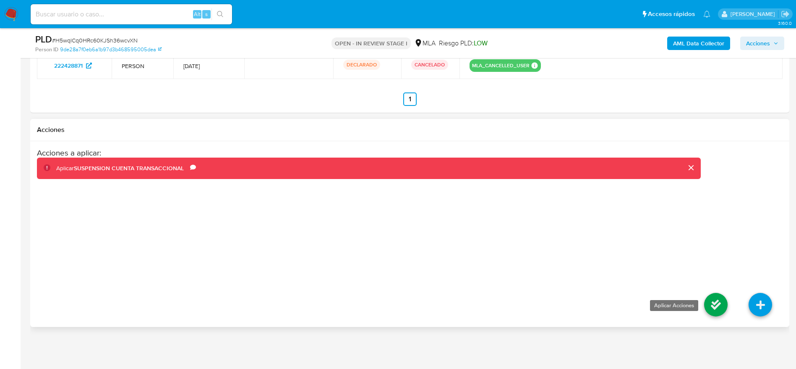
click at [714, 309] on icon at bounding box center [716, 305] width 24 height 24
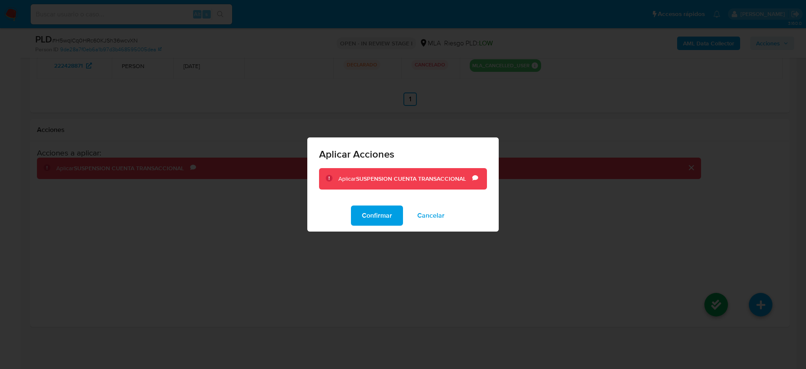
click at [373, 217] on span "Confirmar" at bounding box center [377, 215] width 30 height 18
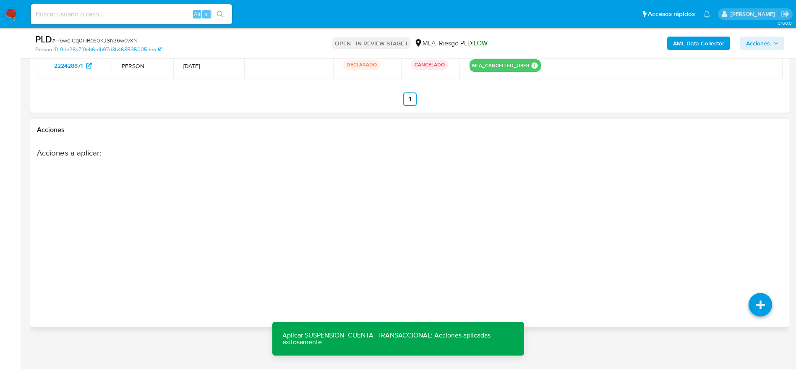
click at [366, 212] on div "Acciones a aplicar :" at bounding box center [369, 215] width 664 height 134
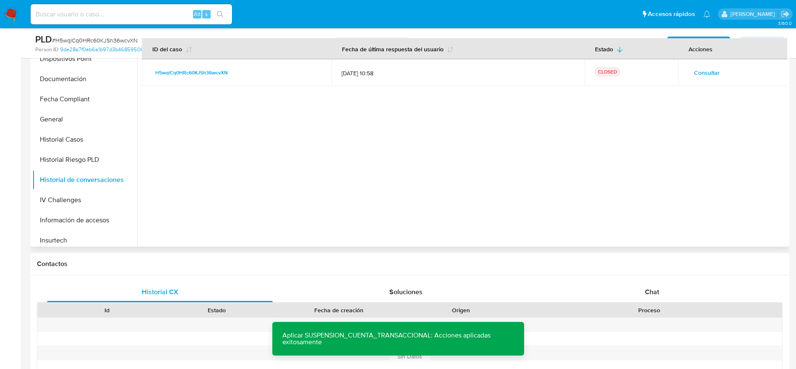
scroll to position [0, 0]
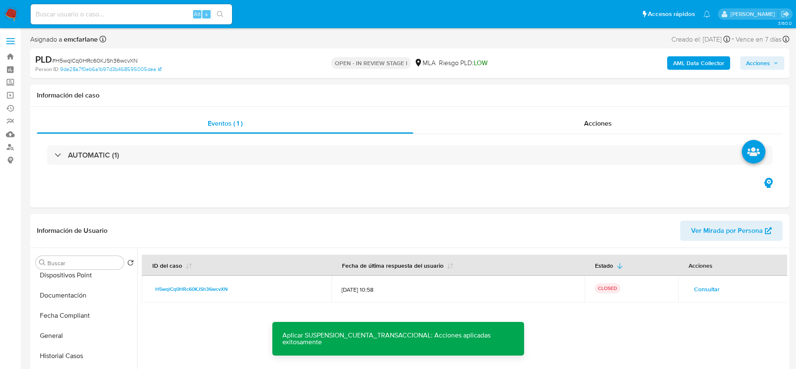
click at [759, 64] on span "Acciones" at bounding box center [758, 62] width 24 height 13
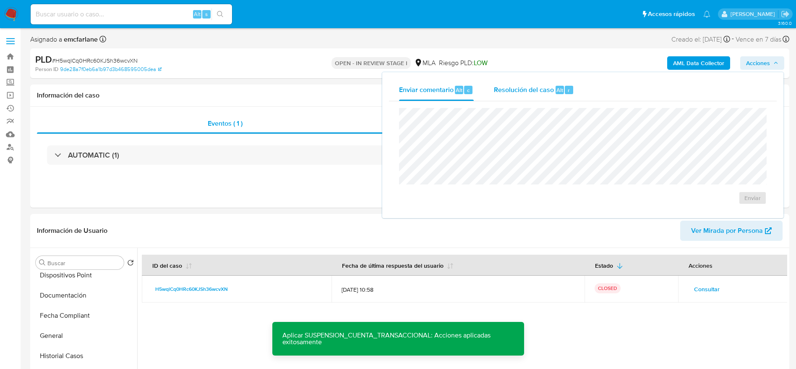
click at [557, 93] on span "Alt" at bounding box center [560, 90] width 7 height 8
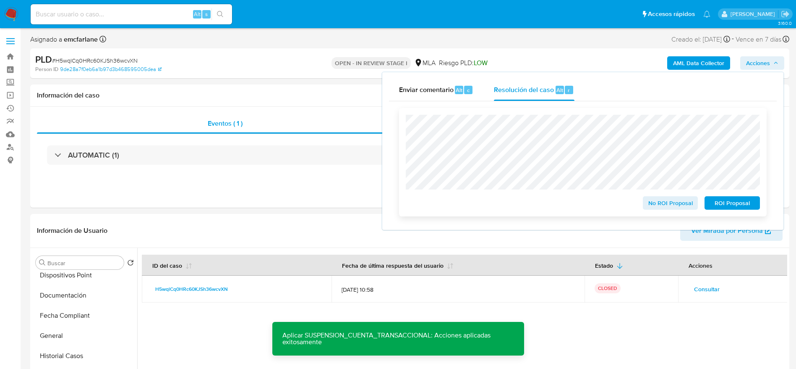
click at [746, 209] on span "ROI Proposal" at bounding box center [733, 203] width 44 height 12
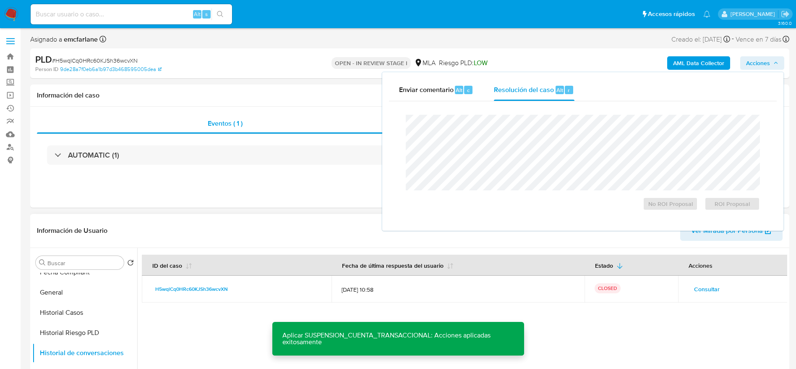
scroll to position [252, 0]
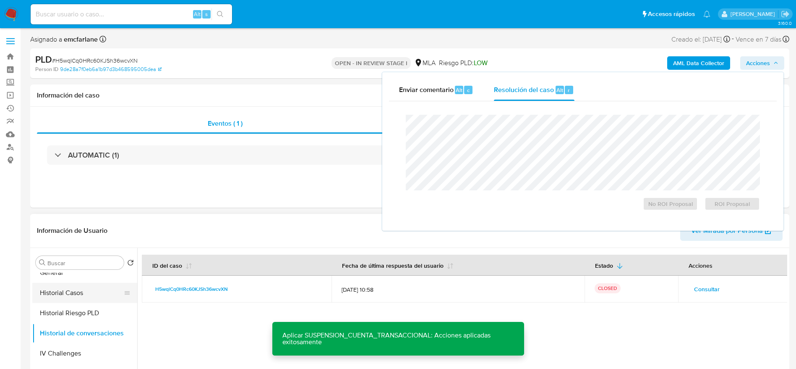
click at [75, 284] on button "Historial Casos" at bounding box center [81, 293] width 98 height 20
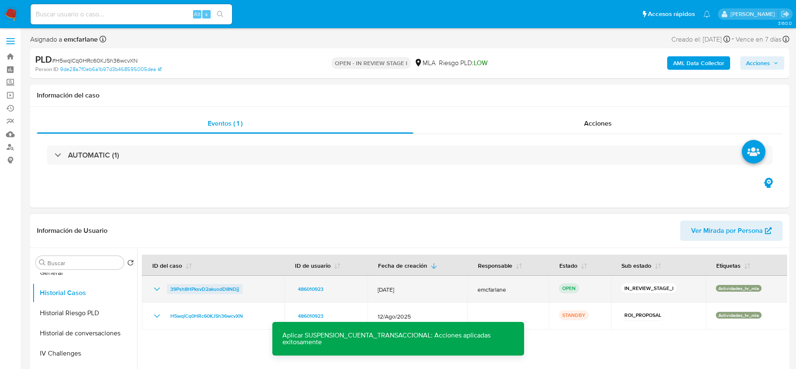
click at [188, 285] on span "39Psh8HPksvD2akuodD8NDjj" at bounding box center [204, 289] width 69 height 10
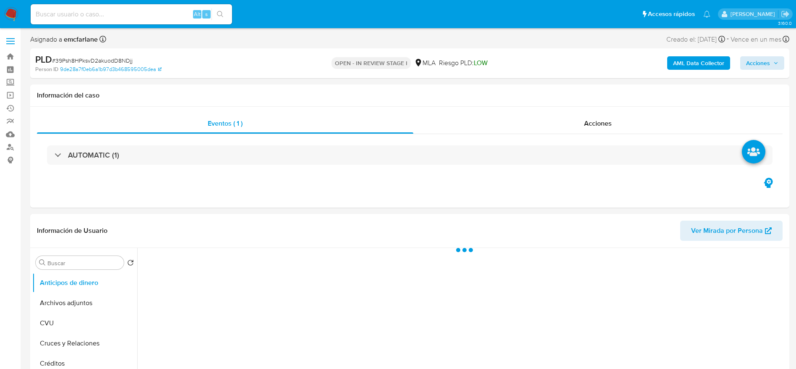
select select "10"
click at [776, 64] on icon "button" at bounding box center [776, 63] width 3 height 2
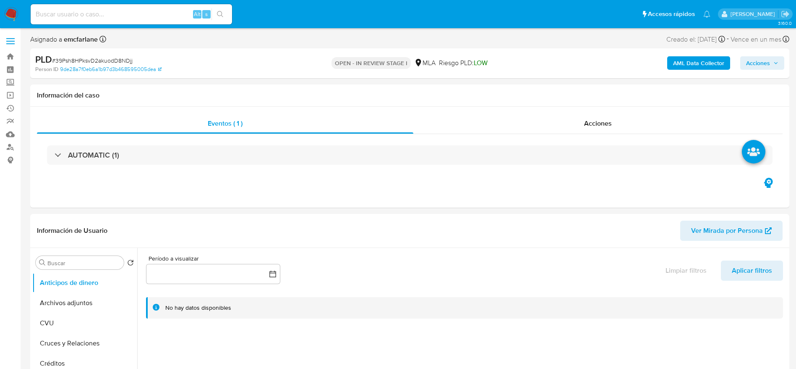
click at [770, 65] on span "Acciones" at bounding box center [758, 62] width 24 height 13
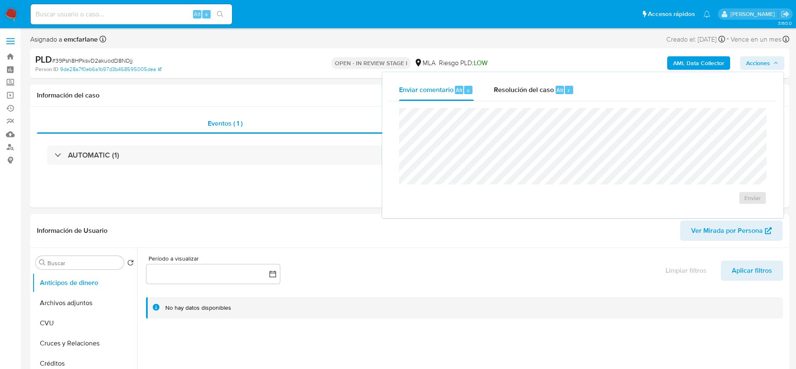
drag, startPoint x: 561, startPoint y: 93, endPoint x: 567, endPoint y: 107, distance: 14.8
click at [561, 93] on span "Alt" at bounding box center [560, 90] width 7 height 8
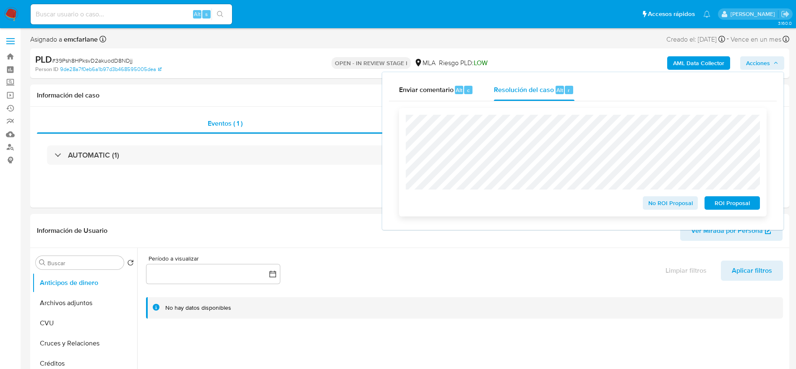
click at [740, 206] on span "ROI Proposal" at bounding box center [733, 203] width 44 height 12
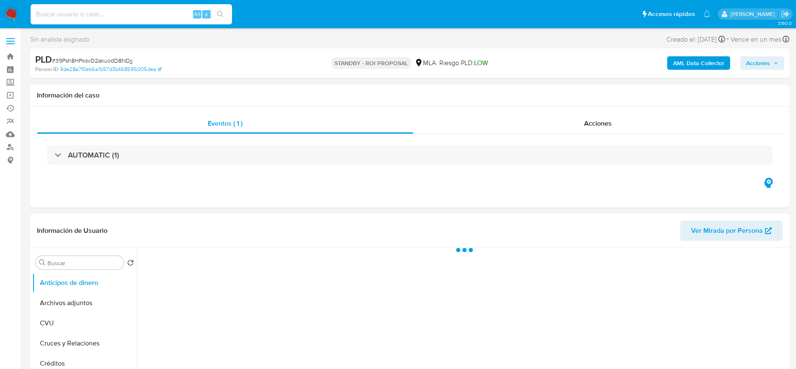
click at [154, 12] on input at bounding box center [132, 14] width 202 height 11
select select "10"
paste input "9B7sIcM3vAqnFzrEEiAVemKq"
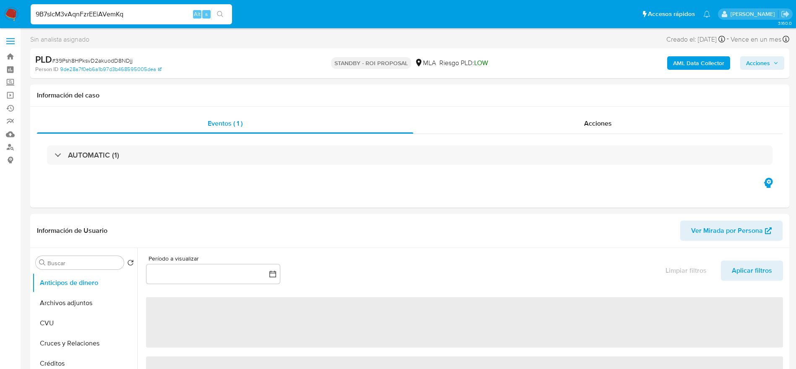
type input "9B7sIcM3vAqnFzrEEiAVemKq"
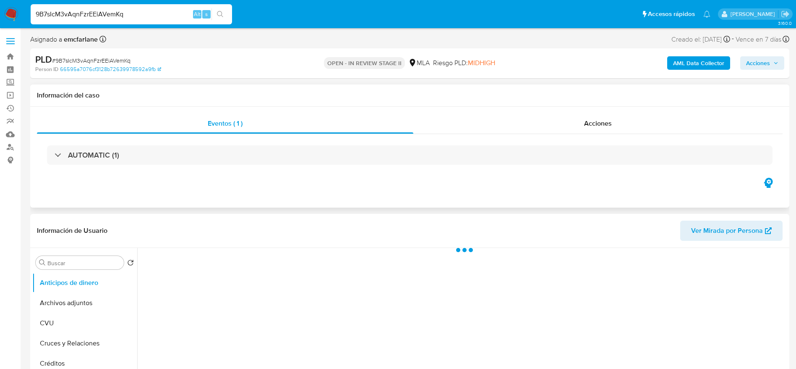
scroll to position [63, 0]
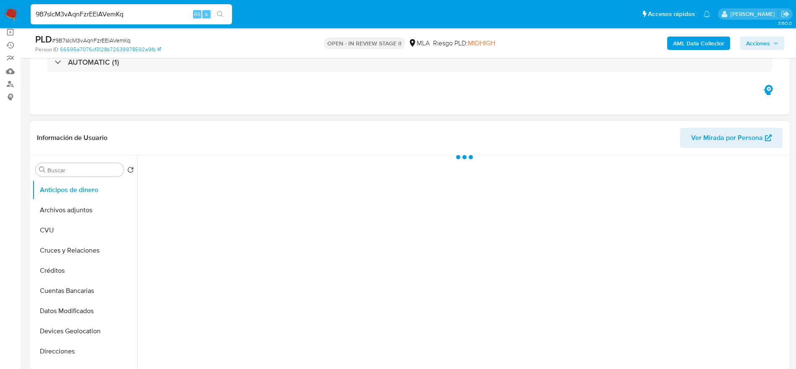
select select "10"
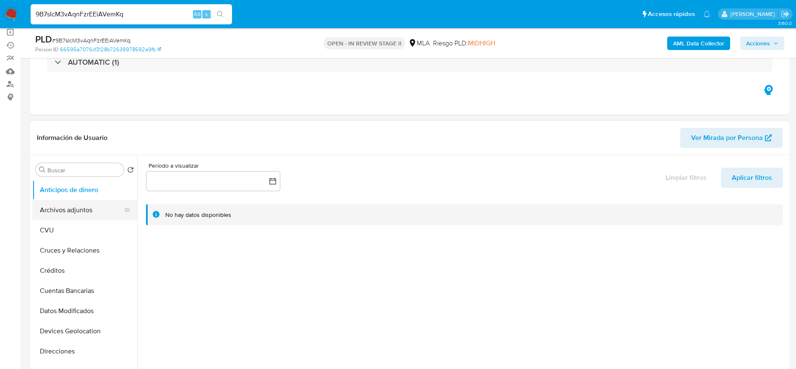
click at [82, 212] on button "Archivos adjuntos" at bounding box center [81, 210] width 98 height 20
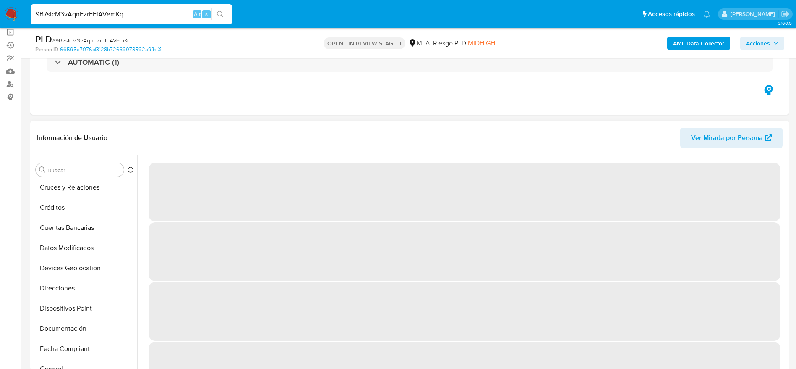
scroll to position [189, 0]
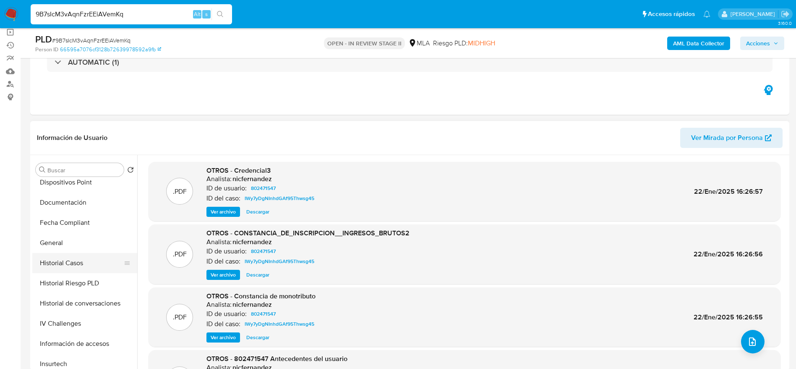
click at [78, 260] on button "Historial Casos" at bounding box center [81, 263] width 98 height 20
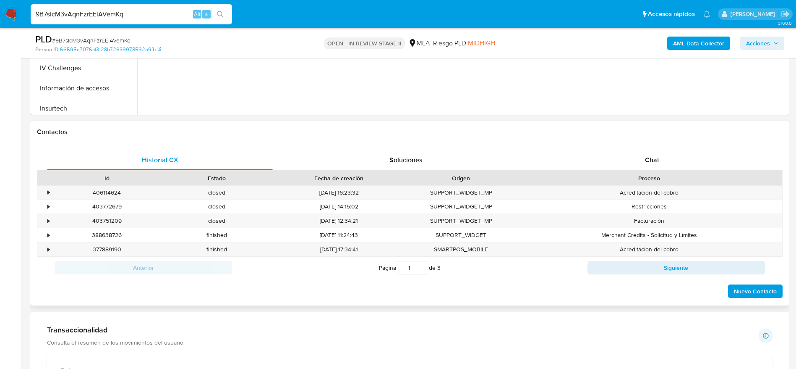
scroll to position [315, 0]
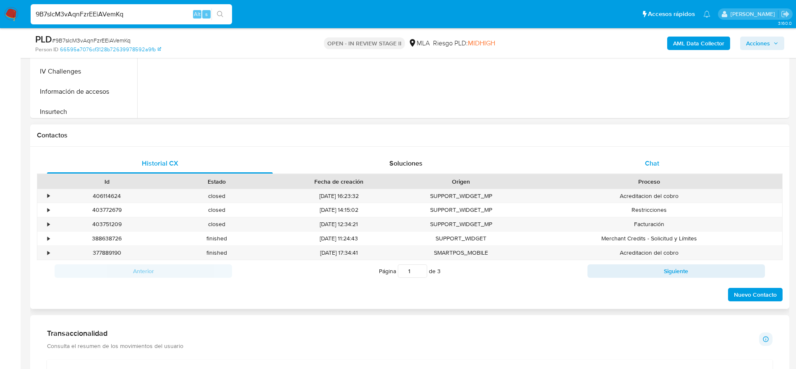
click at [658, 154] on div "Chat" at bounding box center [652, 163] width 226 height 20
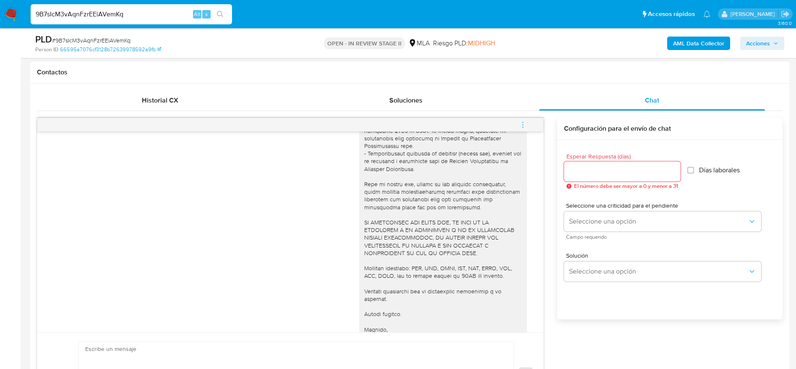
scroll to position [1284, 0]
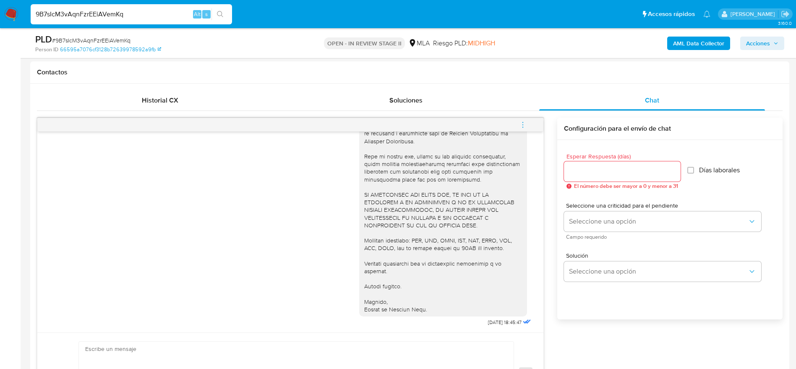
click at [144, 20] on div "9B7sIcM3vAqnFzrEEiAVemKq Alt s" at bounding box center [132, 14] width 202 height 20
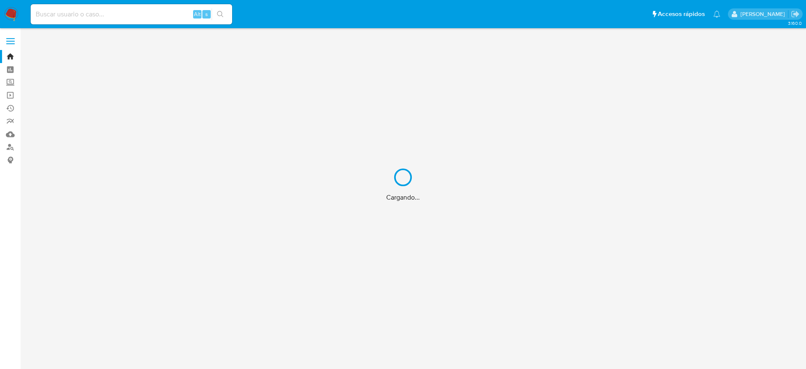
click at [68, 19] on div "Cargando..." at bounding box center [403, 184] width 806 height 369
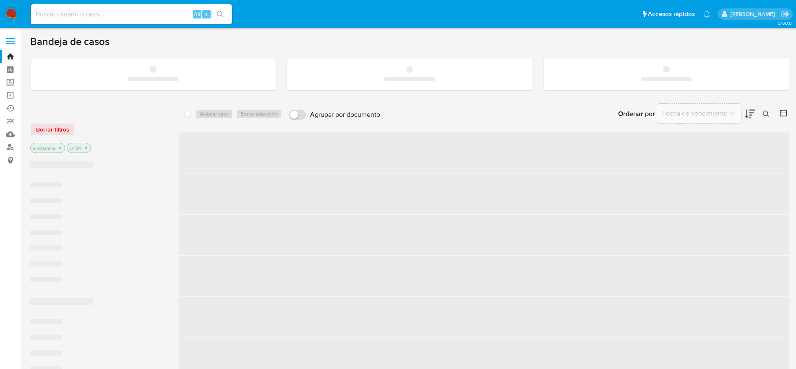
click at [59, 11] on input at bounding box center [132, 14] width 202 height 11
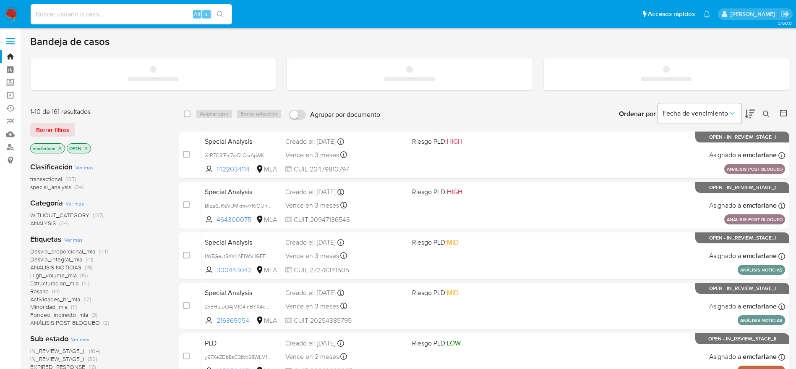
paste input "216369054"
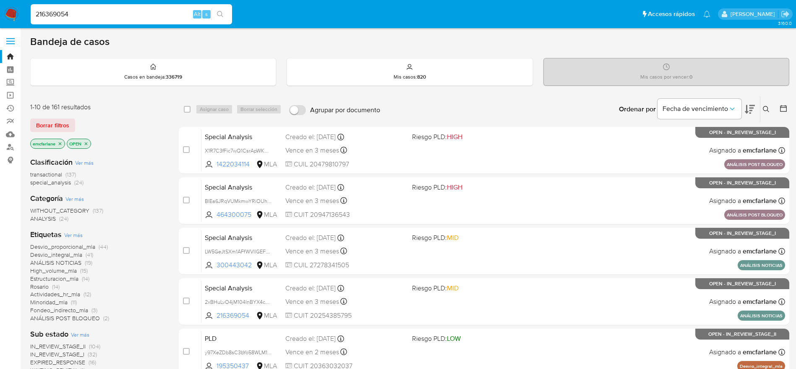
type input "216369054"
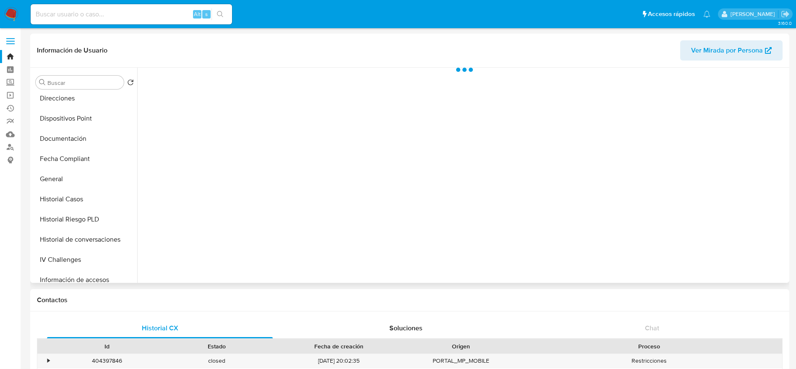
scroll to position [189, 0]
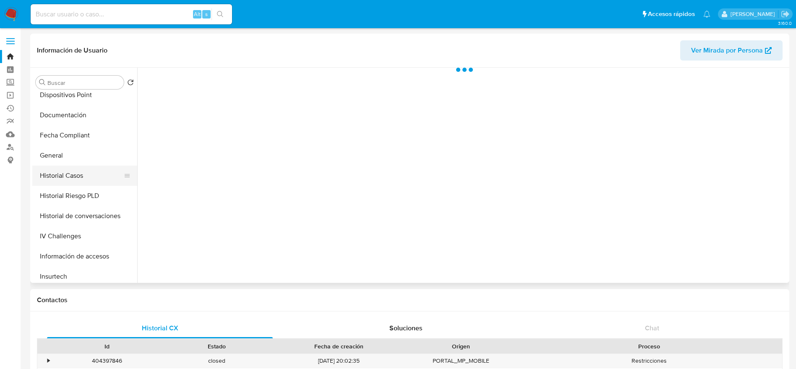
click at [77, 178] on button "Historial Casos" at bounding box center [81, 175] width 98 height 20
select select "10"
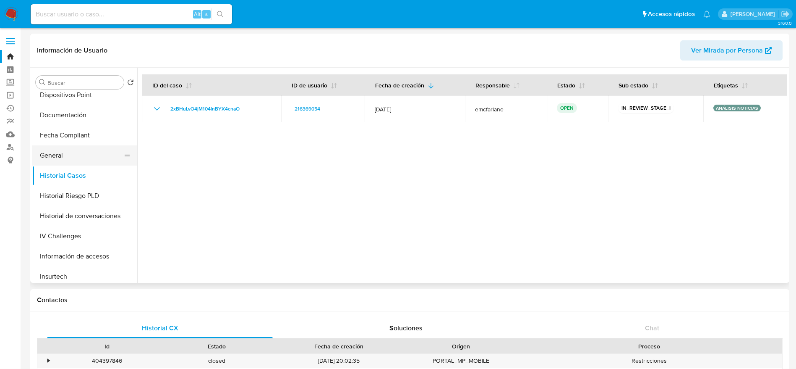
click at [48, 154] on button "General" at bounding box center [81, 155] width 98 height 20
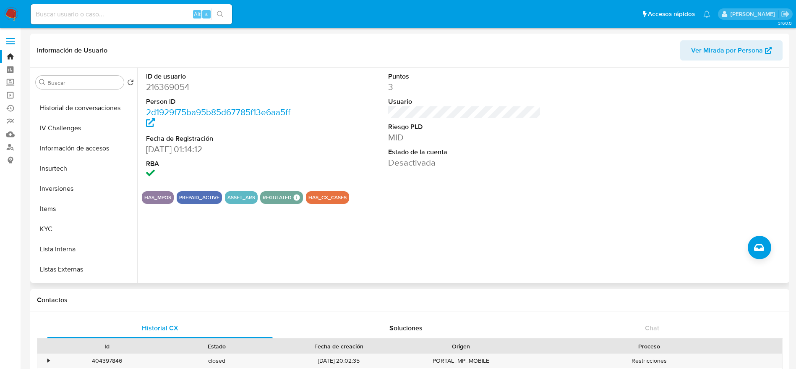
scroll to position [395, 0]
click at [60, 138] on button "KYC" at bounding box center [81, 130] width 98 height 20
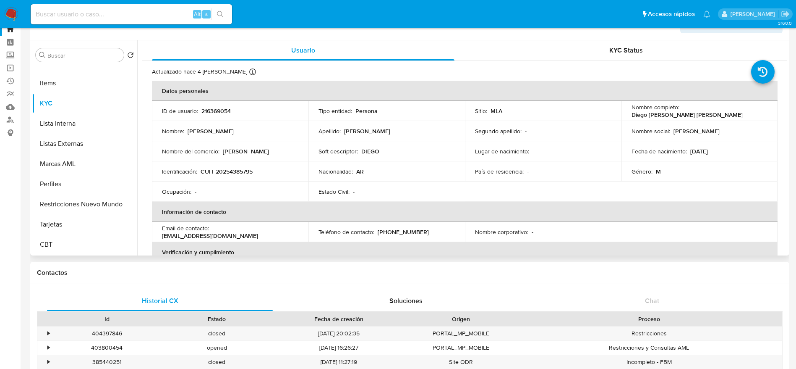
scroll to position [0, 0]
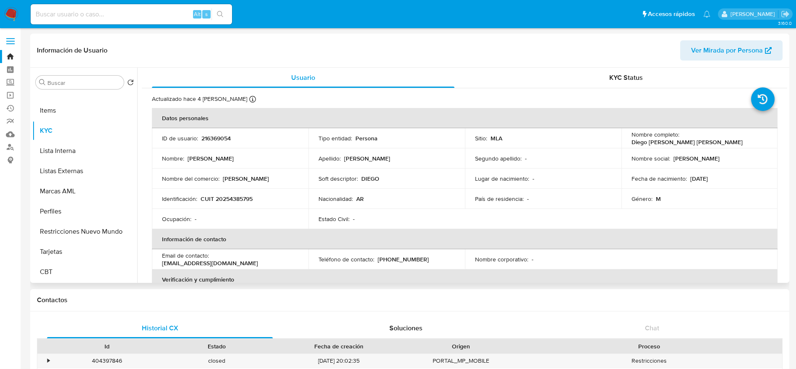
click at [222, 138] on p "216369054" at bounding box center [216, 138] width 29 height 8
copy p "216369054"
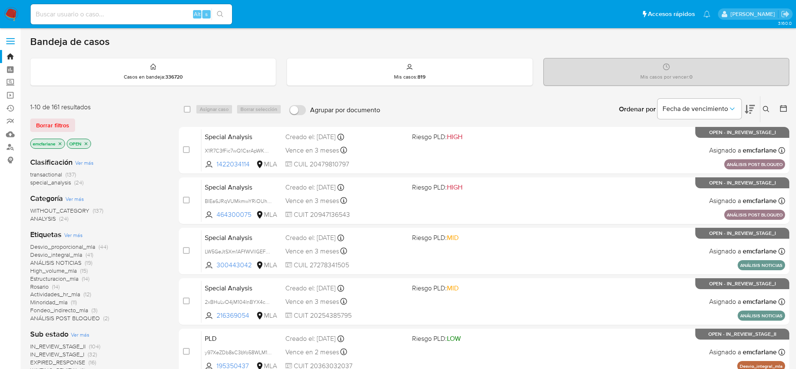
click at [150, 12] on input at bounding box center [132, 14] width 202 height 11
paste input "9B7sIcM3vAqnFzrEEiAVemKq"
type input "9B7sIcM3vAqnFzrEEiAVemKq"
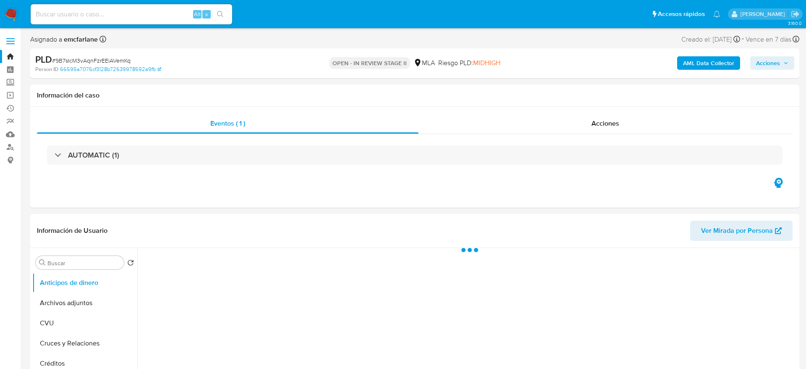
select select "10"
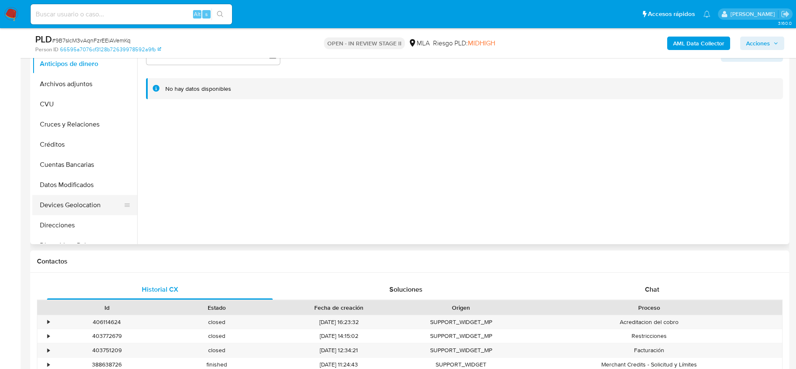
scroll to position [126, 0]
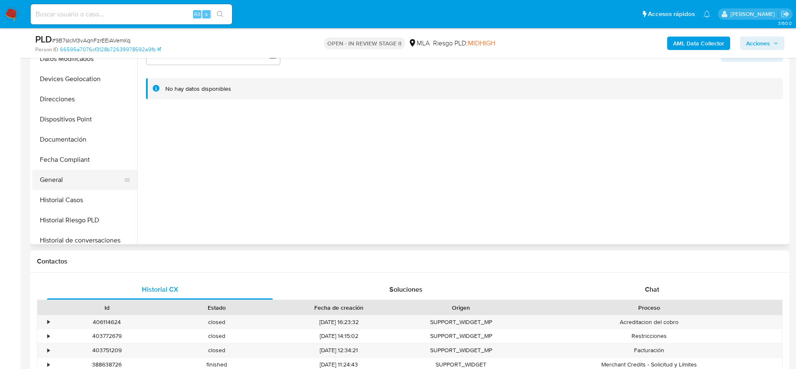
click at [65, 178] on button "General" at bounding box center [81, 180] width 98 height 20
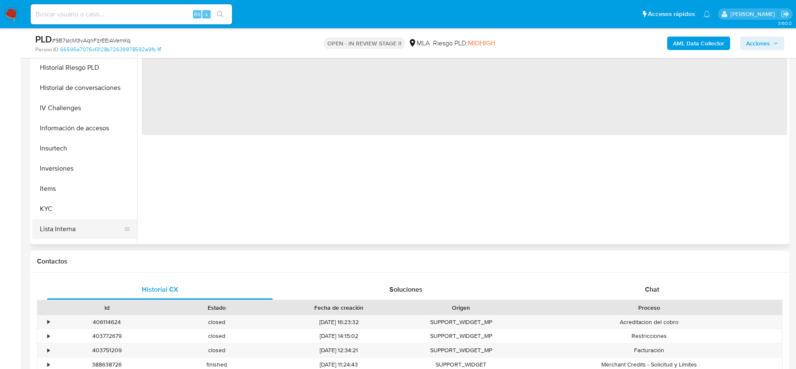
scroll to position [315, 0]
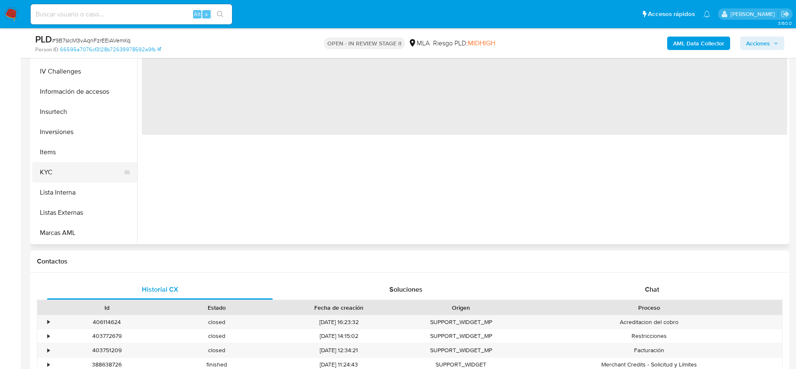
drag, startPoint x: 56, startPoint y: 172, endPoint x: 113, endPoint y: 174, distance: 56.7
click at [56, 172] on button "KYC" at bounding box center [81, 172] width 98 height 20
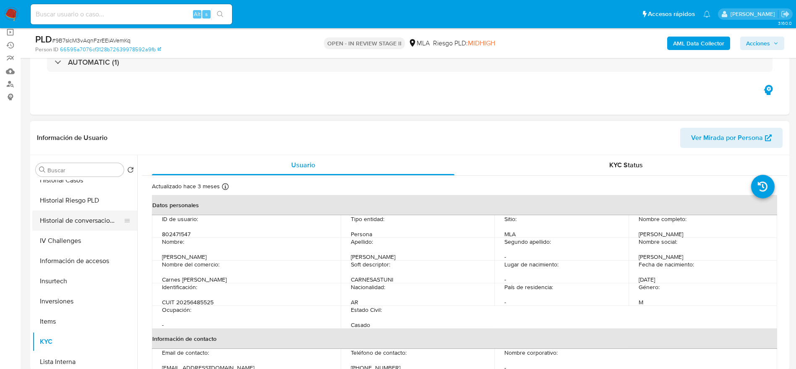
scroll to position [252, 0]
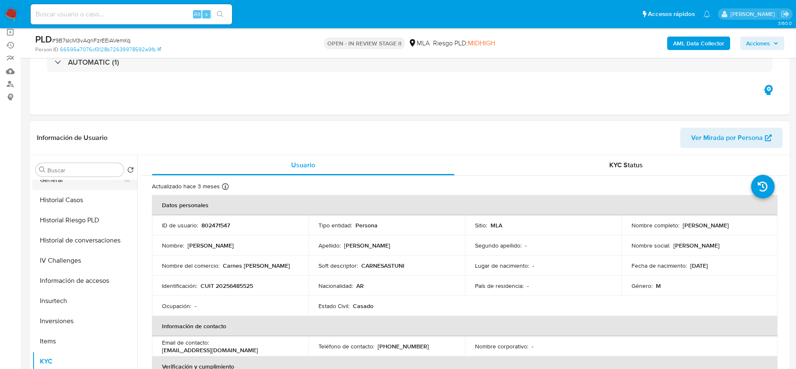
click at [77, 185] on button "General" at bounding box center [81, 180] width 98 height 20
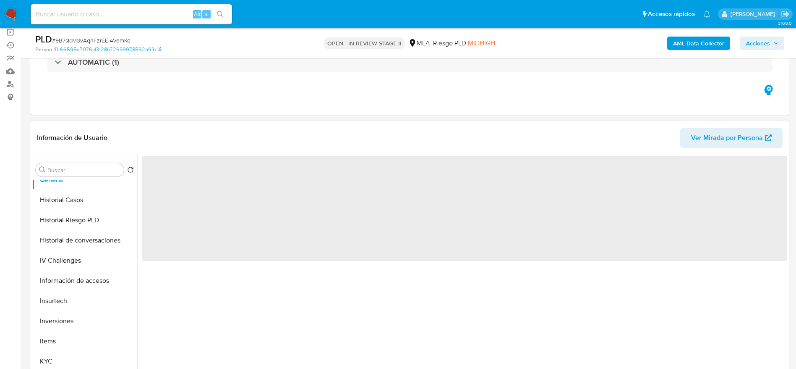
scroll to position [126, 0]
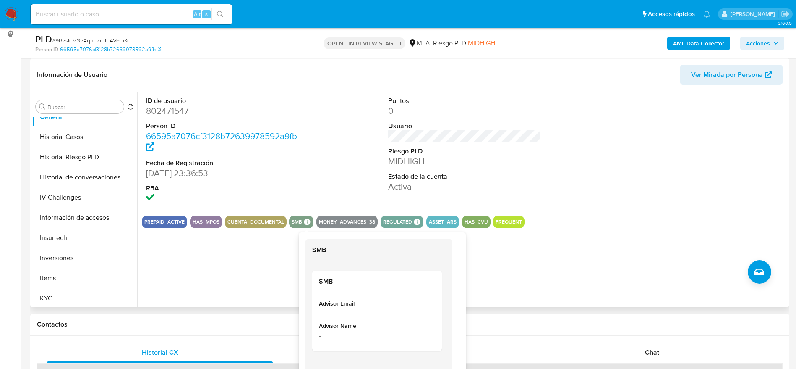
click at [309, 221] on icon at bounding box center [307, 221] width 6 height 6
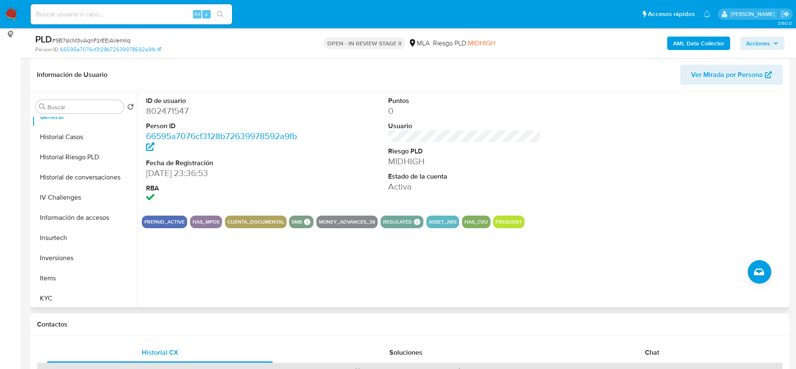
click at [693, 240] on div "ID de usuario 802471547 Person ID 66595a7076cf3128b72639978592a9fb Fecha de Reg…" at bounding box center [462, 199] width 650 height 215
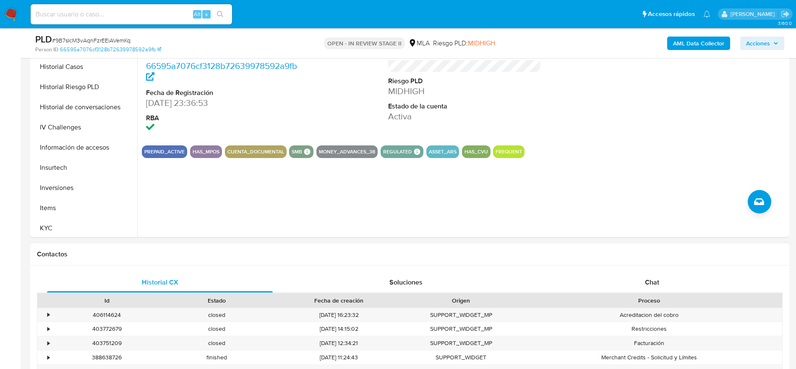
scroll to position [378, 0]
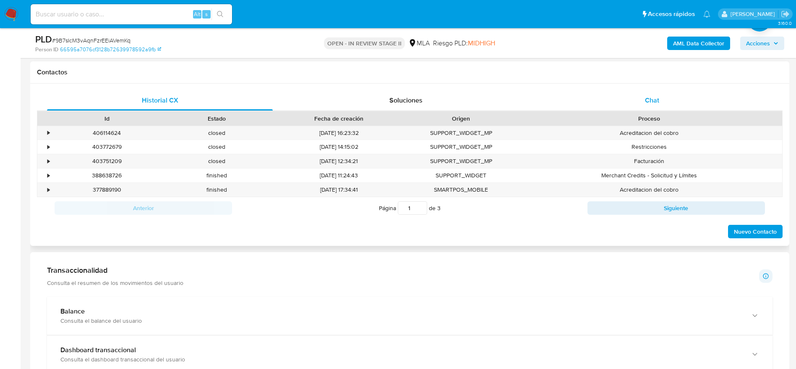
click at [662, 101] on div "Chat" at bounding box center [652, 100] width 226 height 20
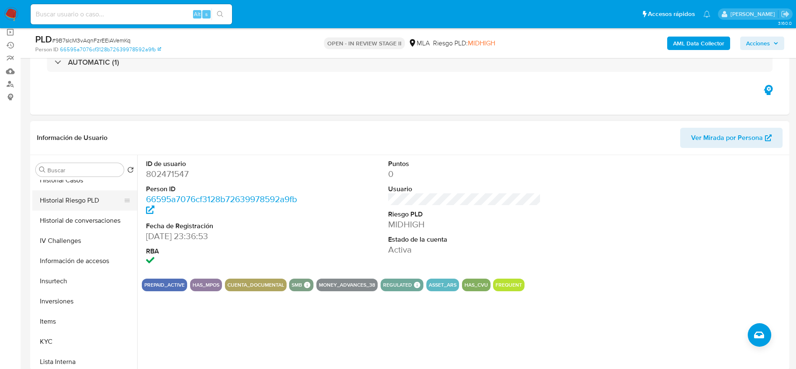
scroll to position [252, 0]
click at [72, 201] on button "Historial Casos" at bounding box center [81, 200] width 98 height 20
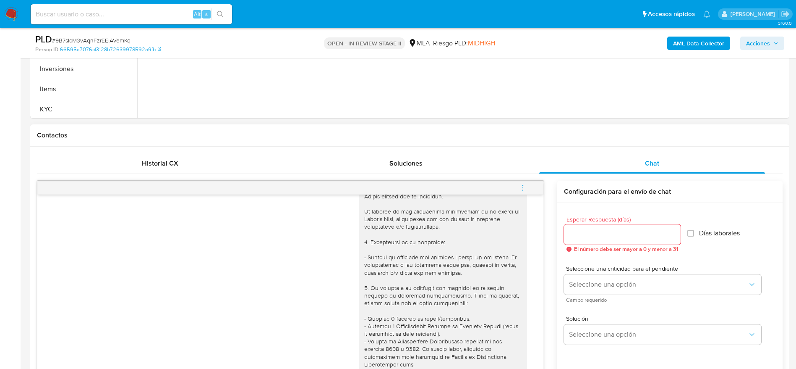
scroll to position [528, 0]
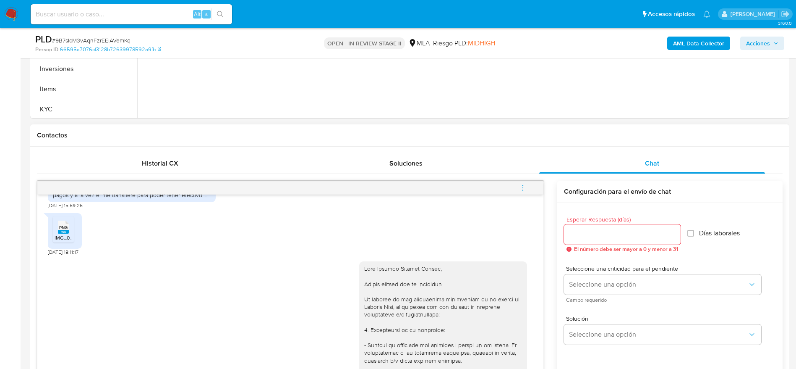
click at [66, 233] on rect at bounding box center [63, 232] width 11 height 4
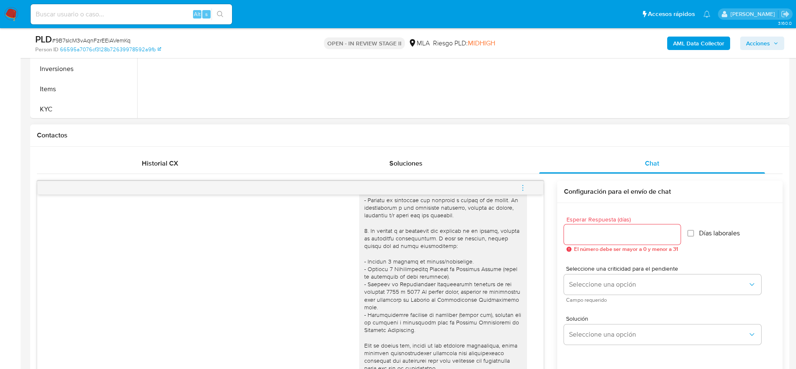
scroll to position [24, 0]
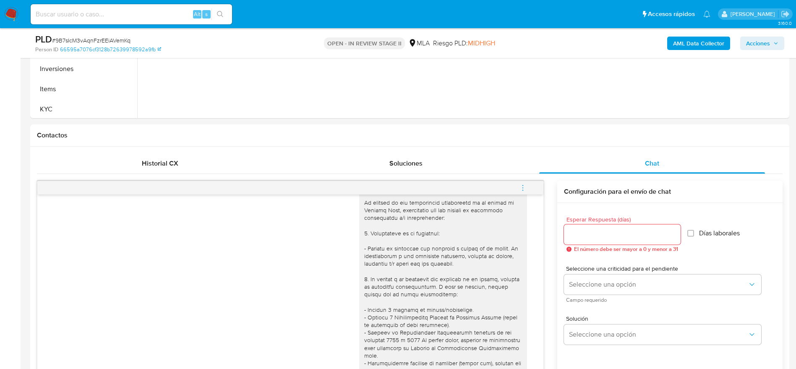
click at [153, 13] on input at bounding box center [132, 14] width 202 height 11
paste input "QRKAwCzRvDKKny86ppnBSQLe"
type input "QRKAwCzRvDKKny86ppnBSQLe"
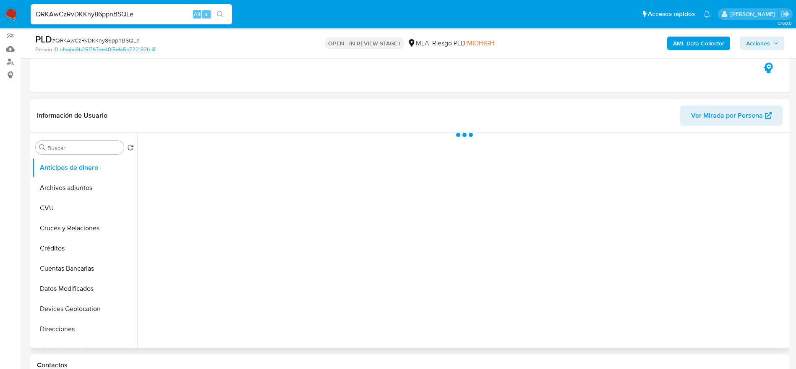
scroll to position [189, 0]
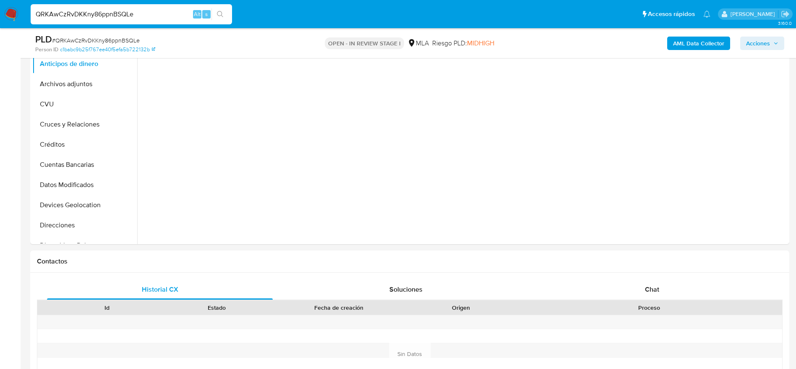
select select "10"
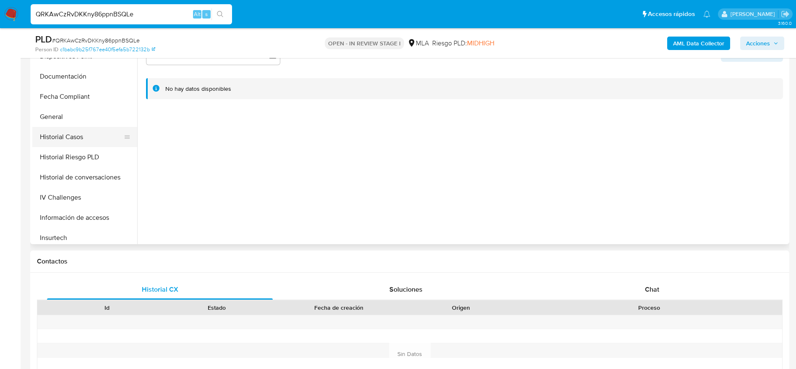
click at [72, 136] on button "Historial Casos" at bounding box center [81, 137] width 98 height 20
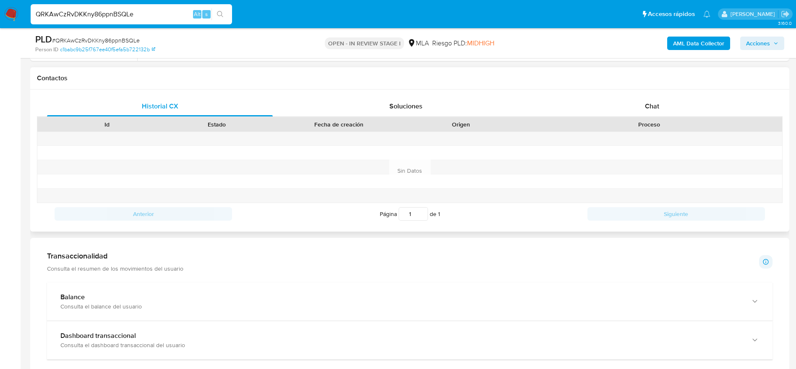
scroll to position [378, 0]
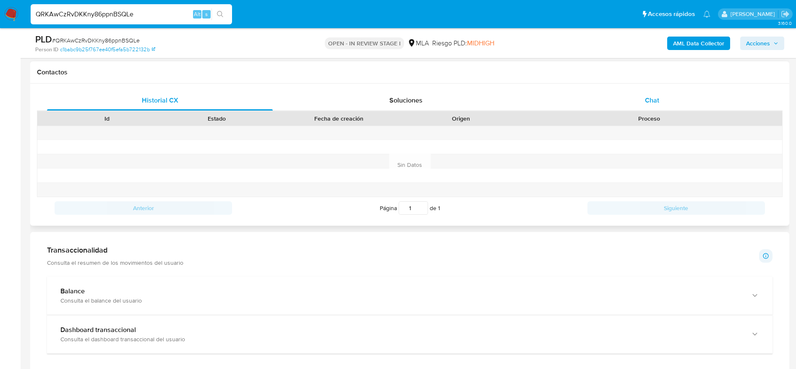
click at [650, 103] on span "Chat" at bounding box center [652, 100] width 14 height 10
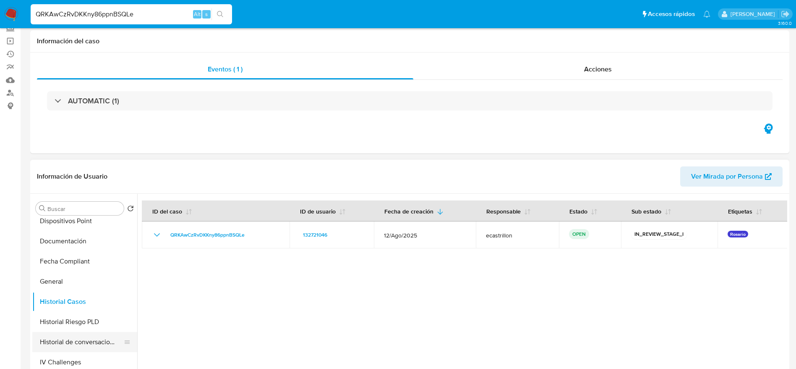
scroll to position [126, 0]
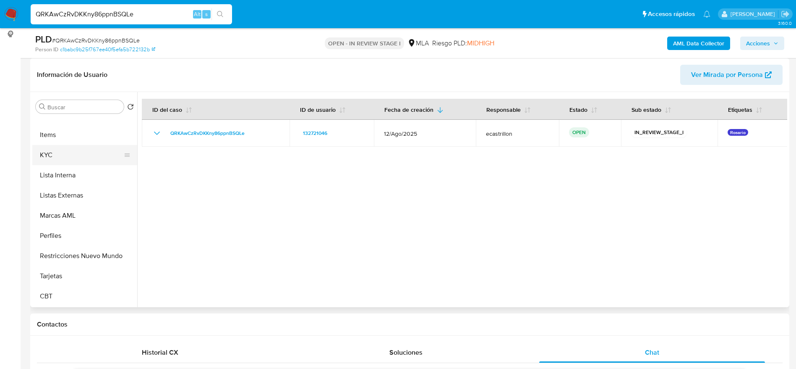
click at [54, 162] on button "KYC" at bounding box center [81, 155] width 98 height 20
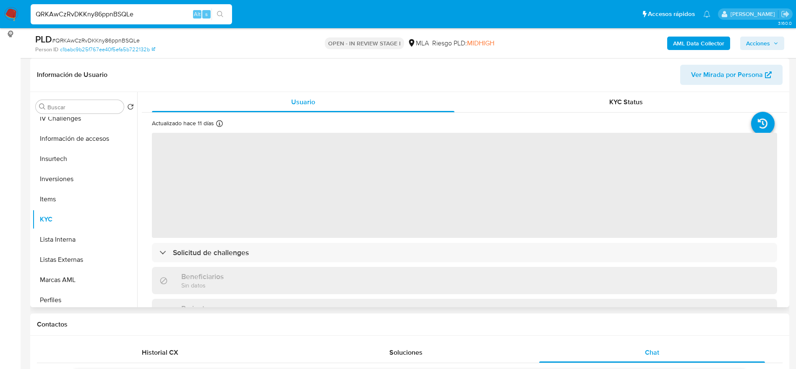
scroll to position [206, 0]
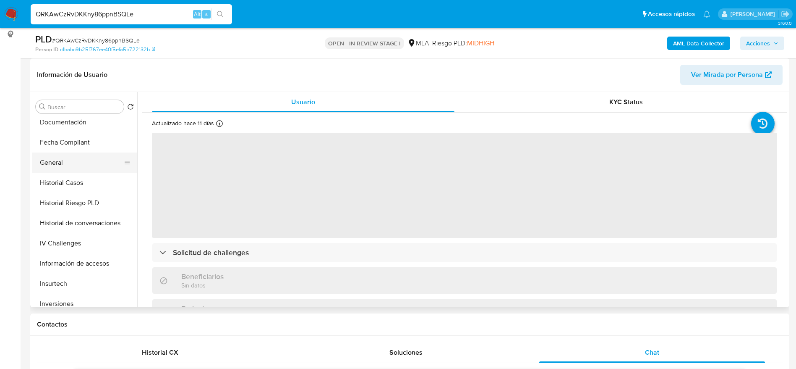
click at [60, 158] on button "General" at bounding box center [81, 162] width 98 height 20
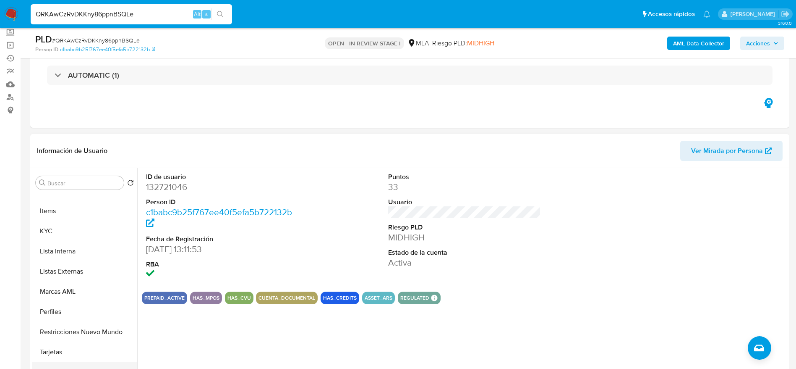
scroll to position [126, 0]
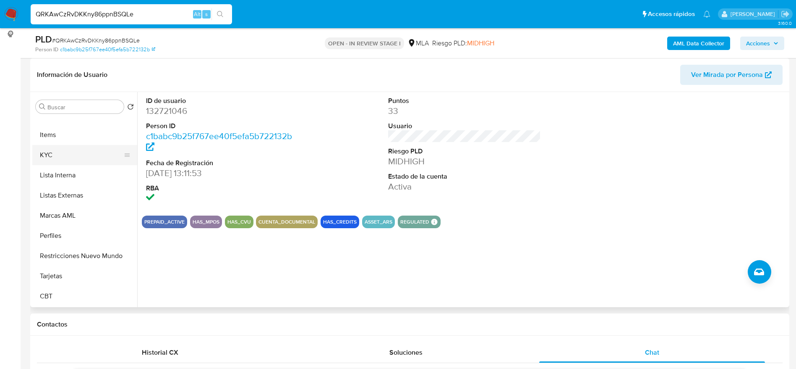
click at [52, 158] on button "KYC" at bounding box center [81, 155] width 98 height 20
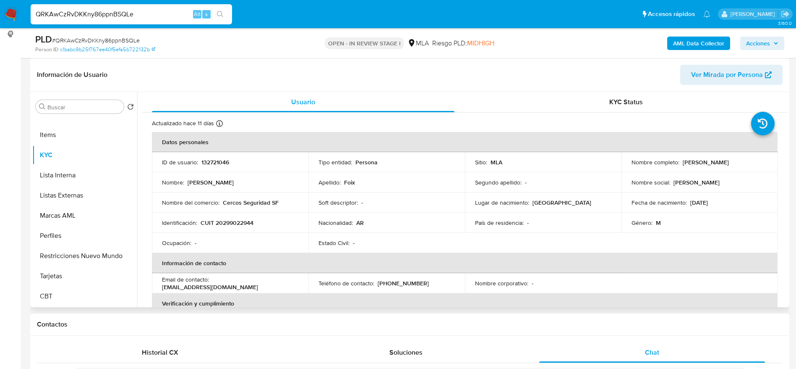
click at [241, 225] on p "CUIT 20299022944" at bounding box center [227, 223] width 53 height 8
copy p "20299022944"
click at [223, 215] on td "Identificación : CUIT 20299022944" at bounding box center [230, 222] width 157 height 20
drag, startPoint x: 223, startPoint y: 221, endPoint x: 251, endPoint y: 222, distance: 28.6
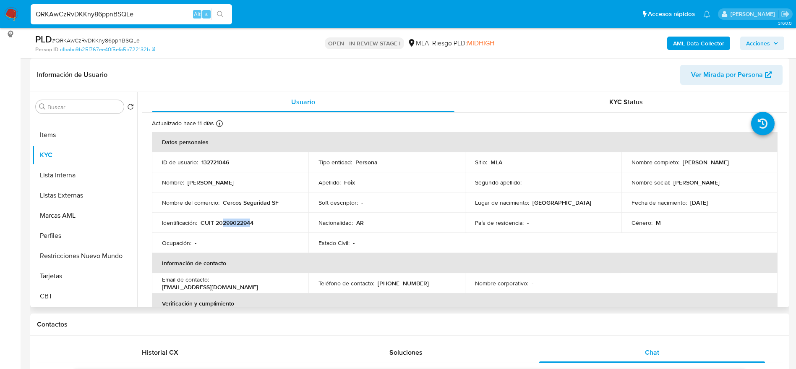
click at [251, 222] on p "CUIT 20299022944" at bounding box center [227, 223] width 53 height 8
copy p "29902294"
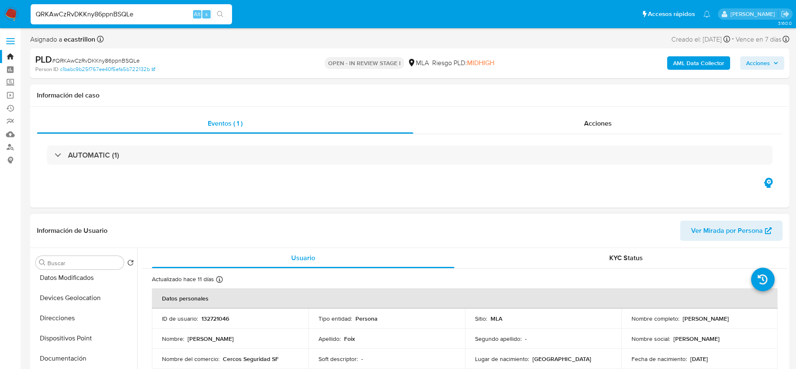
click at [67, 316] on button "Direcciones" at bounding box center [84, 318] width 105 height 20
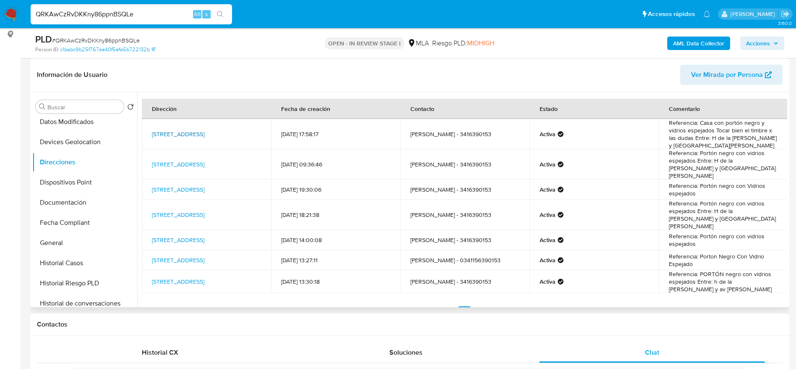
click at [181, 125] on td "Calle Oroño 5489, Rosario, Santa Fe, 2000, Argentina 5489" at bounding box center [206, 134] width 129 height 30
click at [197, 131] on link "Calle Oroño 5489, Rosario, Santa Fe, 2000, Argentina 5489" at bounding box center [178, 134] width 52 height 8
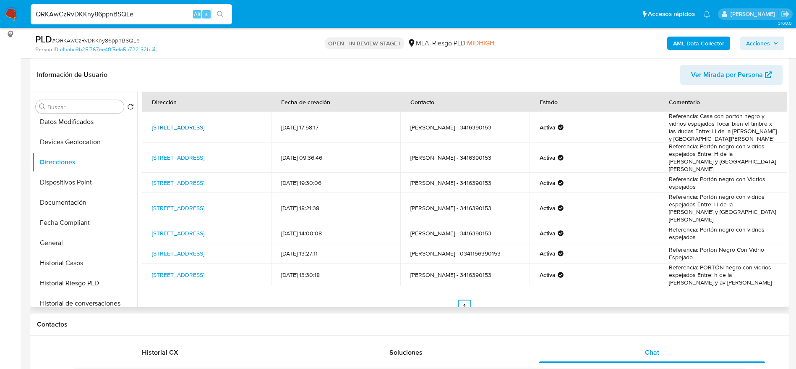
scroll to position [8, 0]
click at [95, 302] on button "Historial de conversaciones" at bounding box center [81, 303] width 98 height 20
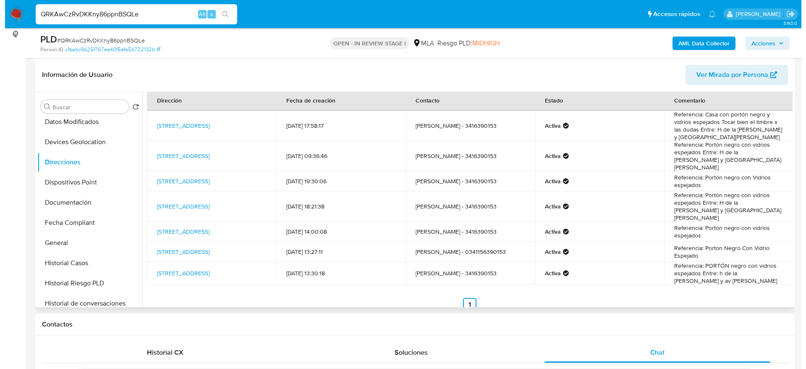
scroll to position [0, 0]
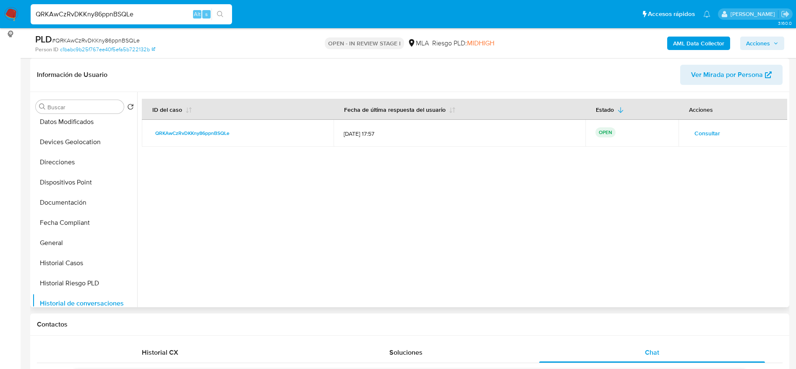
click at [706, 139] on span "Consultar" at bounding box center [708, 133] width 26 height 12
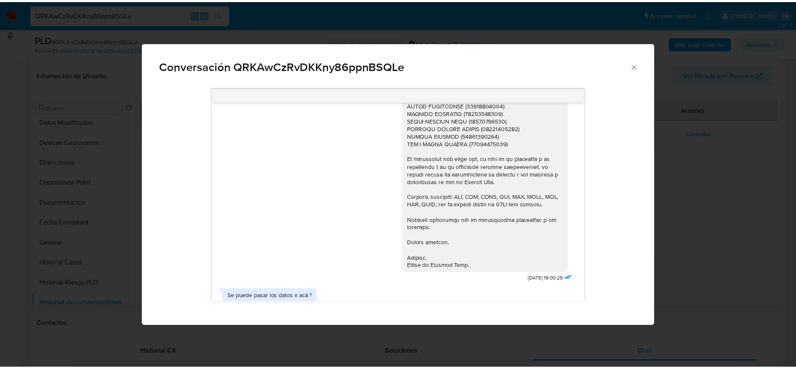
scroll to position [971, 0]
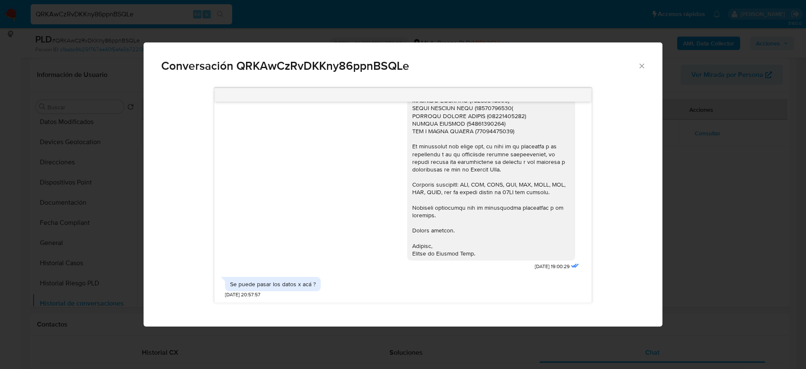
click at [645, 69] on icon "Cerrar" at bounding box center [642, 66] width 8 height 8
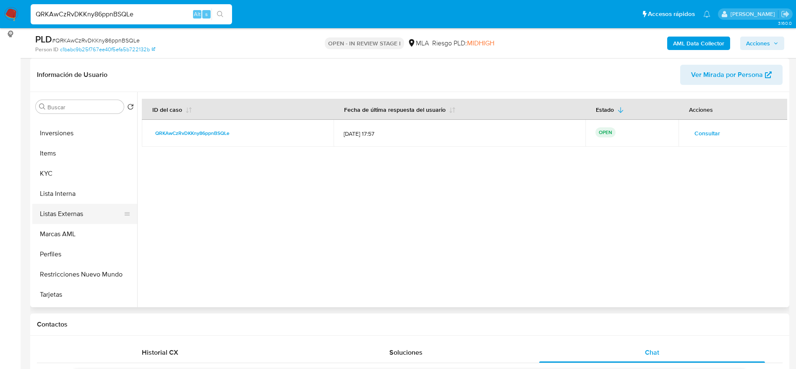
scroll to position [378, 0]
click at [59, 182] on button "Lista Interna" at bounding box center [81, 192] width 98 height 20
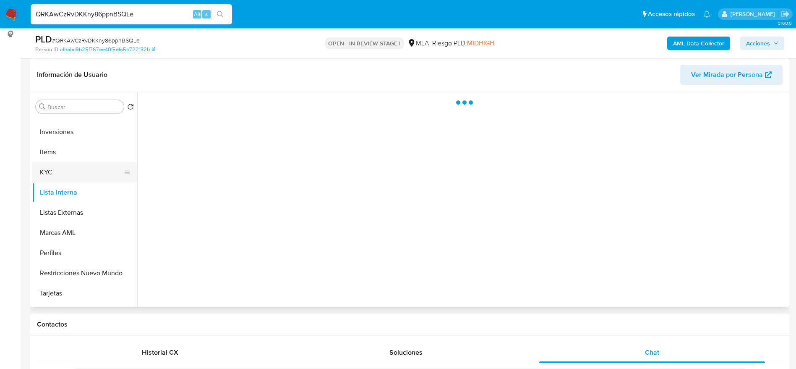
click at [60, 170] on button "KYC" at bounding box center [81, 172] width 98 height 20
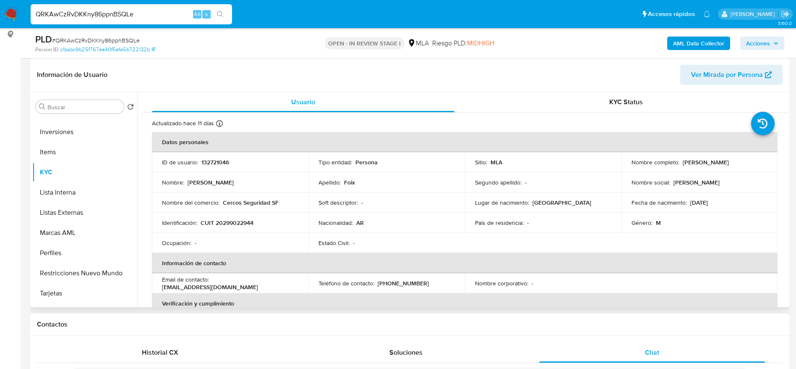
click at [230, 224] on p "CUIT 20299022944" at bounding box center [227, 223] width 53 height 8
drag, startPoint x: 230, startPoint y: 224, endPoint x: 286, endPoint y: 198, distance: 61.0
click at [230, 223] on p "CUIT 20299022944" at bounding box center [227, 223] width 53 height 8
copy p "20299022944"
drag, startPoint x: 264, startPoint y: 253, endPoint x: 256, endPoint y: 249, distance: 8.8
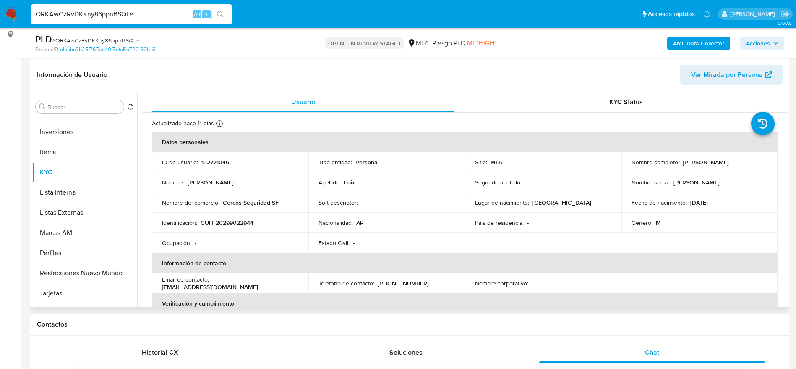
click at [263, 253] on th "Información de contacto" at bounding box center [465, 263] width 626 height 20
drag, startPoint x: 227, startPoint y: 223, endPoint x: 250, endPoint y: 222, distance: 23.5
click at [250, 222] on p "CUIT 20299022944" at bounding box center [227, 223] width 53 height 8
copy p "29902294"
drag, startPoint x: 226, startPoint y: 230, endPoint x: 224, endPoint y: 225, distance: 5.8
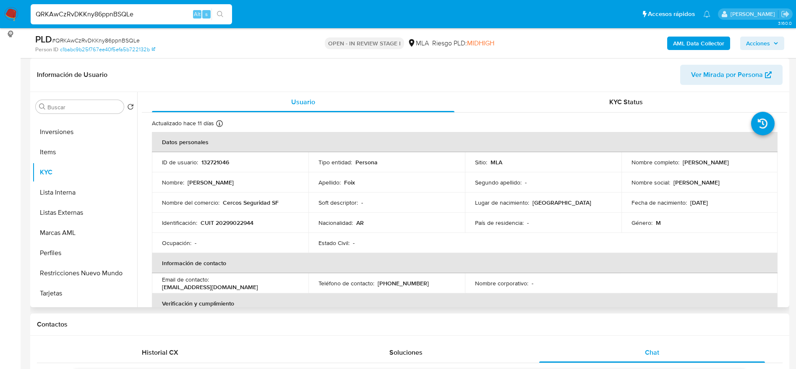
click at [226, 229] on td "Identificación : CUIT 20299022944" at bounding box center [230, 222] width 157 height 20
click at [224, 220] on p "CUIT 20299022944" at bounding box center [227, 223] width 53 height 8
copy p "20299022944"
drag, startPoint x: 256, startPoint y: 245, endPoint x: 245, endPoint y: 225, distance: 23.1
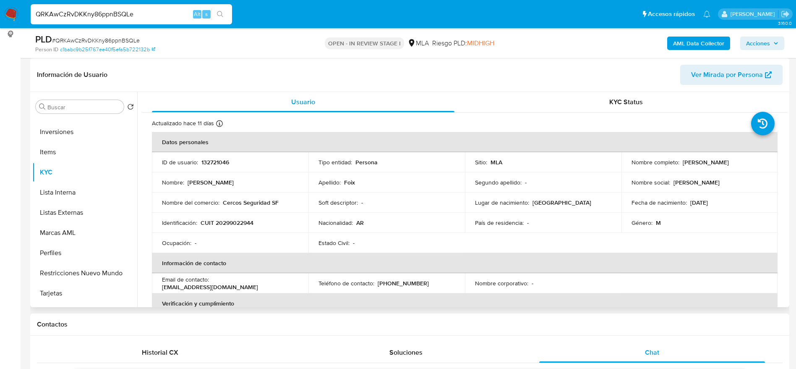
click at [255, 245] on div "Ocupación : -" at bounding box center [230, 243] width 136 height 8
click at [243, 224] on p "CUIT 20299022944" at bounding box center [227, 223] width 53 height 8
copy p "20299022944"
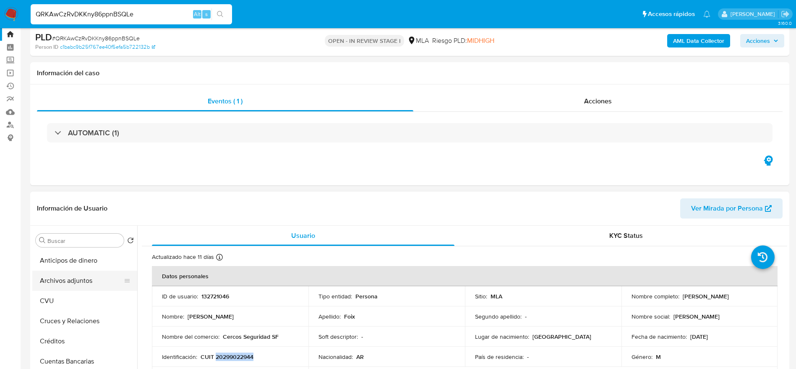
scroll to position [0, 0]
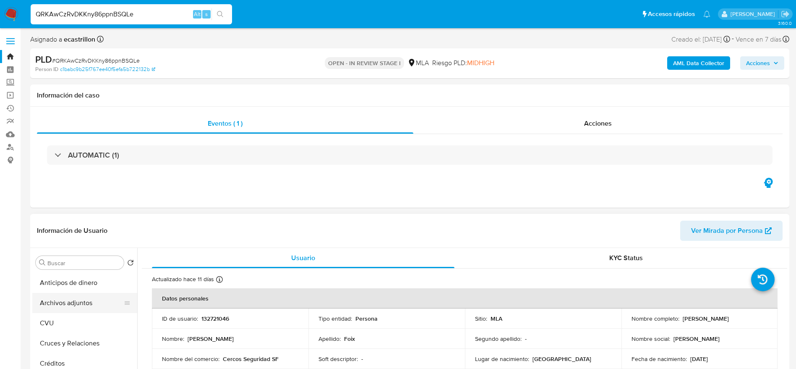
click at [82, 293] on button "Archivos adjuntos" at bounding box center [81, 303] width 98 height 20
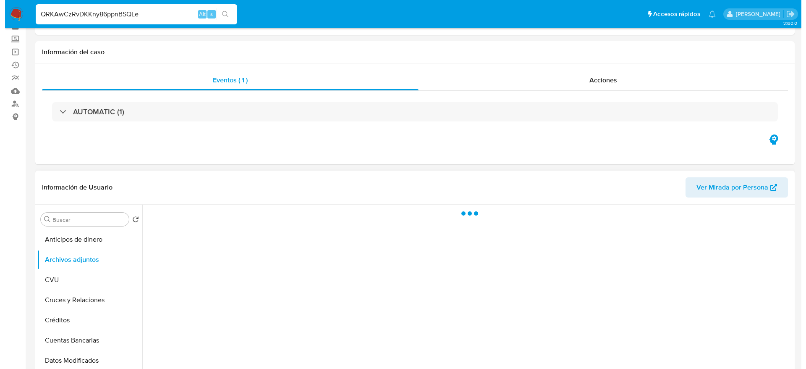
scroll to position [63, 0]
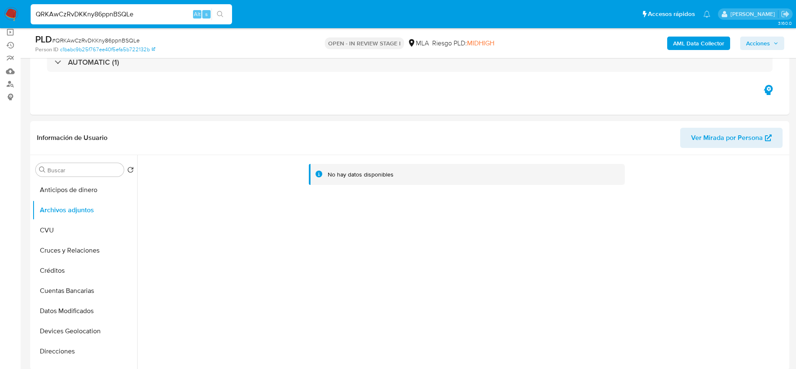
click at [704, 46] on b "AML Data Collector" at bounding box center [698, 43] width 51 height 13
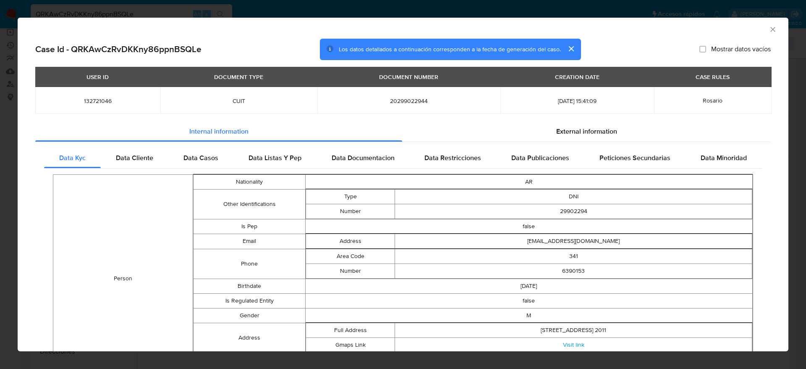
click at [583, 136] on div "External information" at bounding box center [586, 131] width 369 height 20
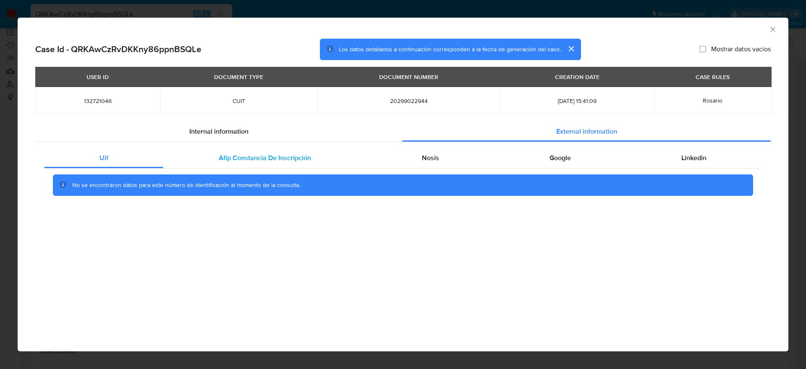
click at [267, 159] on span "Afip Constancia De Inscripción" at bounding box center [265, 158] width 92 height 10
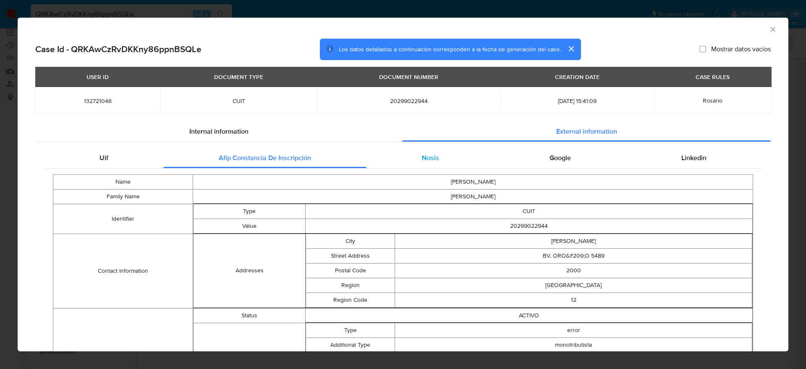
click at [422, 155] on span "Nosis" at bounding box center [430, 158] width 17 height 10
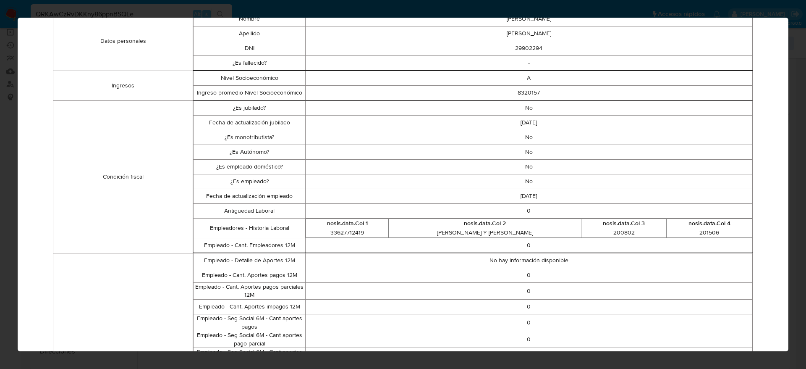
scroll to position [0, 0]
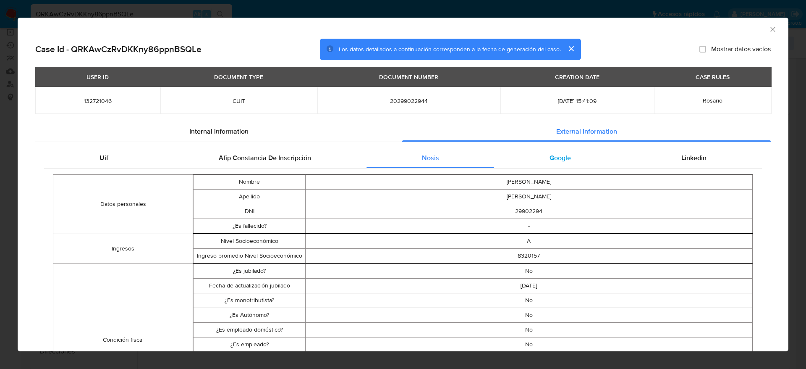
click at [553, 161] on span "Google" at bounding box center [560, 158] width 21 height 10
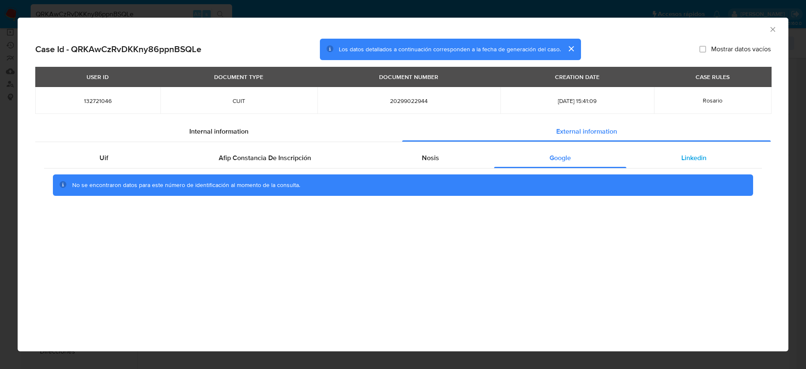
click at [681, 157] on span "Linkedin" at bounding box center [693, 158] width 25 height 10
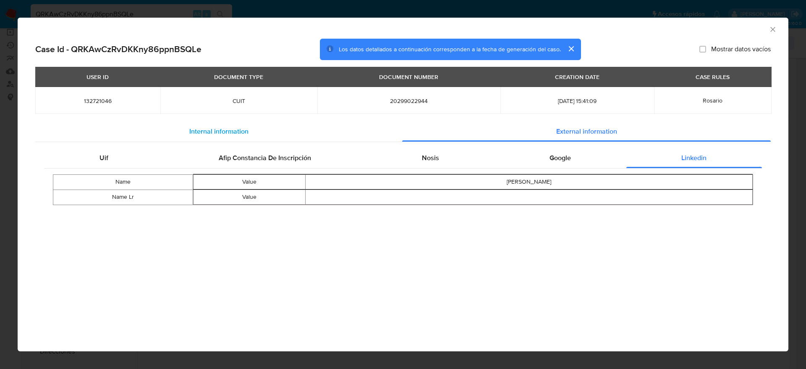
click at [218, 123] on div "Internal information" at bounding box center [218, 131] width 367 height 20
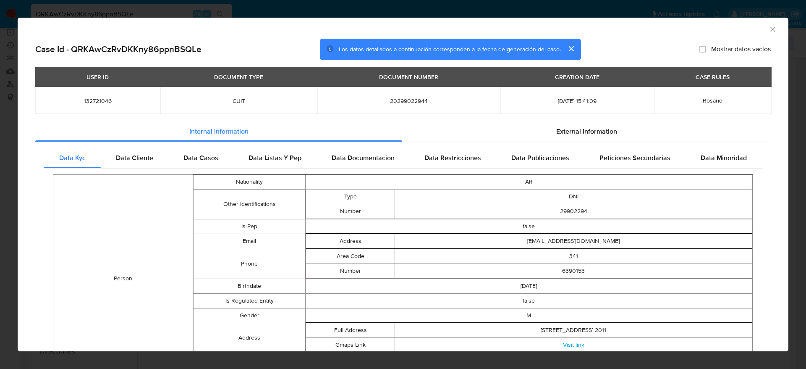
click at [769, 26] on icon "Cerrar ventana" at bounding box center [773, 29] width 8 height 8
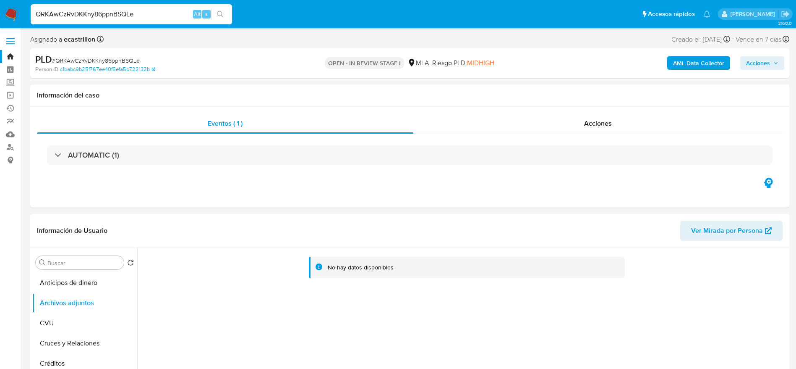
click at [105, 62] on span "# QRKAwCzRvDKKny86ppnBSQLe" at bounding box center [96, 60] width 88 height 8
copy span "QRKAwCzRvDKKny86ppnBSQLe"
drag, startPoint x: 16, startPoint y: 5, endPoint x: 10, endPoint y: 14, distance: 10.6
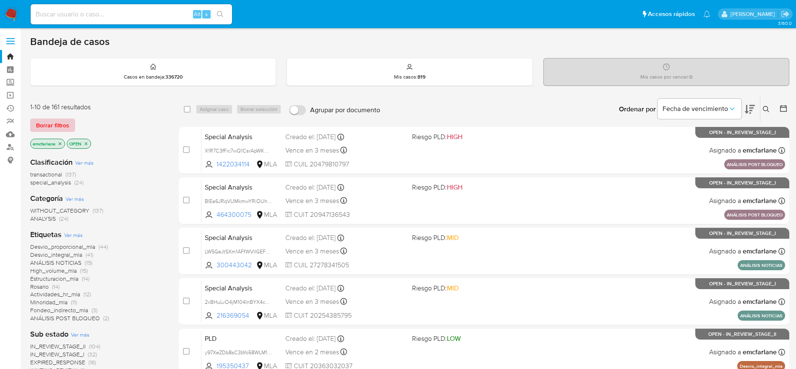
click at [57, 125] on span "Borrar filtros" at bounding box center [52, 125] width 33 height 12
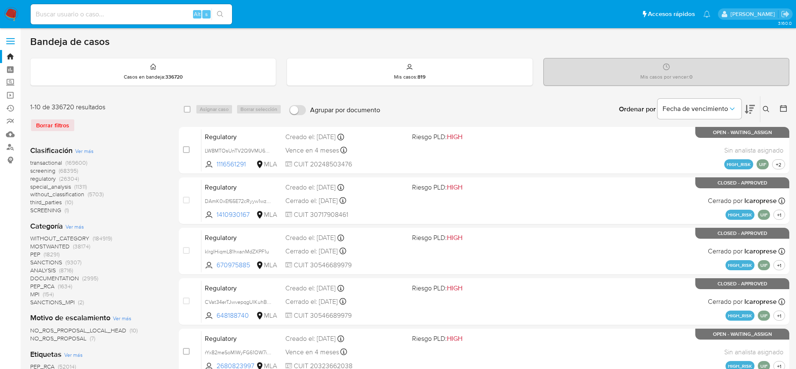
click at [768, 111] on icon at bounding box center [766, 109] width 7 height 7
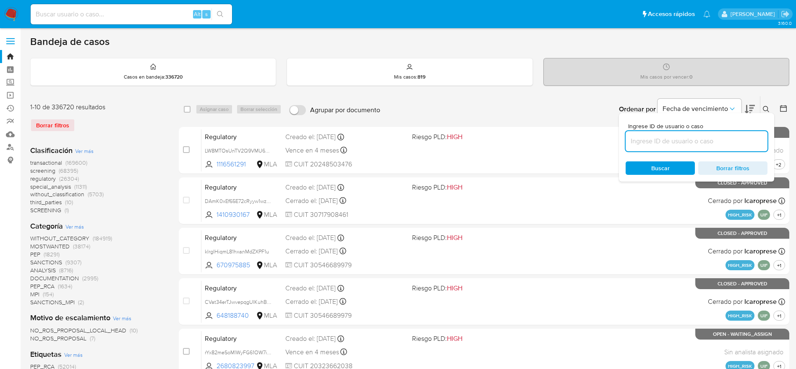
click at [708, 138] on input at bounding box center [697, 141] width 142 height 11
type input "QRKAwCzRvDKKny86ppnBSQLe"
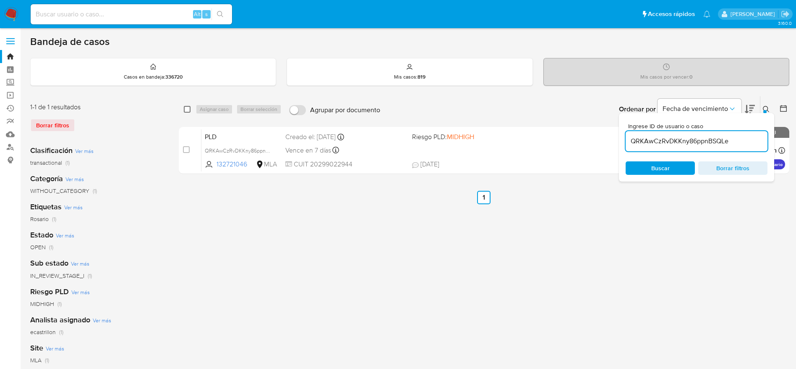
click at [188, 109] on input "checkbox" at bounding box center [187, 109] width 7 height 7
checkbox input "true"
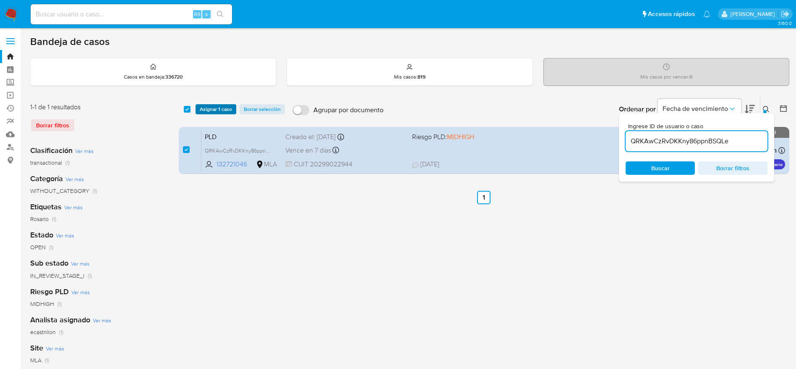
click at [214, 105] on span "Asignar 1 caso" at bounding box center [216, 109] width 32 height 8
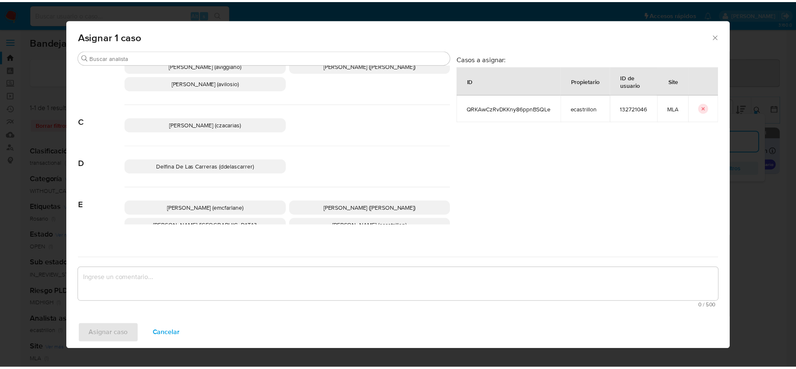
scroll to position [63, 0]
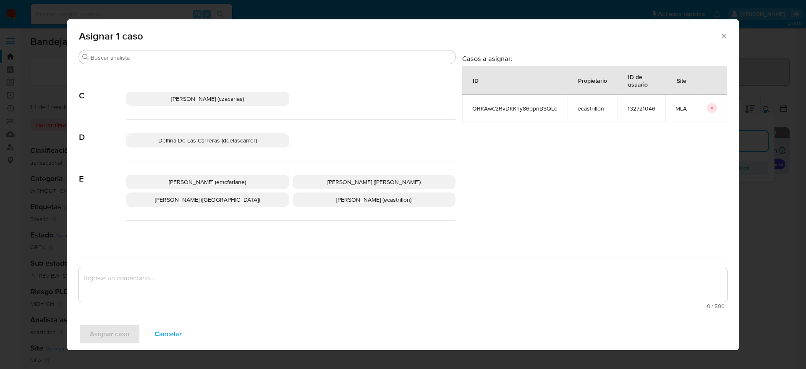
click at [237, 175] on p "[PERSON_NAME] (emcfarlane)" at bounding box center [207, 182] width 163 height 14
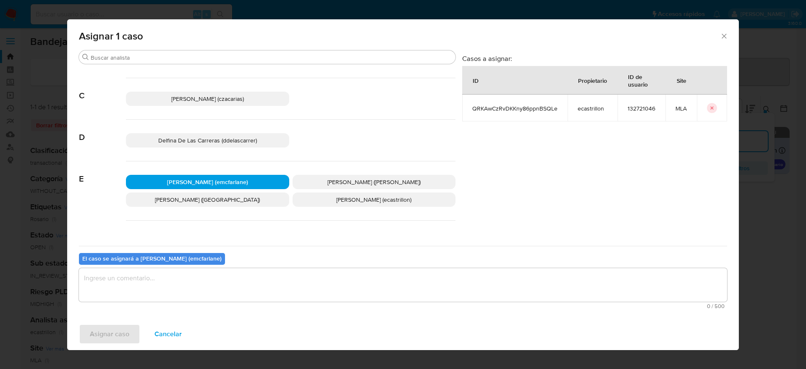
click at [175, 296] on textarea "assign-modal" at bounding box center [403, 285] width 648 height 34
click at [110, 325] on span "Asignar caso" at bounding box center [109, 333] width 39 height 18
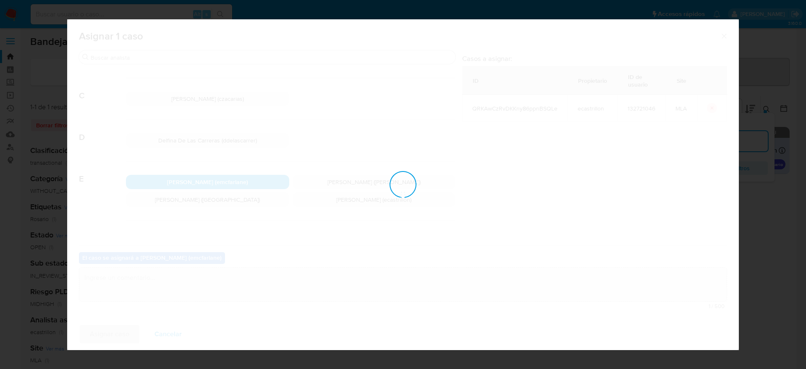
checkbox input "false"
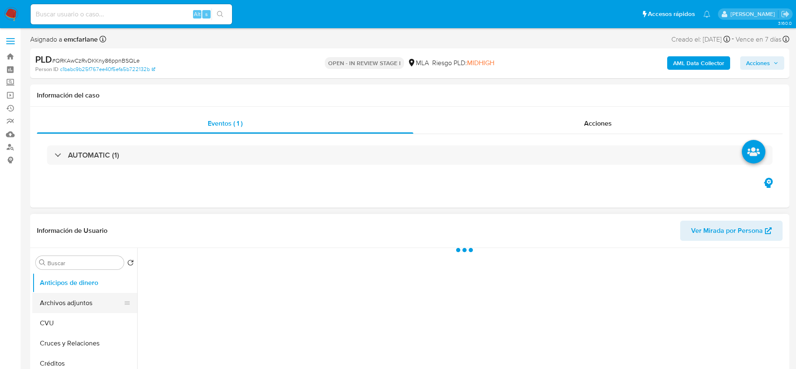
select select "10"
click at [61, 297] on button "Archivos adjuntos" at bounding box center [81, 303] width 98 height 20
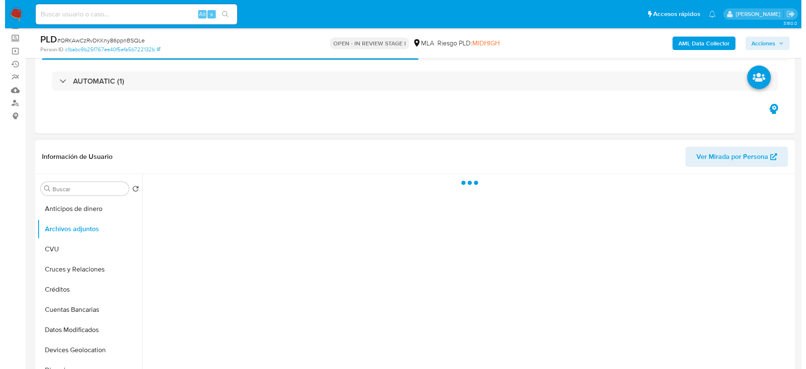
scroll to position [63, 0]
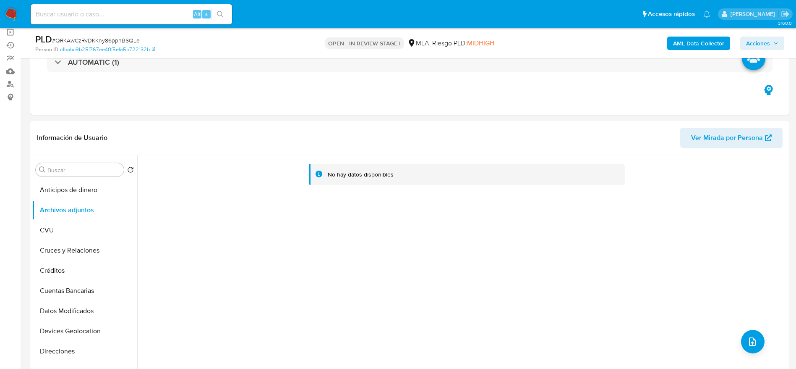
click at [688, 44] on b "AML Data Collector" at bounding box center [698, 43] width 51 height 13
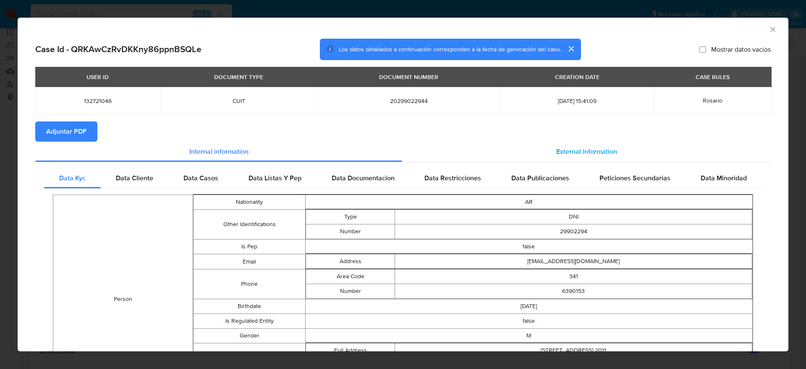
drag, startPoint x: 599, startPoint y: 143, endPoint x: 556, endPoint y: 151, distance: 43.5
click at [599, 143] on div "External information" at bounding box center [586, 151] width 369 height 20
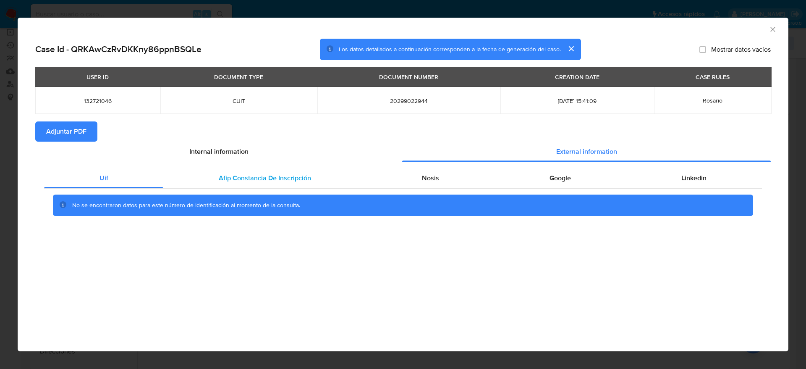
drag, startPoint x: 249, startPoint y: 170, endPoint x: 344, endPoint y: 180, distance: 95.4
click at [249, 170] on div "Afip Constancia De Inscripción" at bounding box center [264, 178] width 203 height 20
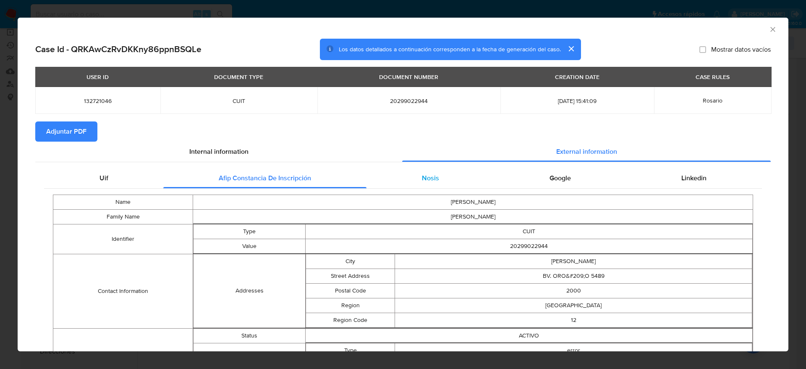
drag, startPoint x: 433, startPoint y: 170, endPoint x: 465, endPoint y: 178, distance: 32.9
click at [434, 170] on div "Nosis" at bounding box center [430, 178] width 128 height 20
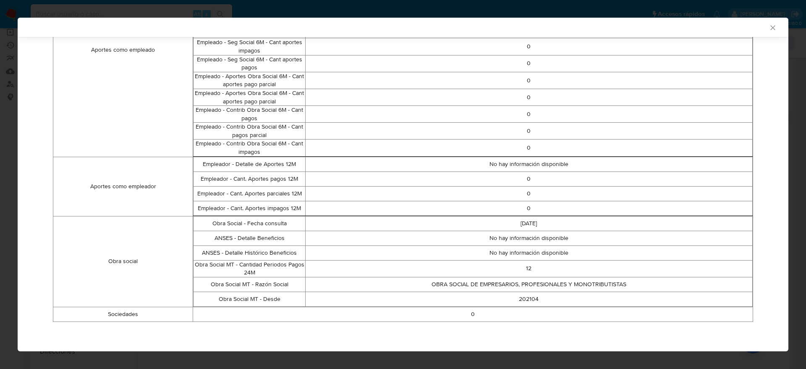
scroll to position [50, 0]
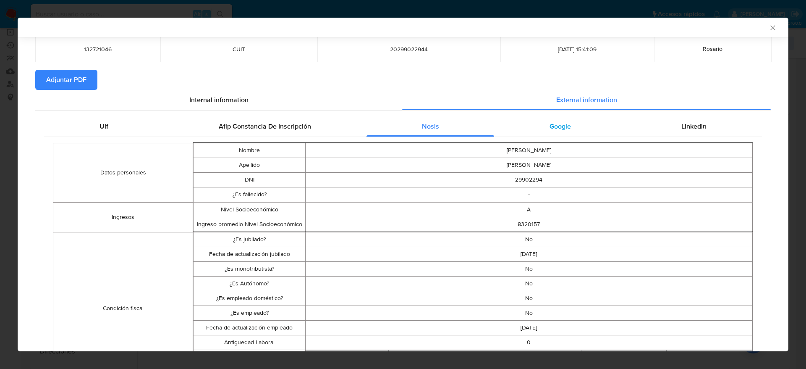
click at [528, 126] on div "Google" at bounding box center [560, 126] width 132 height 20
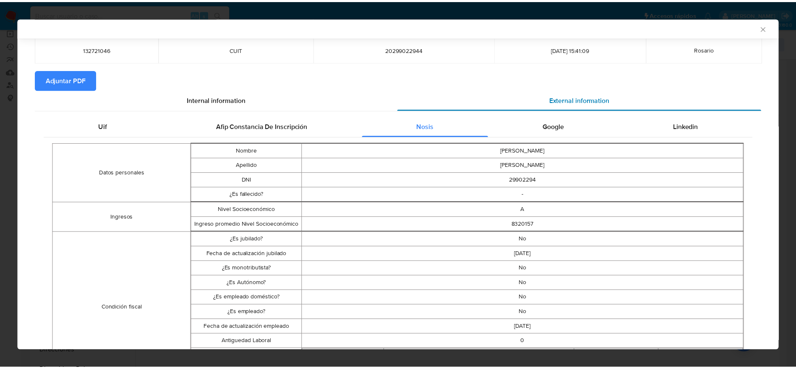
scroll to position [0, 0]
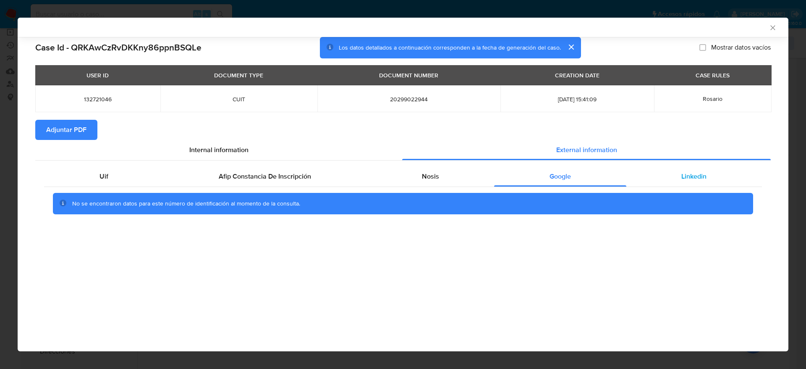
click at [685, 170] on div "Linkedin" at bounding box center [694, 176] width 136 height 20
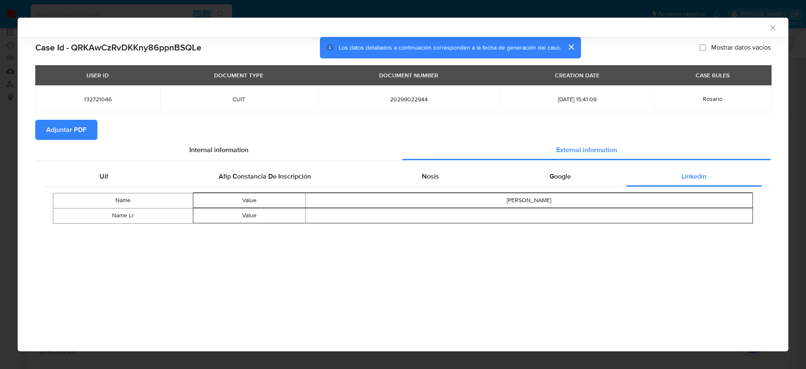
click at [75, 127] on span "Adjuntar PDF" at bounding box center [66, 129] width 40 height 18
click at [773, 24] on icon "Cerrar ventana" at bounding box center [773, 28] width 8 height 8
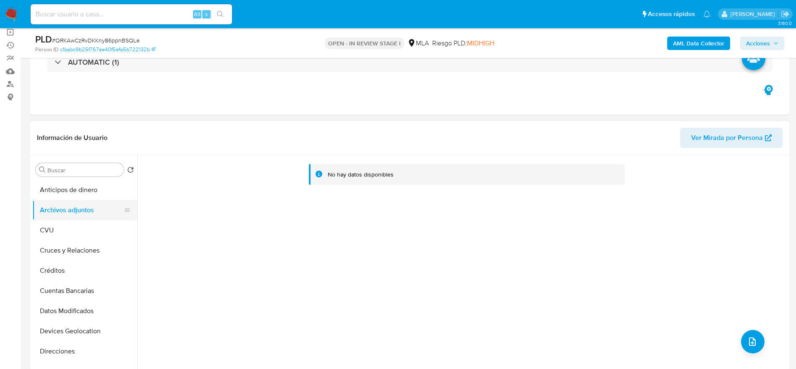
drag, startPoint x: 70, startPoint y: 236, endPoint x: 78, endPoint y: 207, distance: 29.1
click at [70, 236] on button "CVU" at bounding box center [84, 230] width 105 height 20
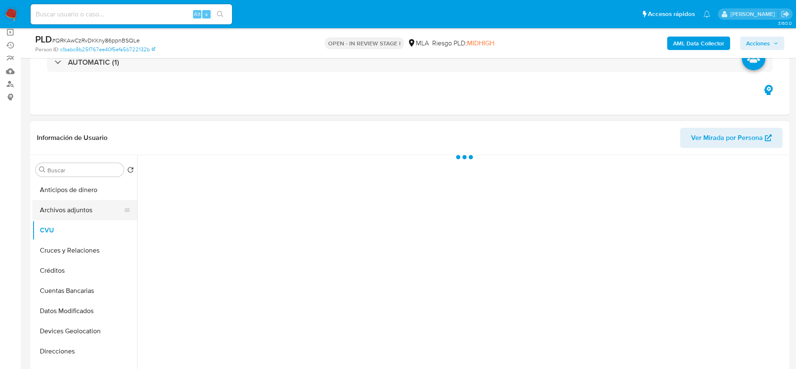
click at [78, 205] on button "Archivos adjuntos" at bounding box center [81, 210] width 98 height 20
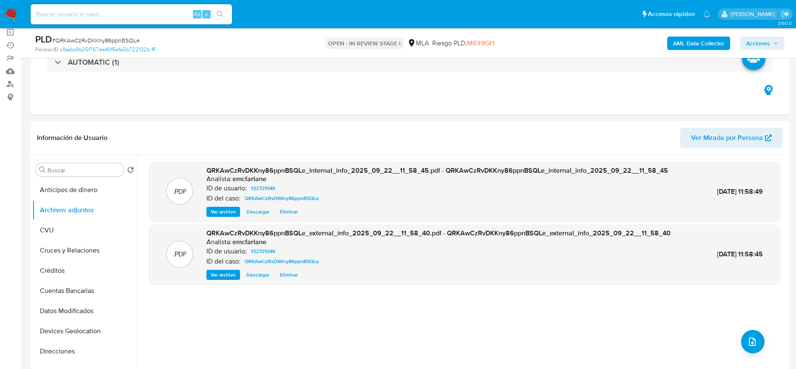
drag, startPoint x: 5, startPoint y: 15, endPoint x: 17, endPoint y: 4, distance: 16.0
click at [5, 16] on img at bounding box center [11, 14] width 14 height 14
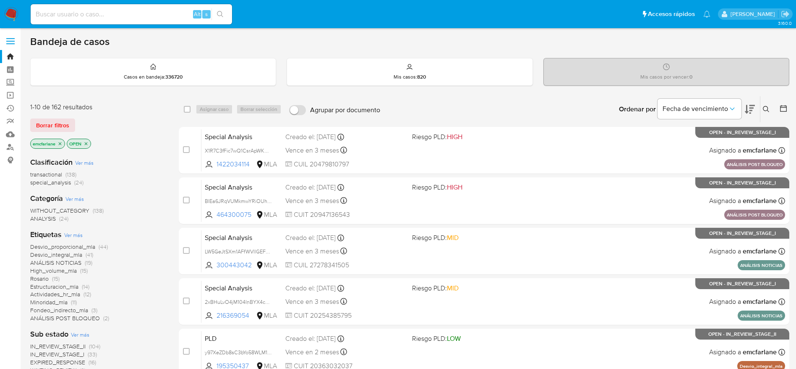
click at [135, 16] on input at bounding box center [132, 14] width 202 height 11
paste input "WXajABS702tOCADK6zvjPfjf"
type input "WXajABS702tOCADK6zvjPfjf"
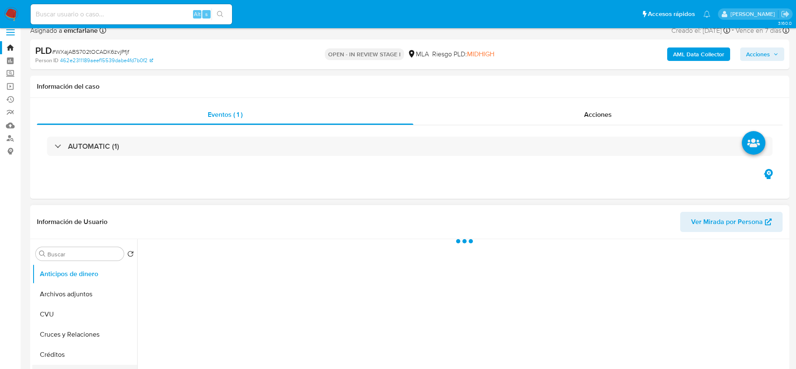
scroll to position [126, 0]
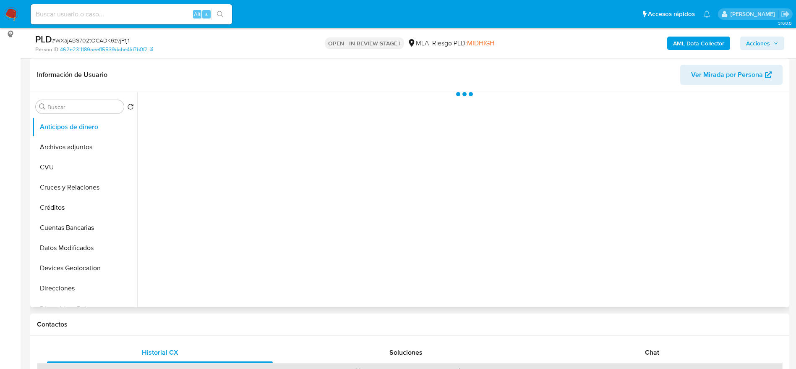
click at [56, 152] on button "Archivos adjuntos" at bounding box center [84, 147] width 105 height 20
select select "10"
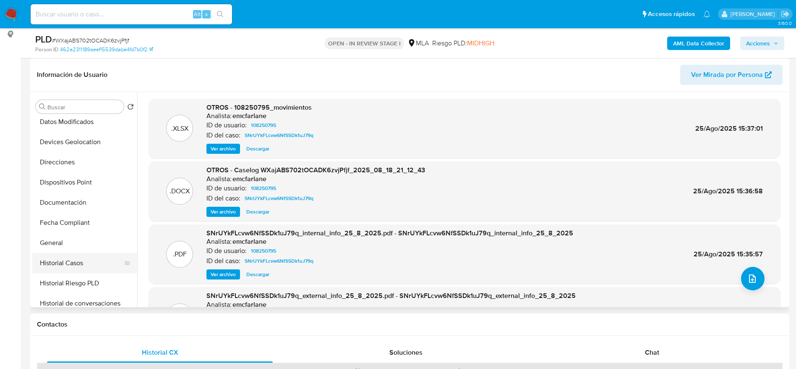
click at [79, 260] on button "Historial Casos" at bounding box center [81, 263] width 98 height 20
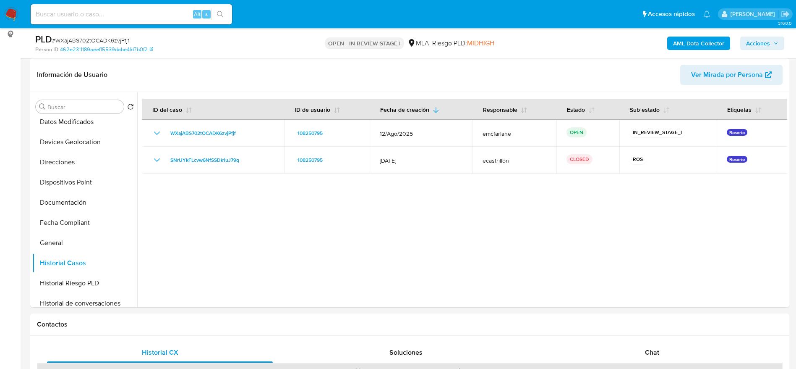
click at [115, 39] on span "# WXajABS702tOCADK6zvjPfjf" at bounding box center [90, 40] width 77 height 8
drag, startPoint x: 115, startPoint y: 39, endPoint x: 145, endPoint y: 44, distance: 30.3
click at [115, 39] on span "# WXajABS702tOCADK6zvjPfjf" at bounding box center [90, 40] width 77 height 8
copy span "WXajABS702tOCADK6zvjPfjf"
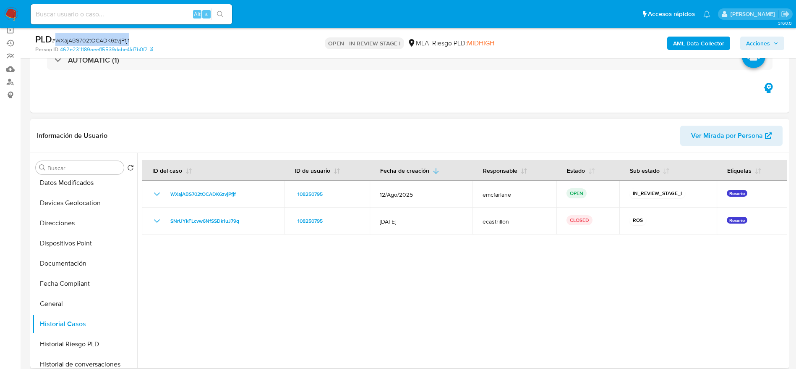
scroll to position [0, 0]
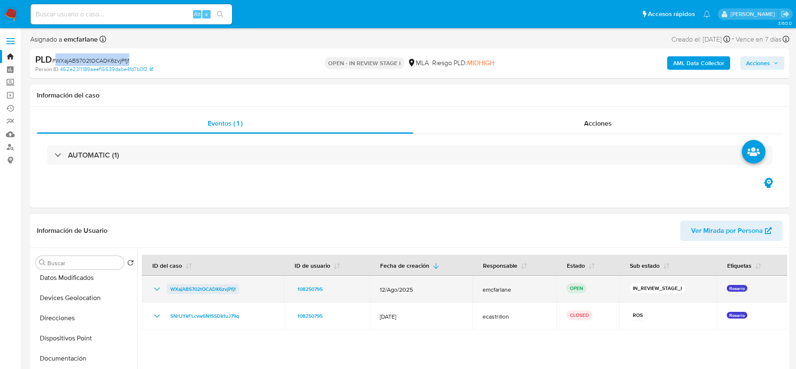
click at [199, 285] on span "WXajABS702tOCADK6zvjPfjf" at bounding box center [202, 289] width 65 height 10
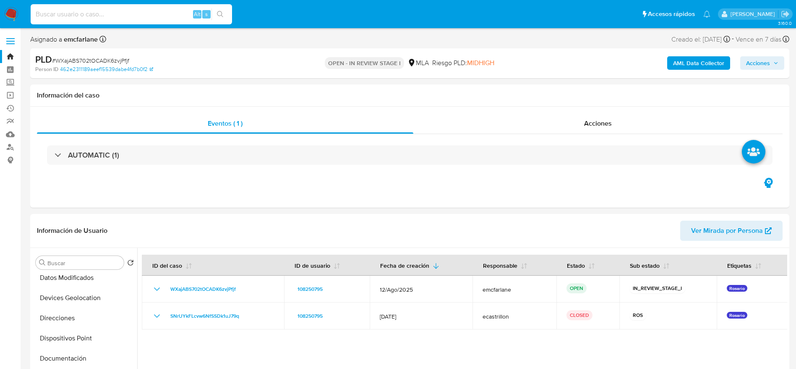
click at [149, 12] on input at bounding box center [132, 14] width 202 height 11
paste input "9B7sIcM3vAqnFzrEEiAVemKq"
type input "9B7sIcM3vAqnFzrEEiAVemKq"
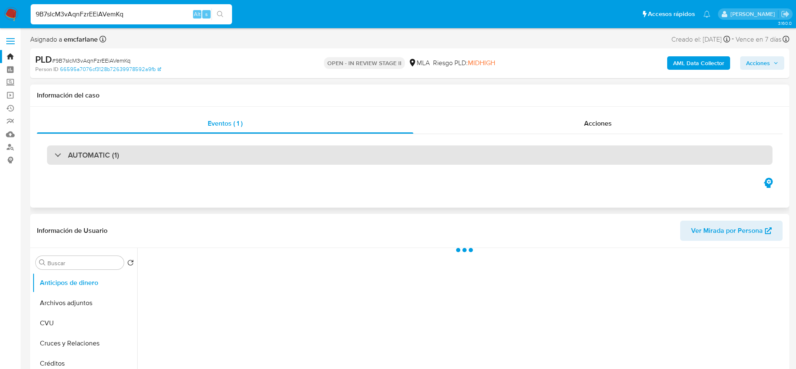
select select "10"
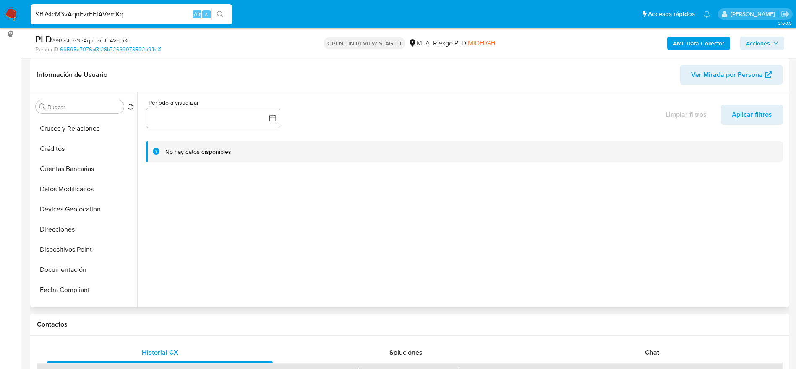
scroll to position [189, 0]
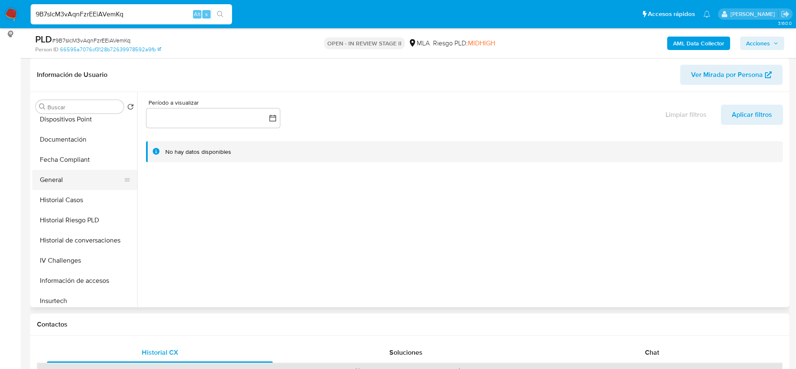
click at [66, 182] on button "General" at bounding box center [81, 180] width 98 height 20
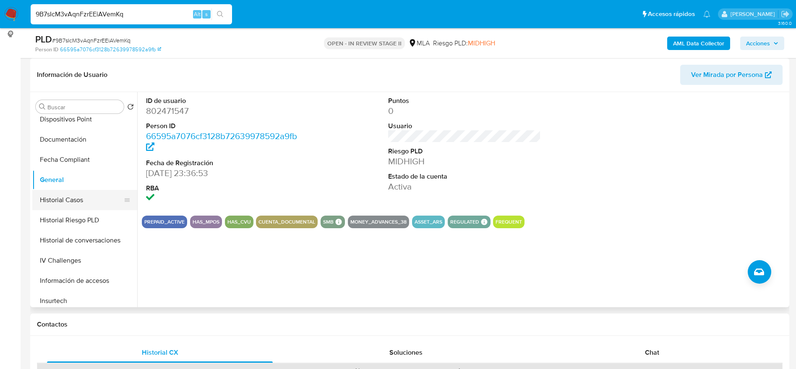
click at [70, 190] on button "Historial Casos" at bounding box center [81, 200] width 98 height 20
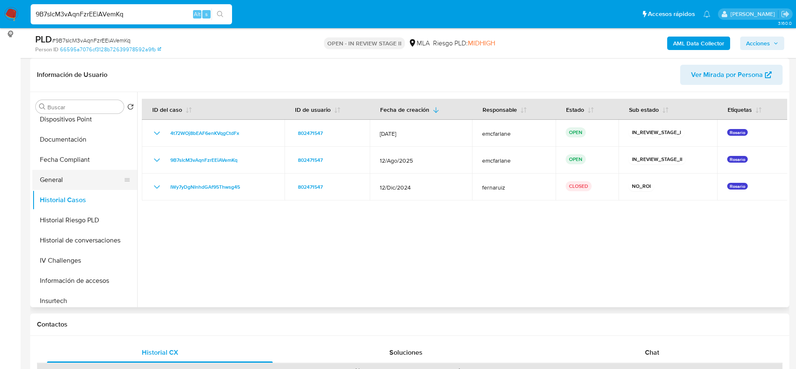
click at [65, 174] on button "General" at bounding box center [81, 180] width 98 height 20
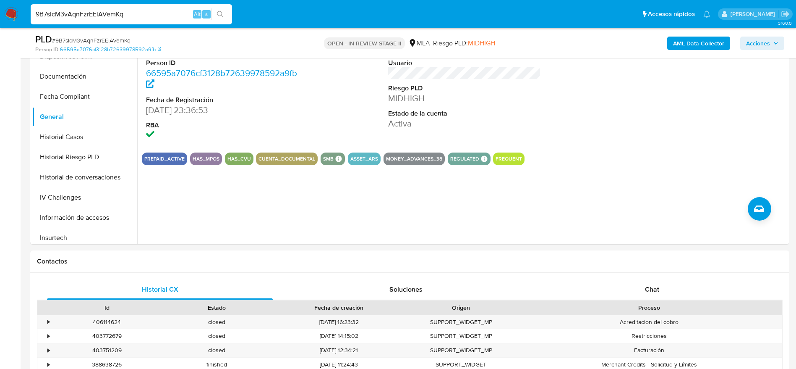
click at [133, 10] on input "9B7sIcM3vAqnFzrEEiAVemKq" at bounding box center [132, 14] width 202 height 11
paste input "qeNNshC8wxtBk0Gy2aD3pMtx"
type input "qeNNshC8wxtBk0Gy2aD3pMtx"
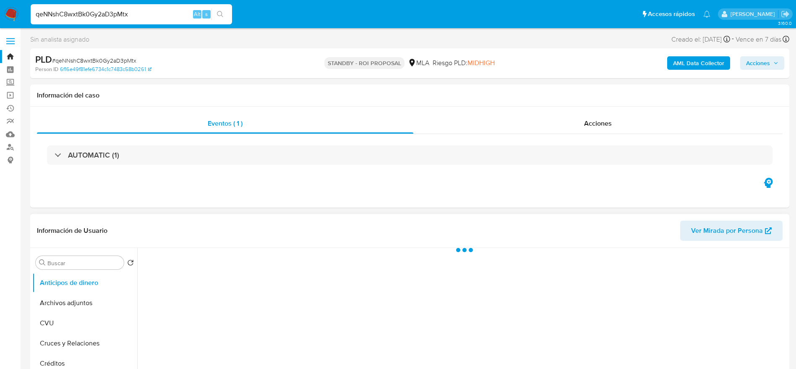
select select "10"
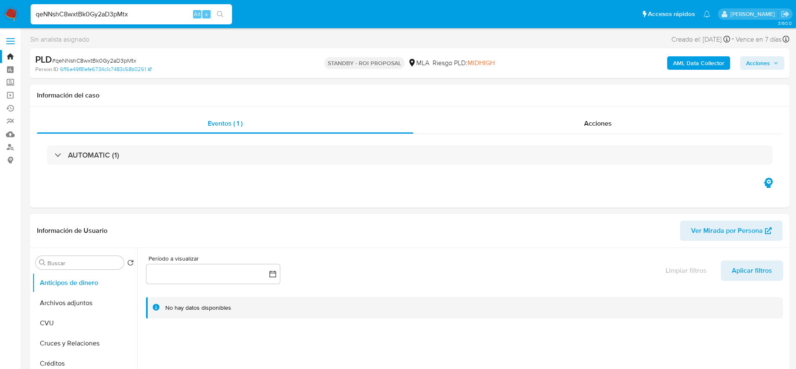
click at [138, 24] on div "qeNNshC8wxtBk0Gy2aD3pMtx Alt s" at bounding box center [132, 15] width 202 height 24
click at [140, 12] on input "qeNNshC8wxtBk0Gy2aD3pMtx" at bounding box center [132, 14] width 202 height 11
paste input "se carga v2 con docu de c"
type input "se carga v2 con docu de cx"
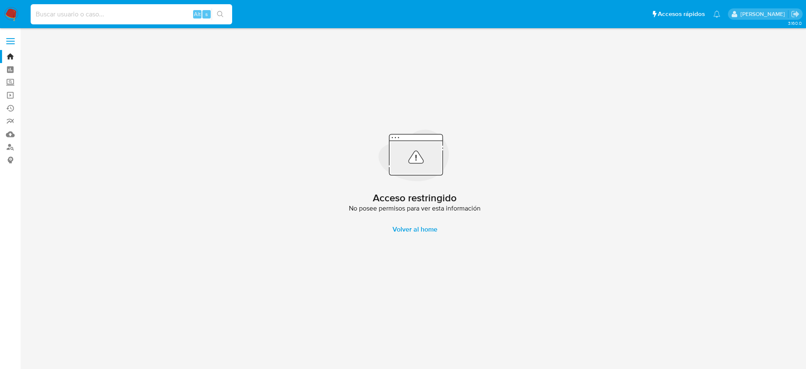
click at [167, 8] on div "Alt s" at bounding box center [132, 14] width 202 height 20
paste input "XypTiaAet7pKQezQl8JxG00Z"
type input "XypTiaAet7pKQezQl8JxG00Z"
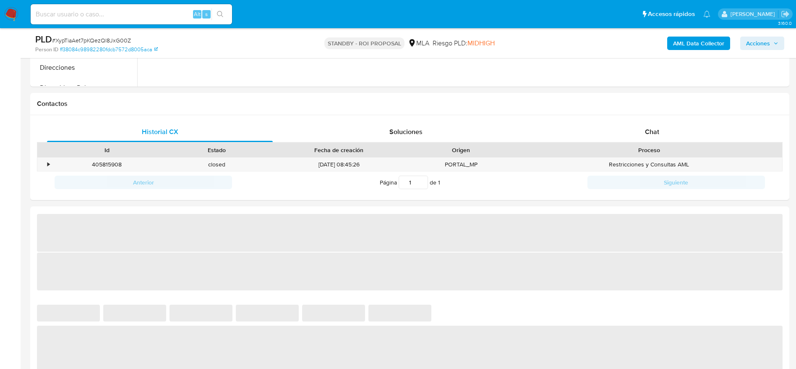
select select "10"
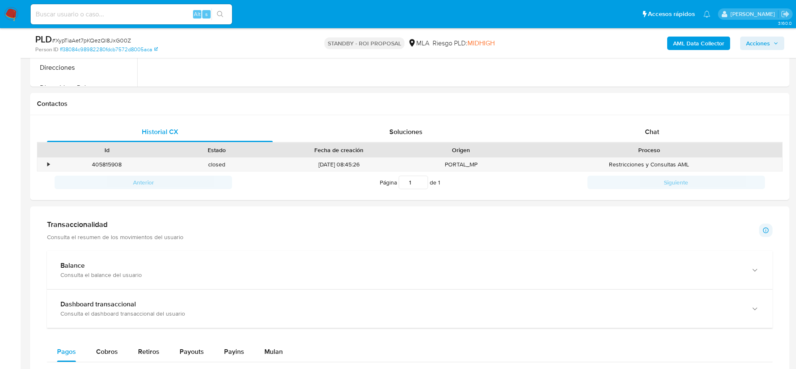
scroll to position [252, 0]
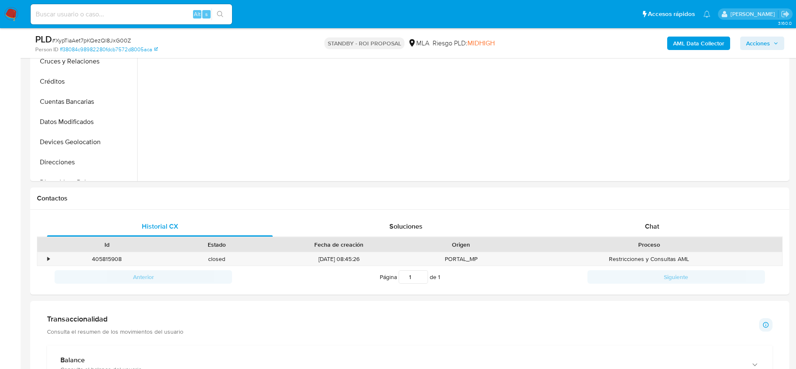
click at [110, 13] on input at bounding box center [132, 14] width 202 height 11
paste input "SqJc4qRkdoXsIXVJQzYye6TA"
type input "SqJc4qRkdoXsIXVJQzYye6TA"
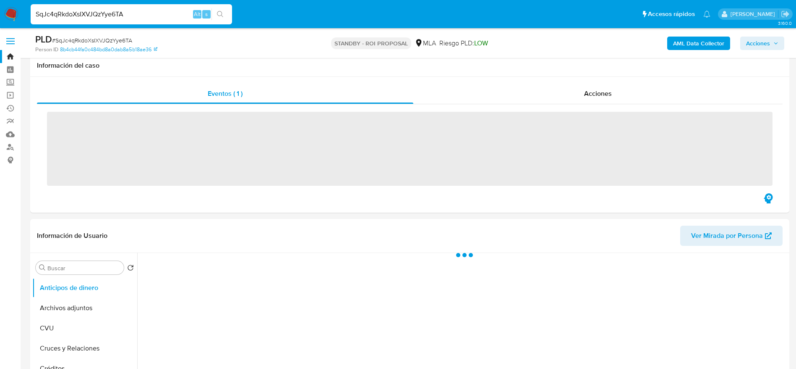
scroll to position [252, 0]
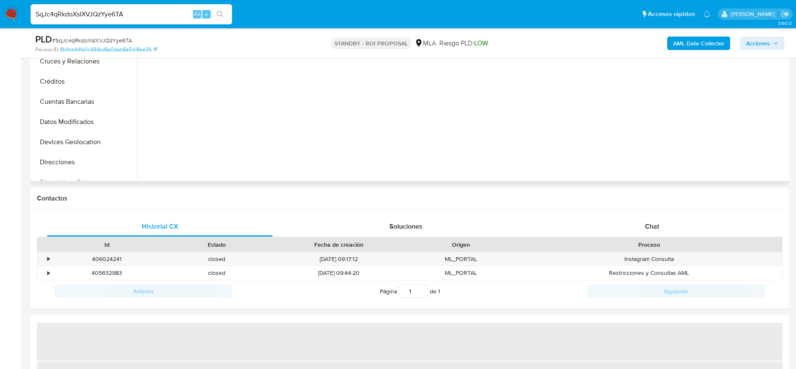
select select "10"
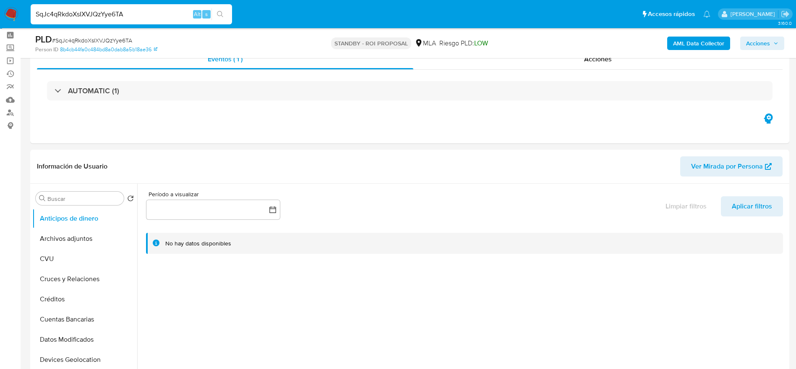
scroll to position [0, 0]
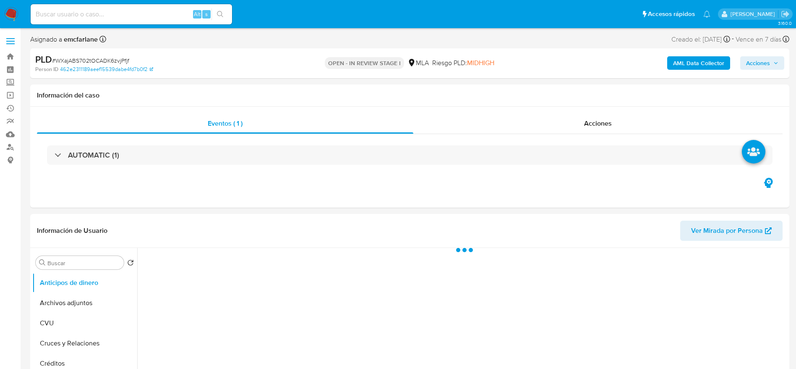
select select "10"
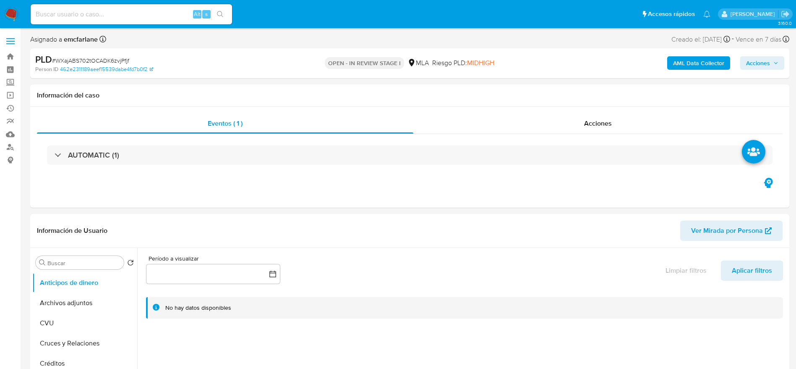
click at [551, 41] on div "Asignado a emcfarlane Asignado el: [DATE] 14:13:31 Creado el: [DATE] Creado el:…" at bounding box center [409, 41] width 759 height 15
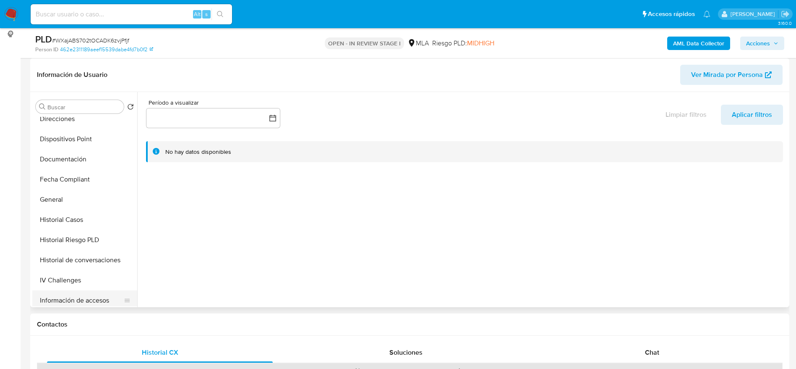
scroll to position [189, 0]
click at [86, 241] on button "Historial de conversaciones" at bounding box center [81, 240] width 98 height 20
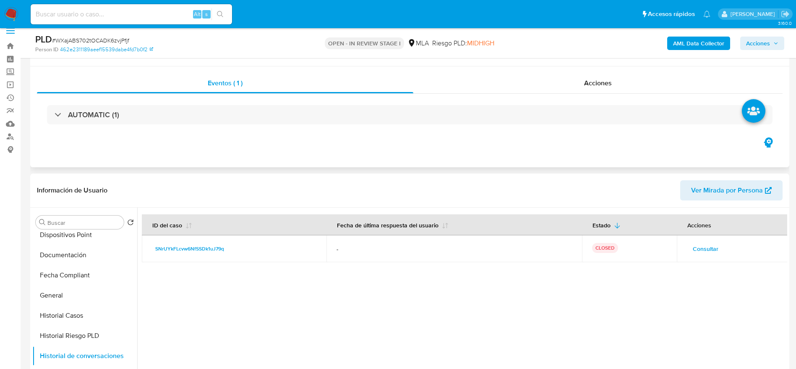
scroll to position [0, 0]
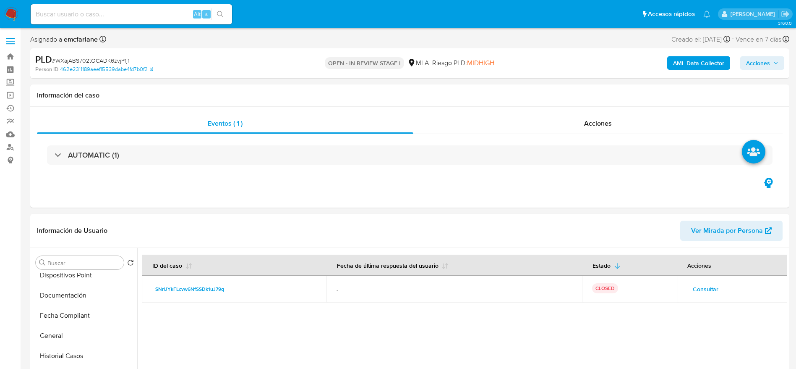
drag, startPoint x: 763, startPoint y: 64, endPoint x: 759, endPoint y: 68, distance: 5.6
click at [762, 65] on span "Acciones" at bounding box center [758, 62] width 24 height 13
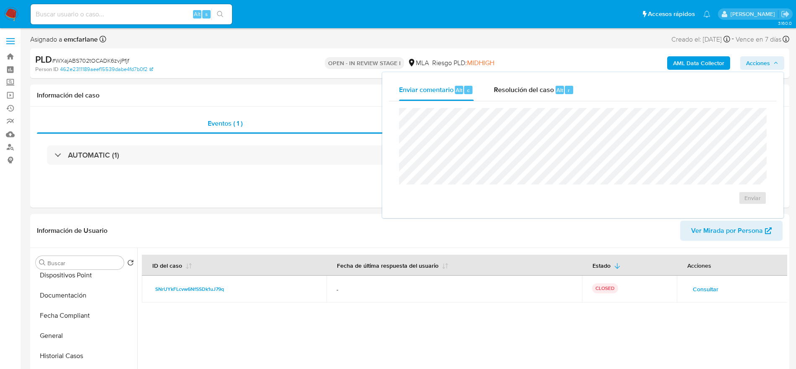
click at [557, 90] on span "Alt" at bounding box center [560, 90] width 7 height 8
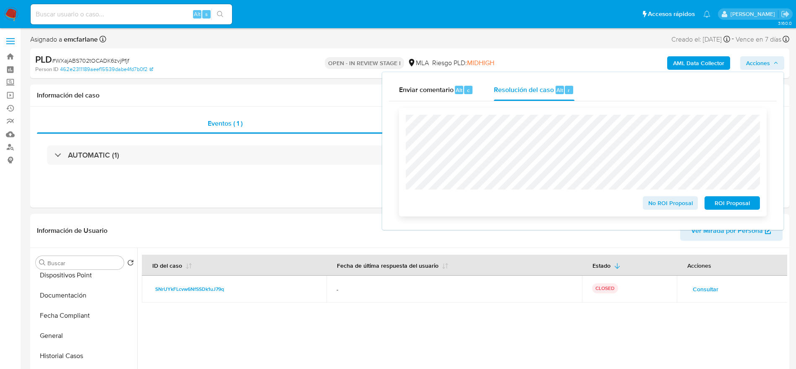
click at [741, 202] on span "ROI Proposal" at bounding box center [733, 203] width 44 height 12
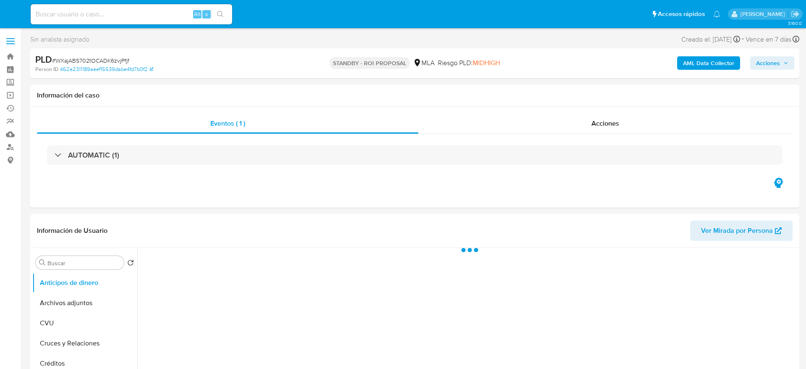
select select "10"
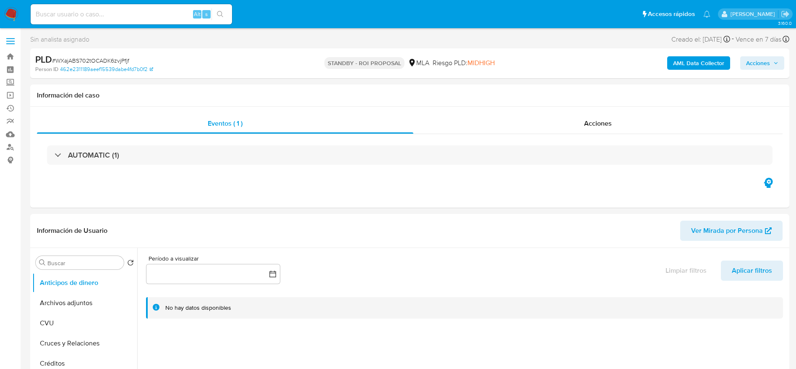
select select "10"
